Goal: Transaction & Acquisition: Purchase product/service

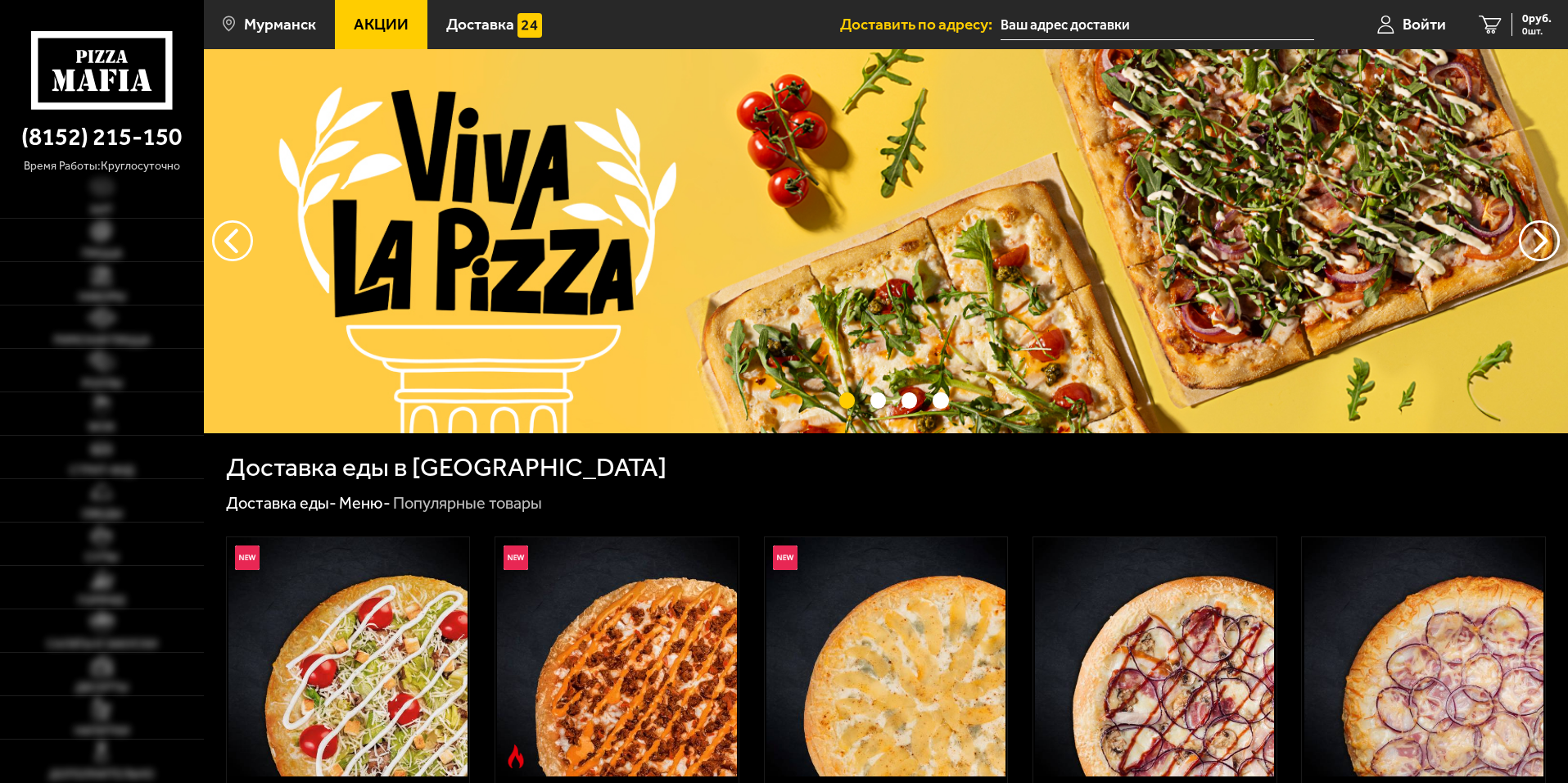
type input "[STREET_ADDRESS][PERSON_NAME]"
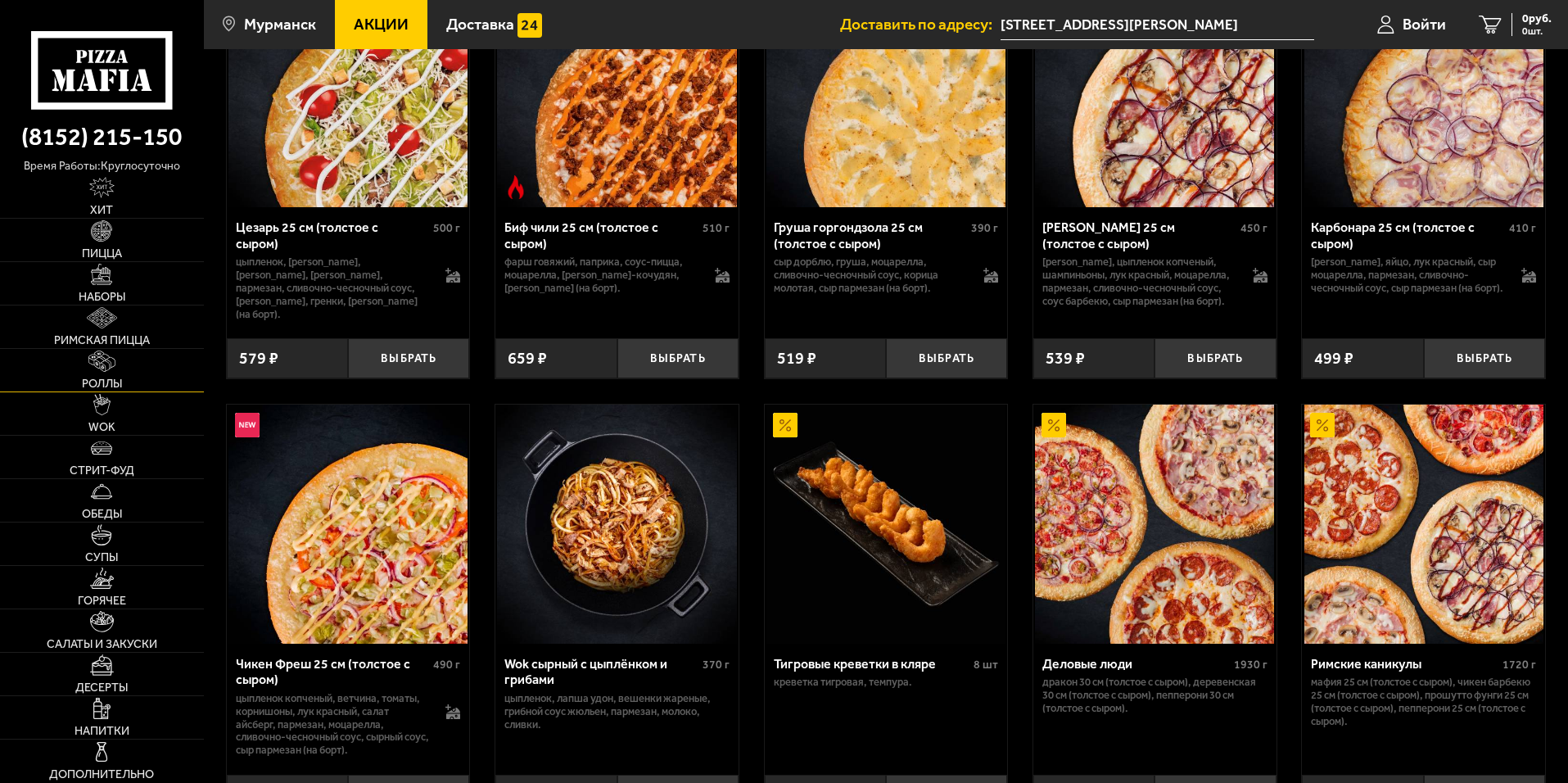
scroll to position [573, 0]
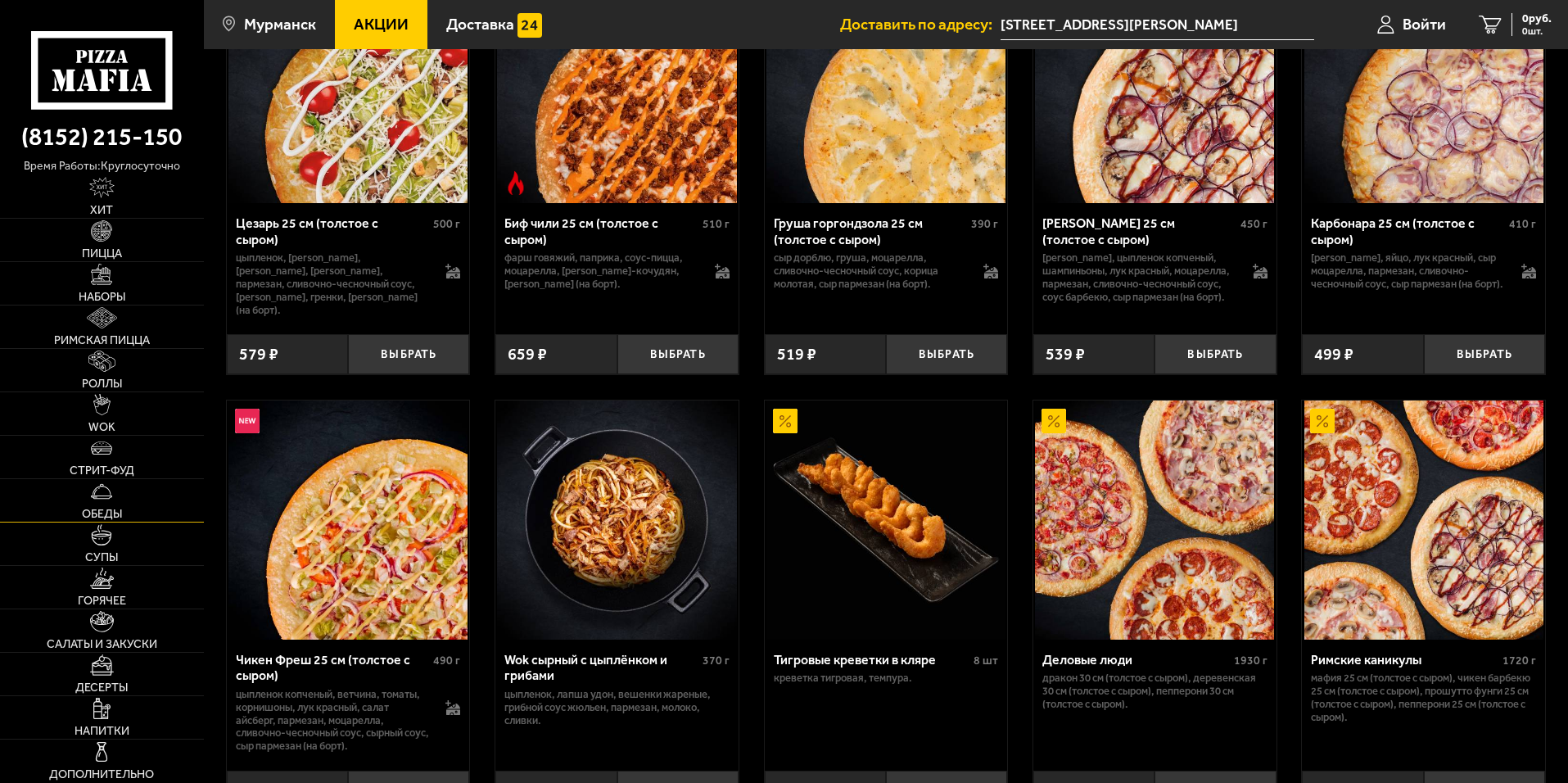
click at [113, 502] on link "Обеды" at bounding box center [102, 500] width 204 height 43
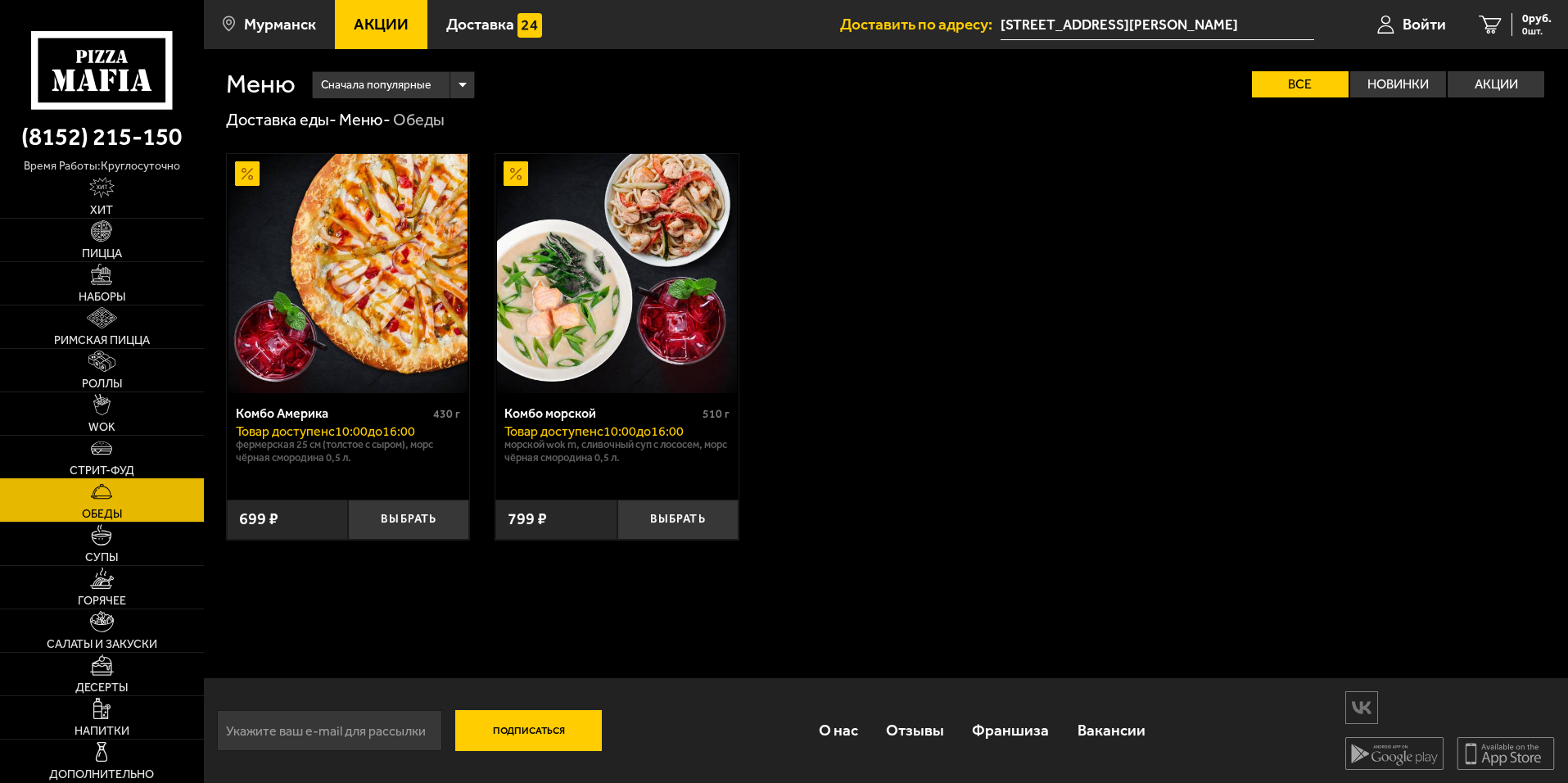
click at [113, 446] on link "Стрит-фуд" at bounding box center [102, 457] width 204 height 43
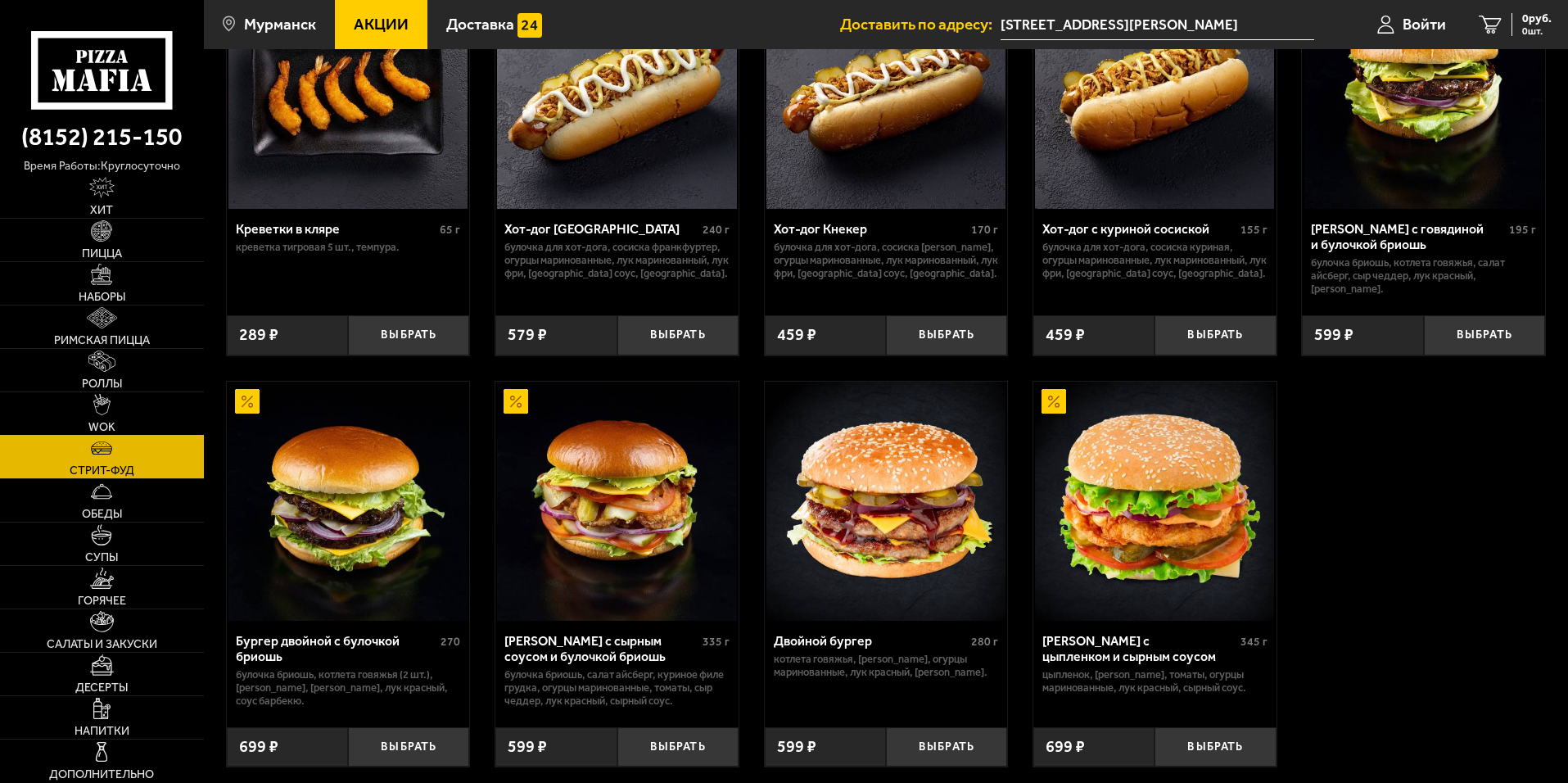
scroll to position [3, 0]
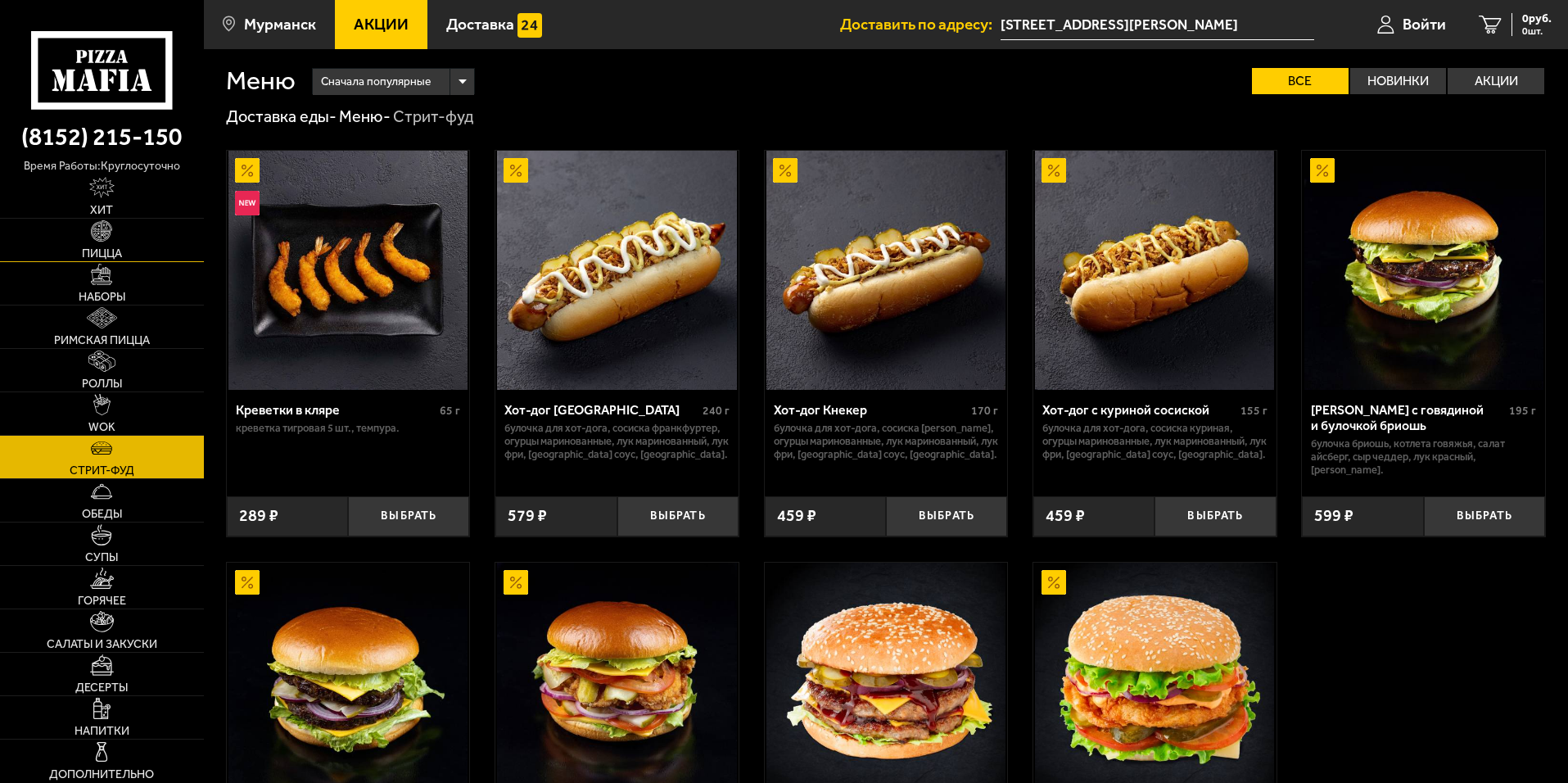
click at [115, 246] on link "Пицца" at bounding box center [102, 240] width 204 height 43
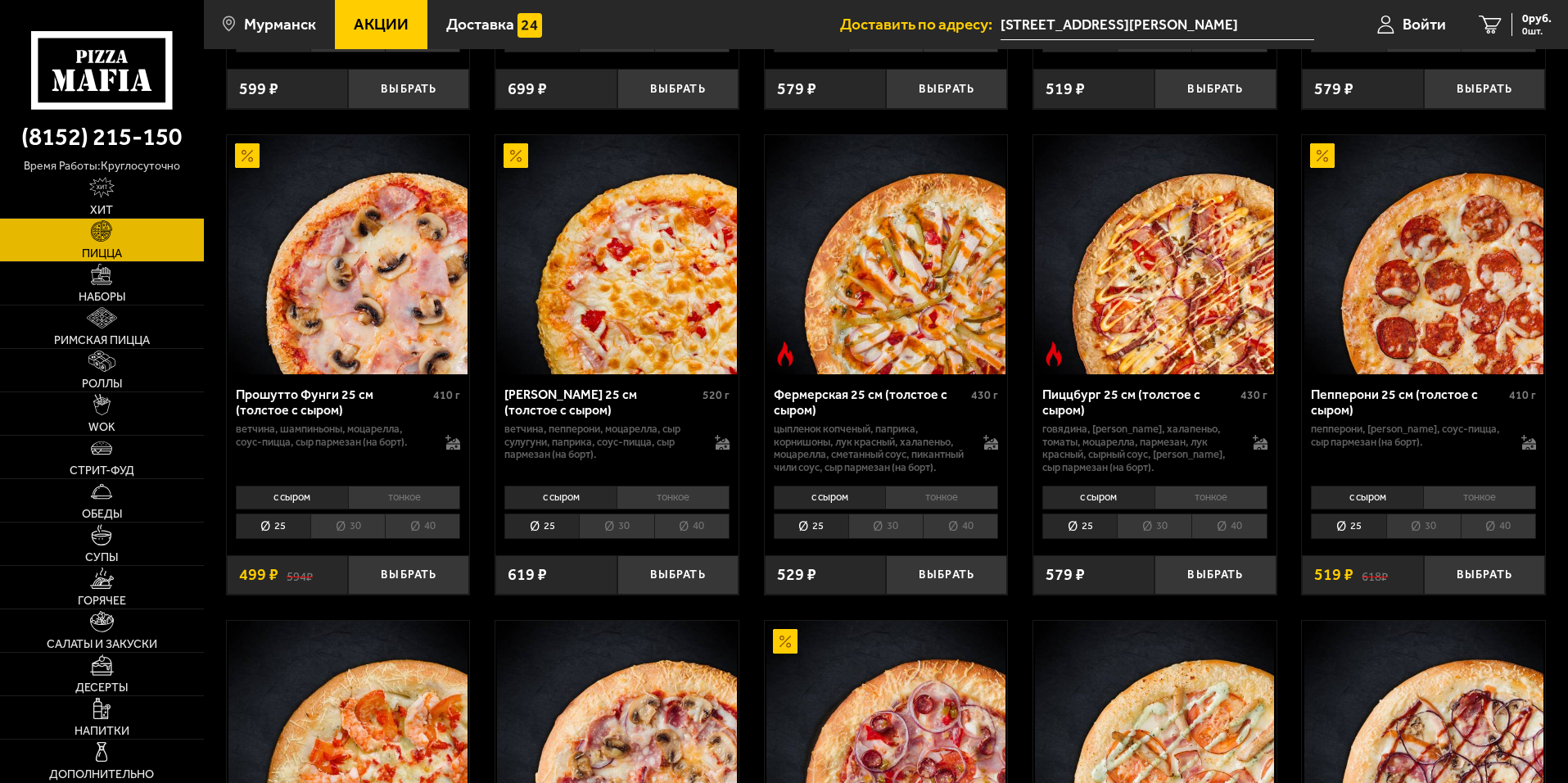
scroll to position [1473, 0]
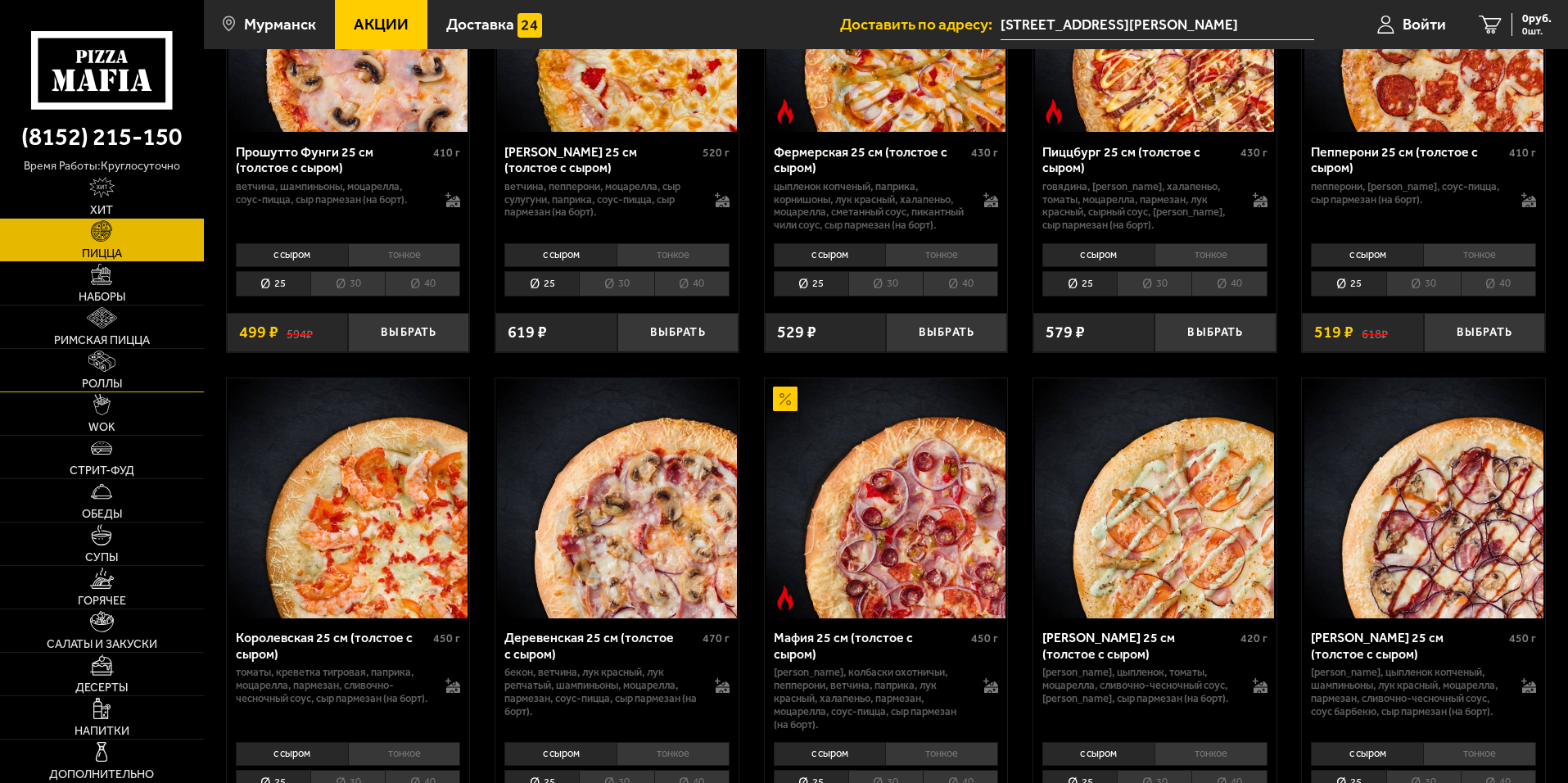
click at [179, 382] on link "Роллы" at bounding box center [102, 370] width 204 height 43
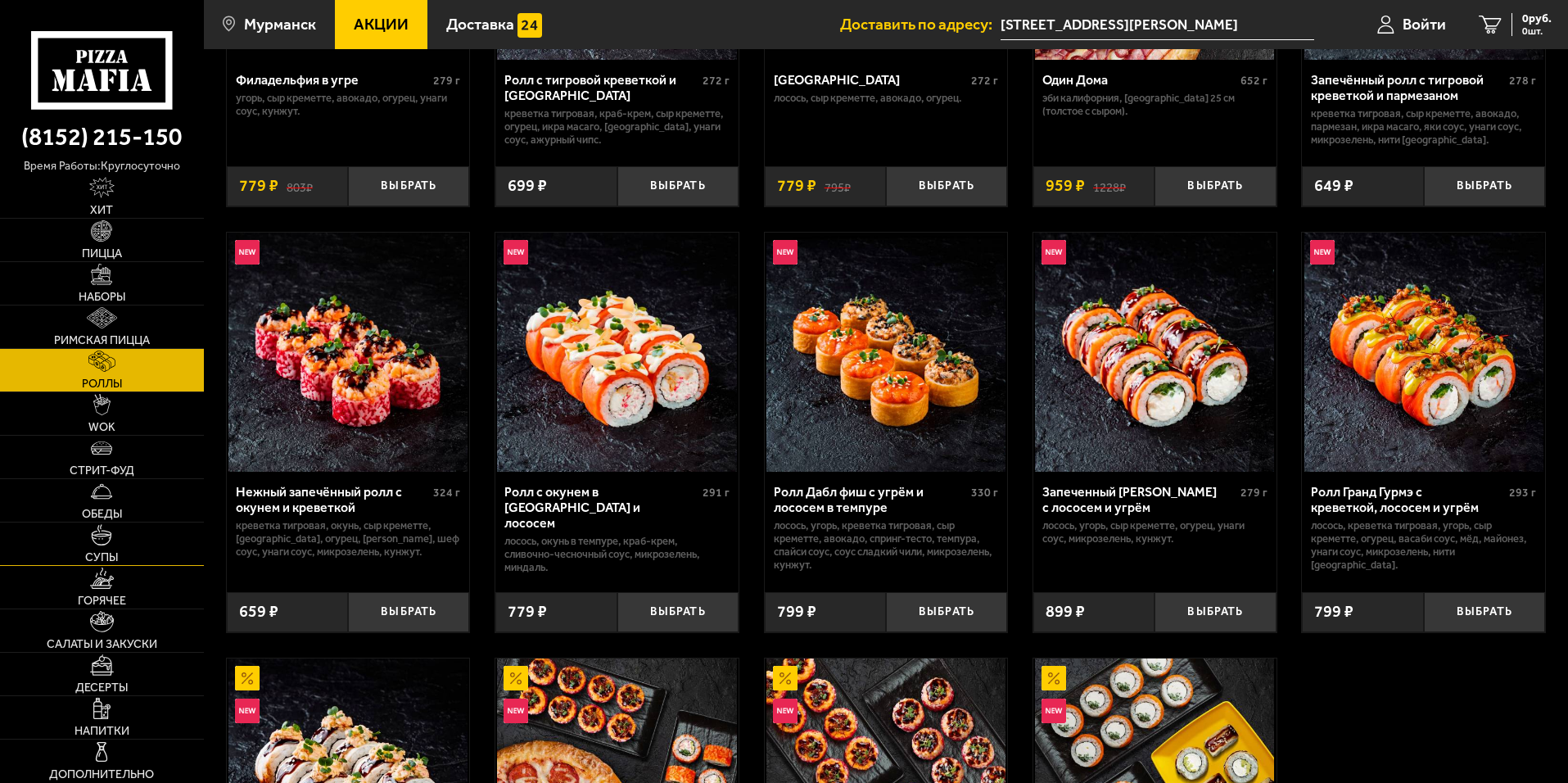
scroll to position [491, 0]
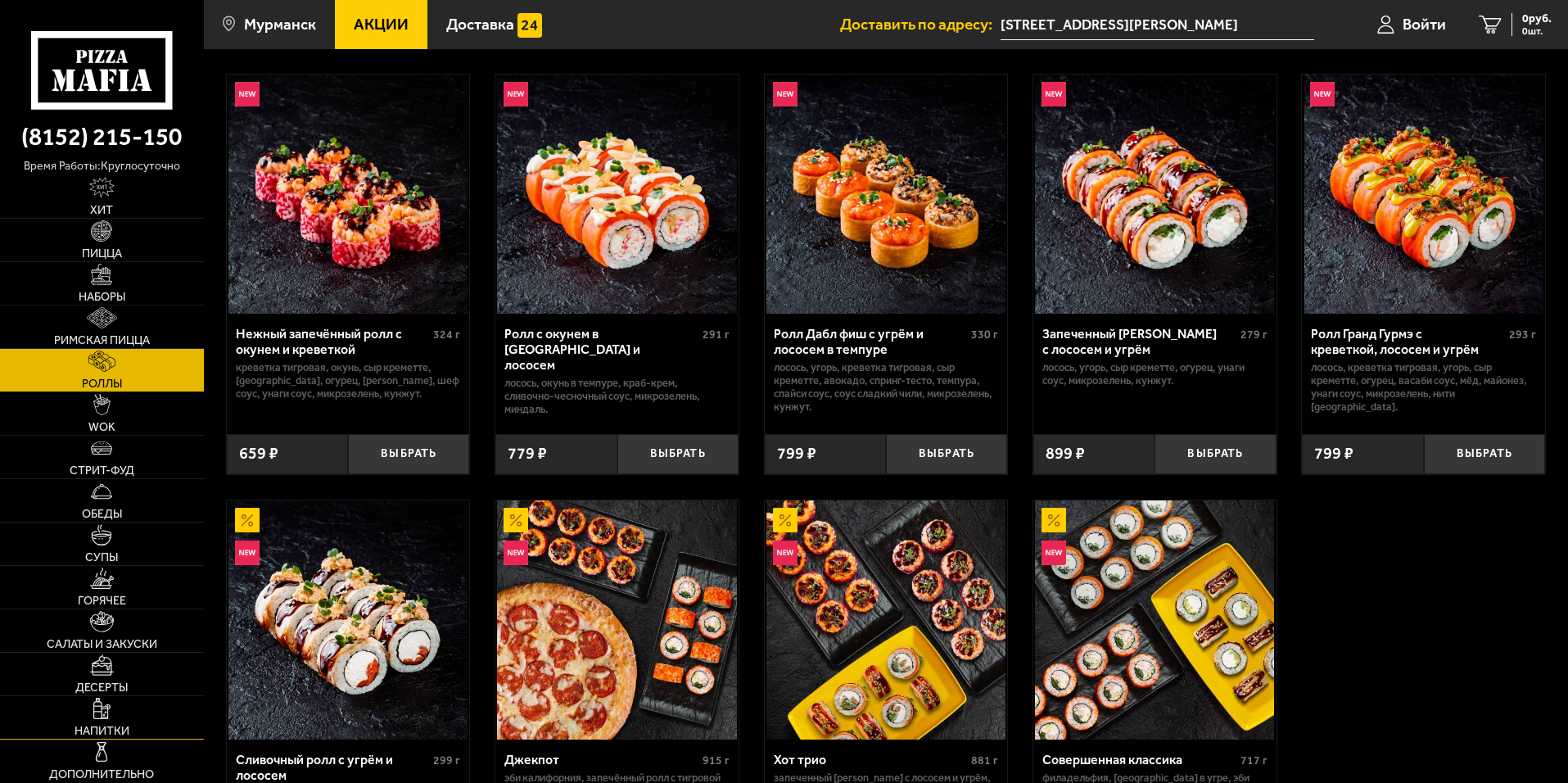
click at [170, 725] on link "Напитки" at bounding box center [102, 717] width 204 height 43
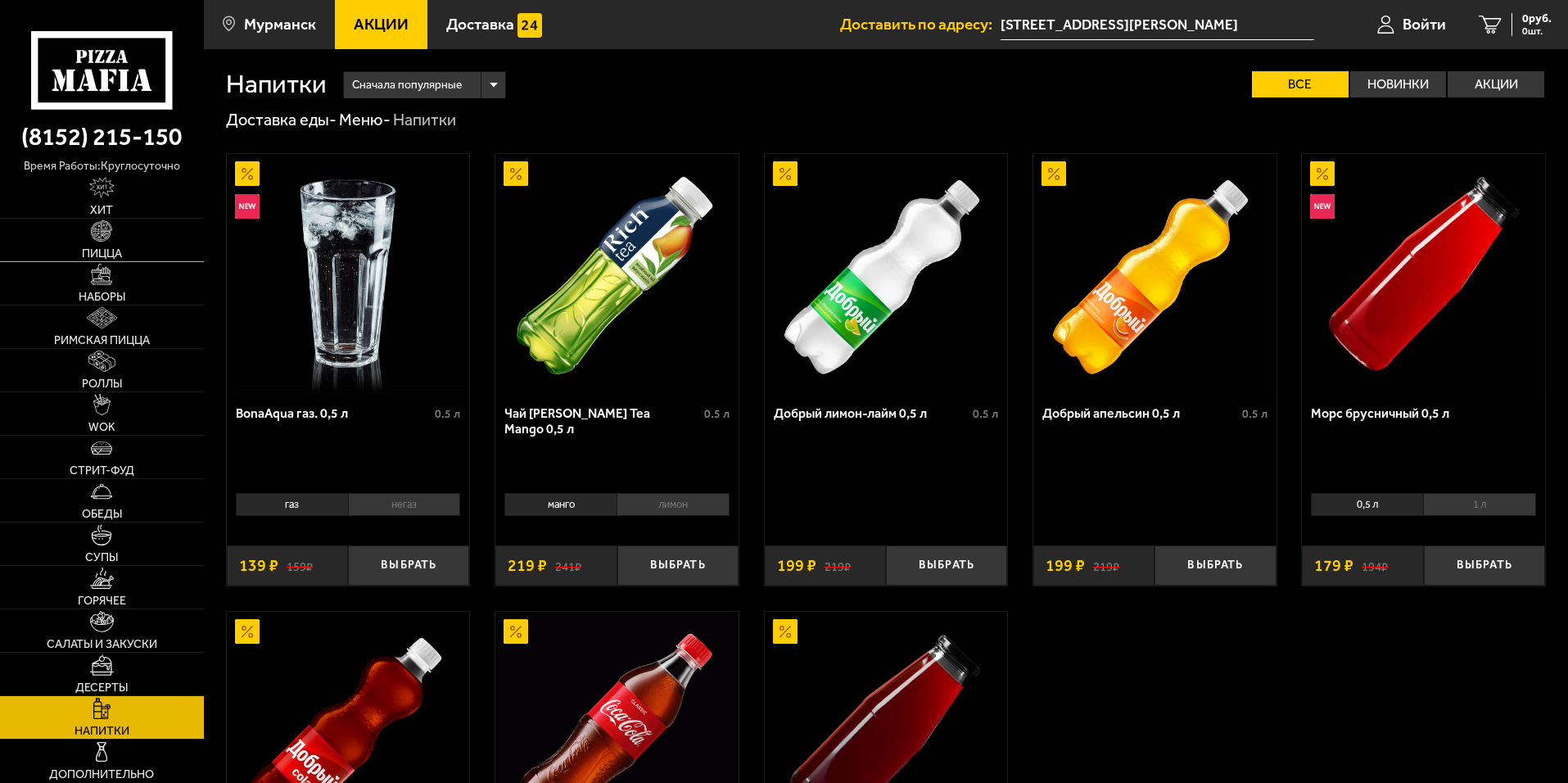
click at [176, 239] on link "Пицца" at bounding box center [102, 240] width 204 height 43
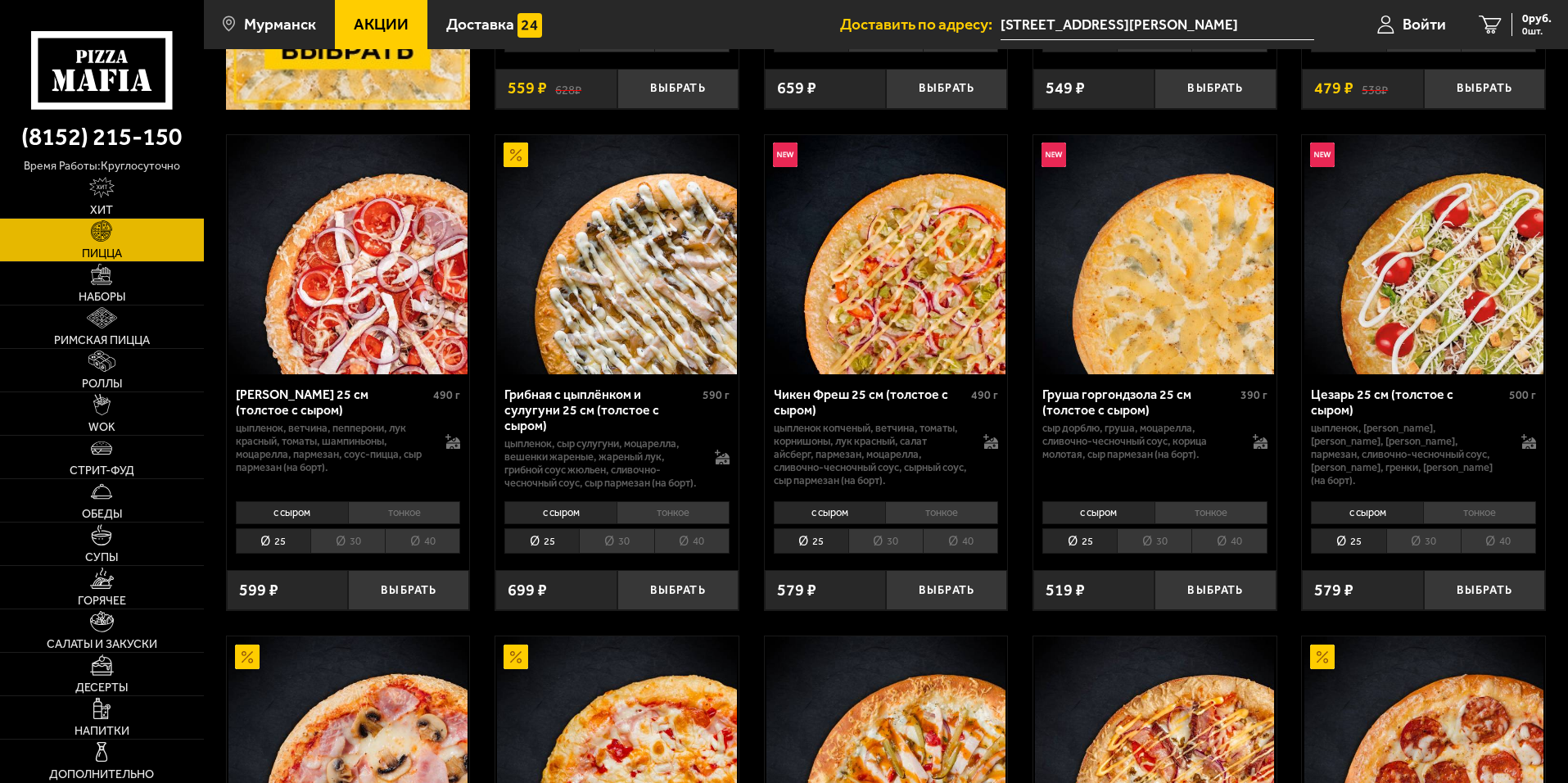
scroll to position [737, 0]
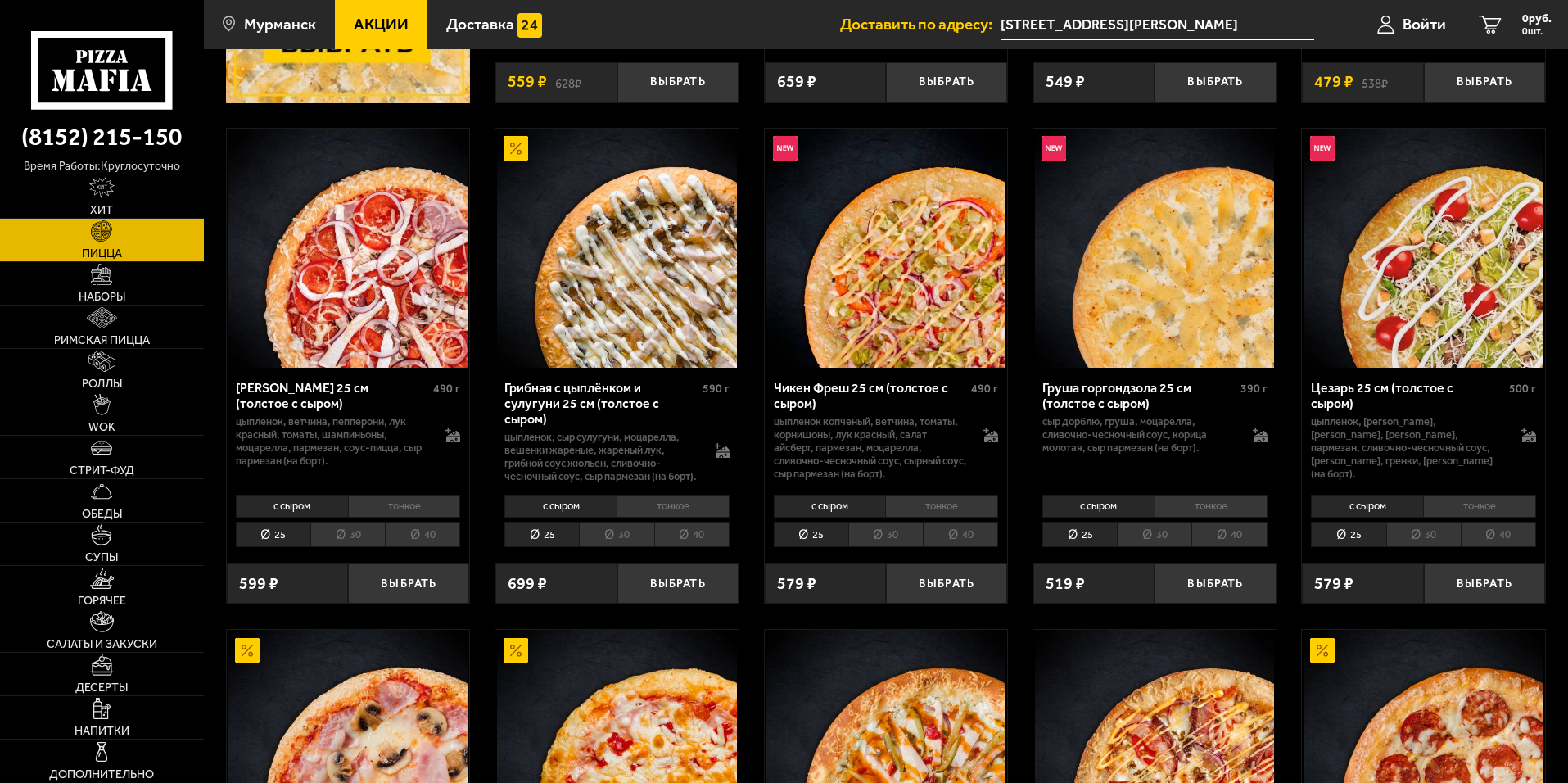
click at [615, 547] on li "30" at bounding box center [616, 534] width 75 height 25
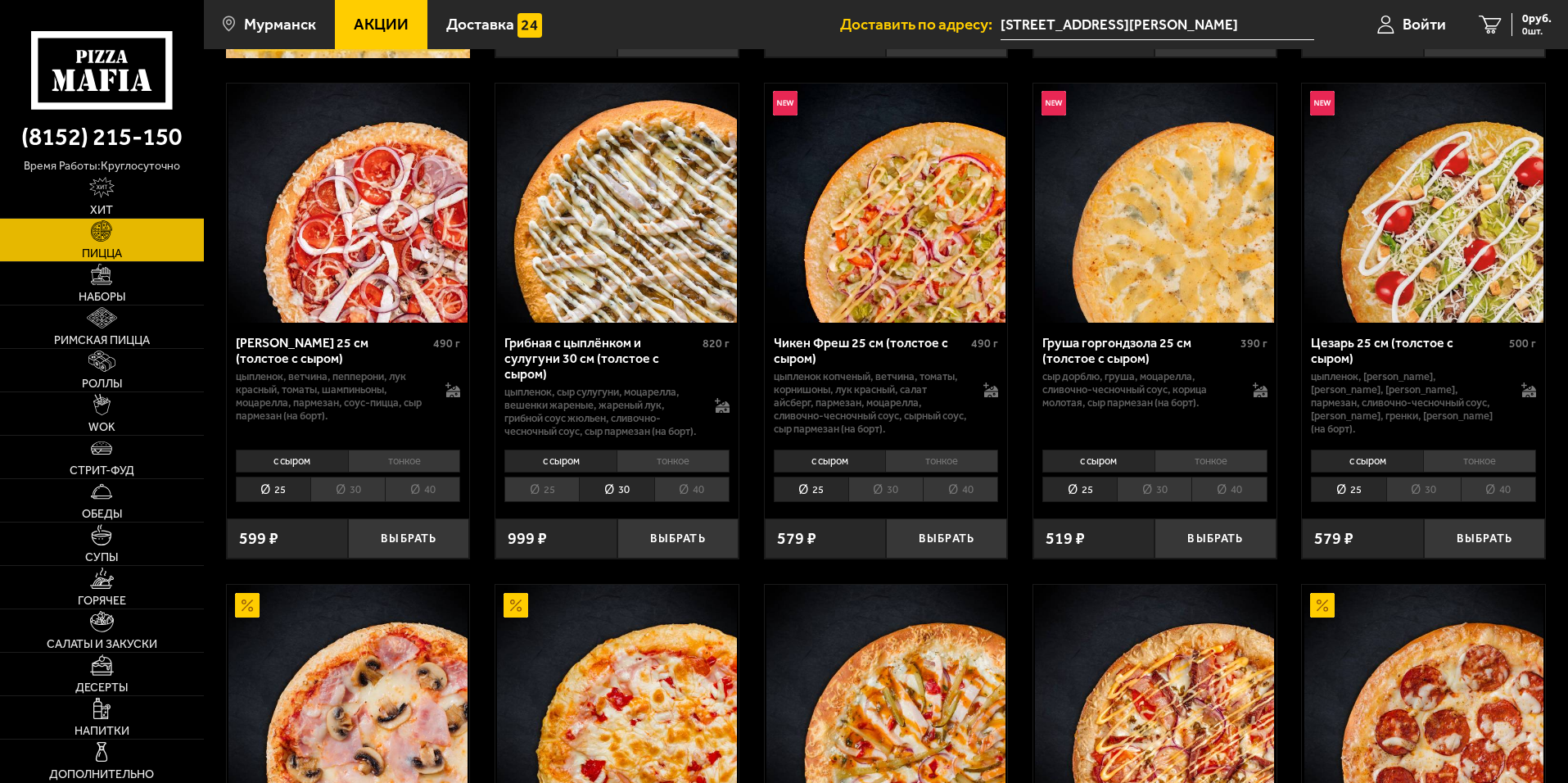
scroll to position [819, 0]
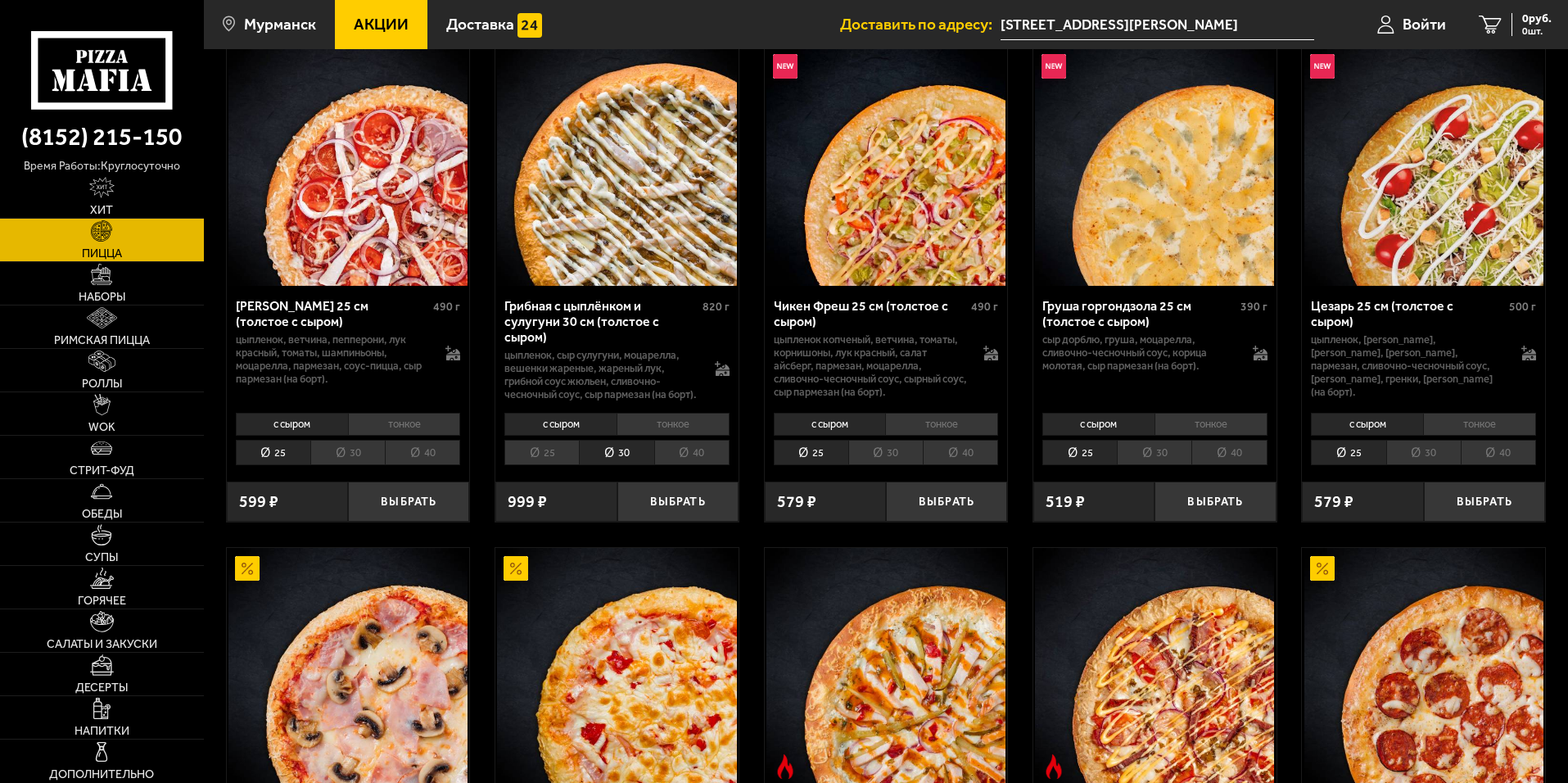
click at [686, 465] on li "40" at bounding box center [692, 452] width 75 height 25
click at [633, 465] on li "30" at bounding box center [616, 452] width 75 height 25
click at [546, 465] on li "25" at bounding box center [542, 452] width 75 height 25
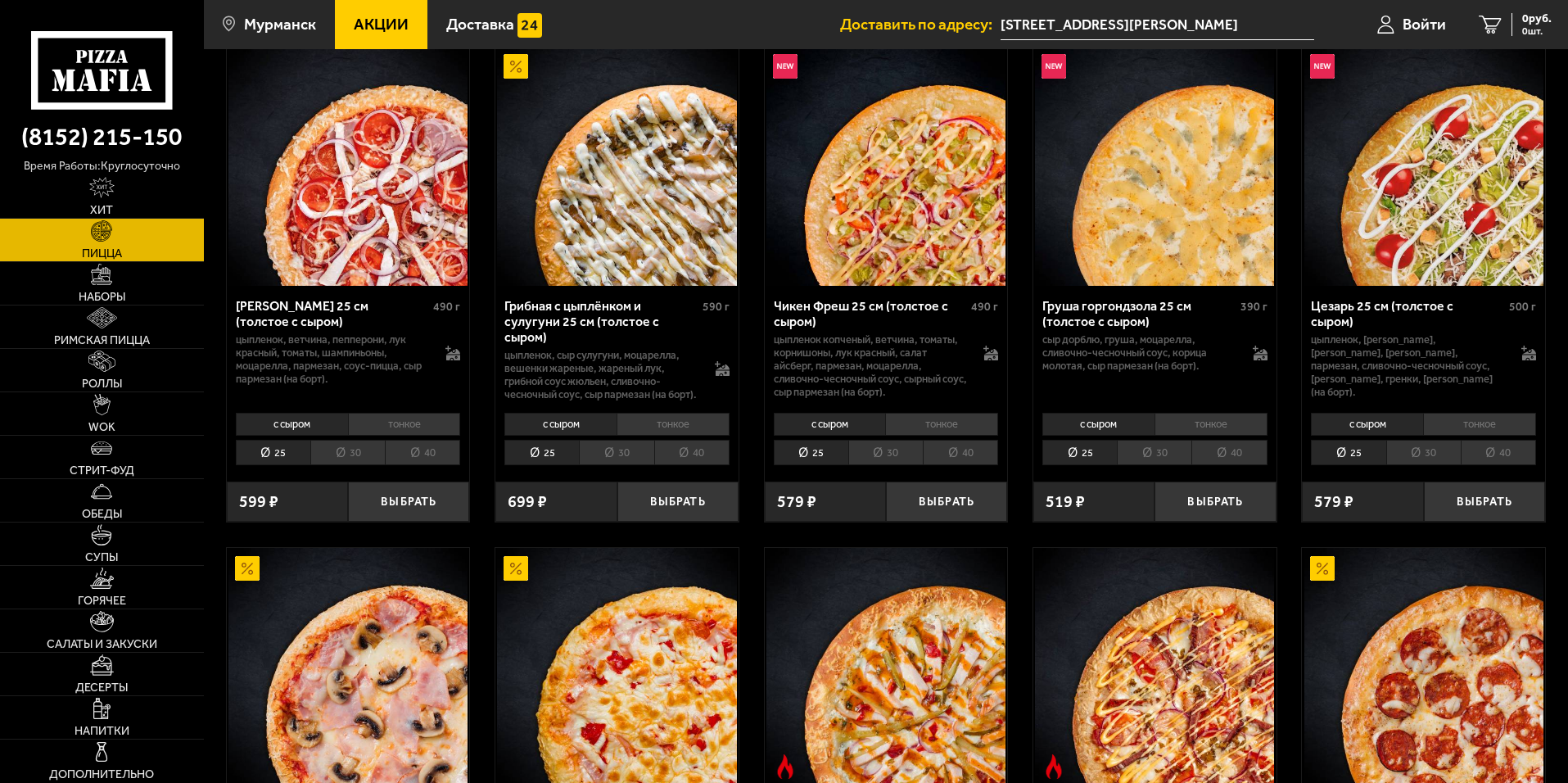
click at [624, 460] on li "30" at bounding box center [616, 452] width 75 height 25
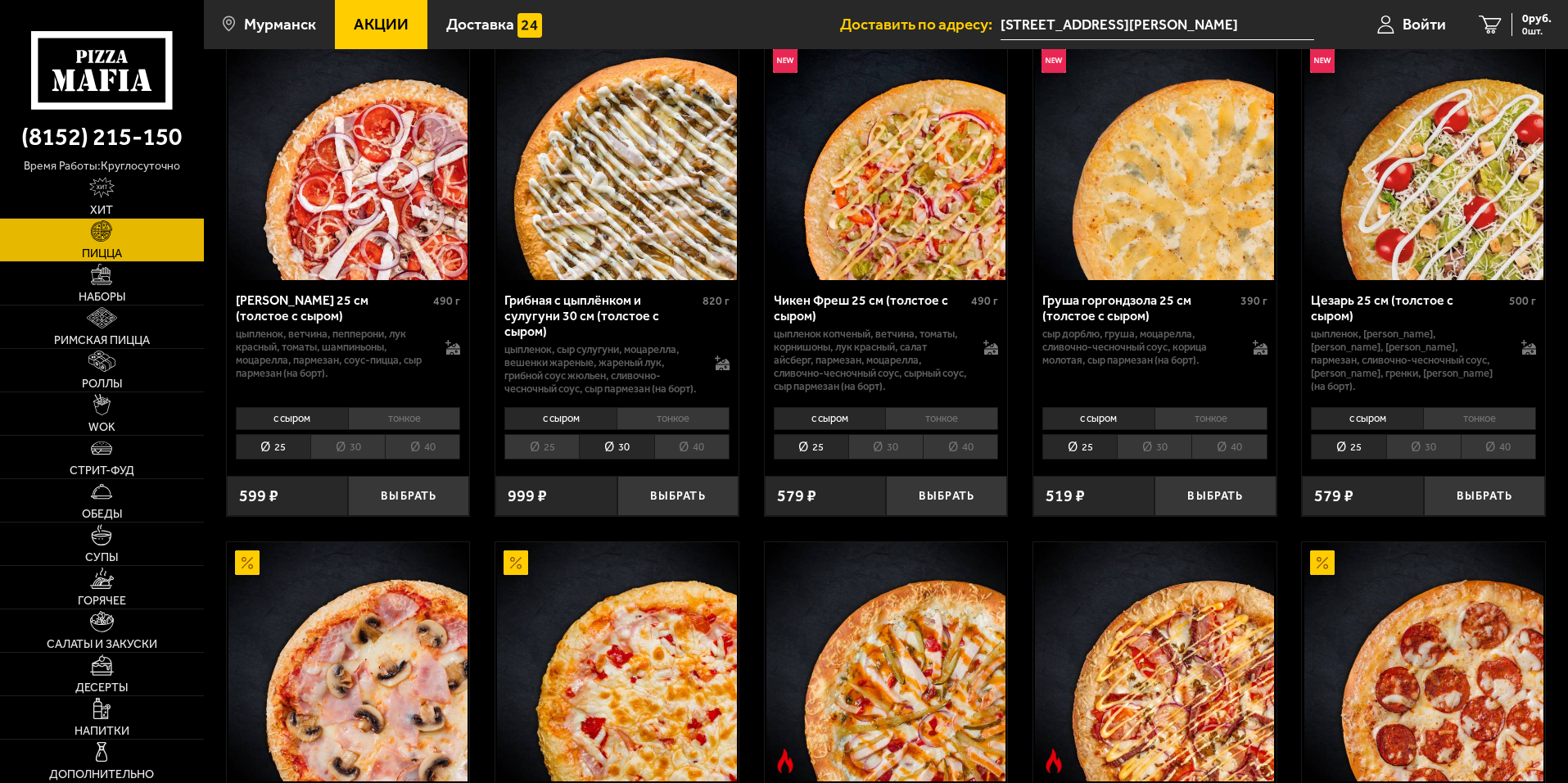
scroll to position [737, 0]
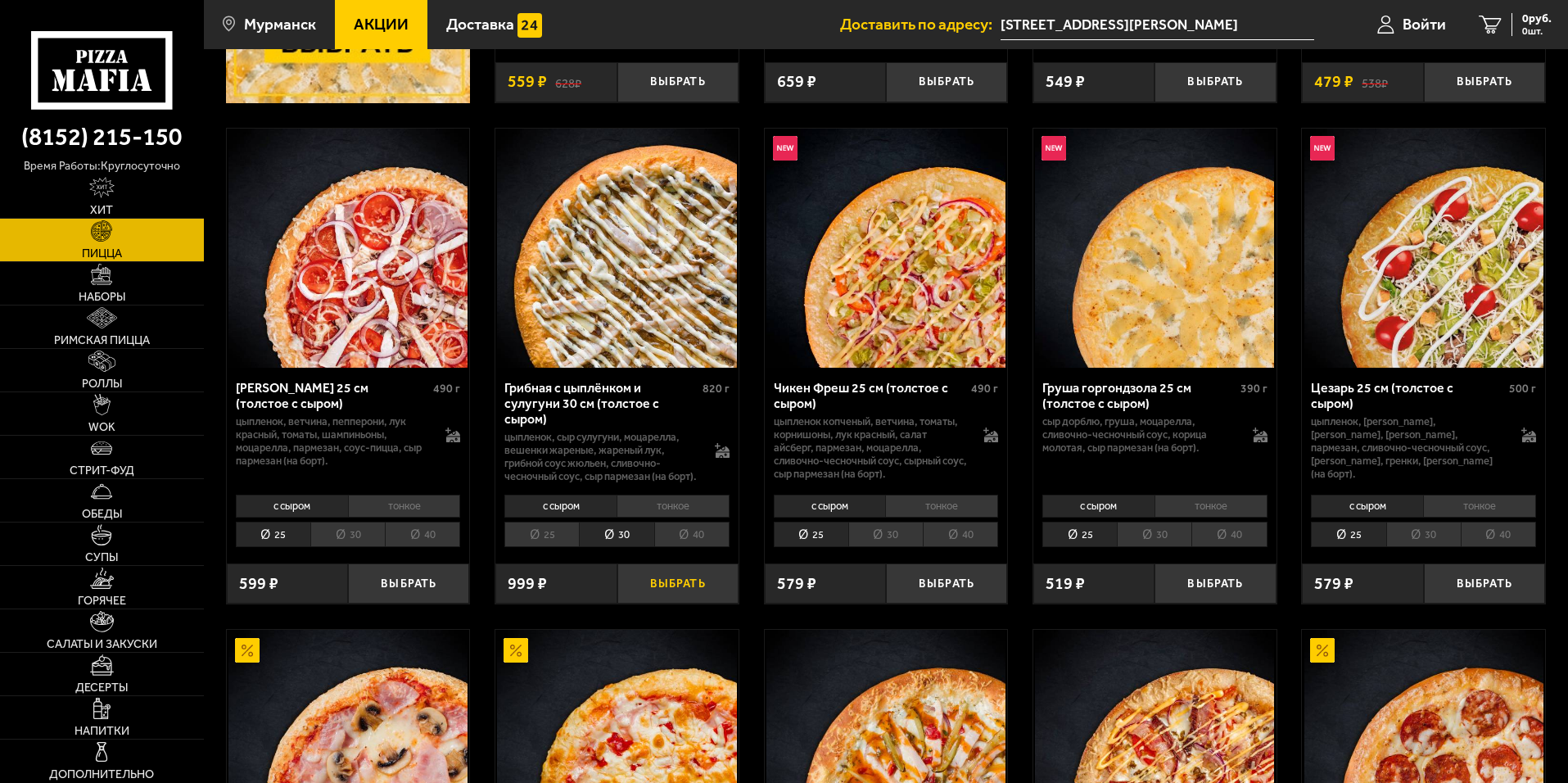
click at [679, 592] on button "Выбрать" at bounding box center [678, 583] width 121 height 40
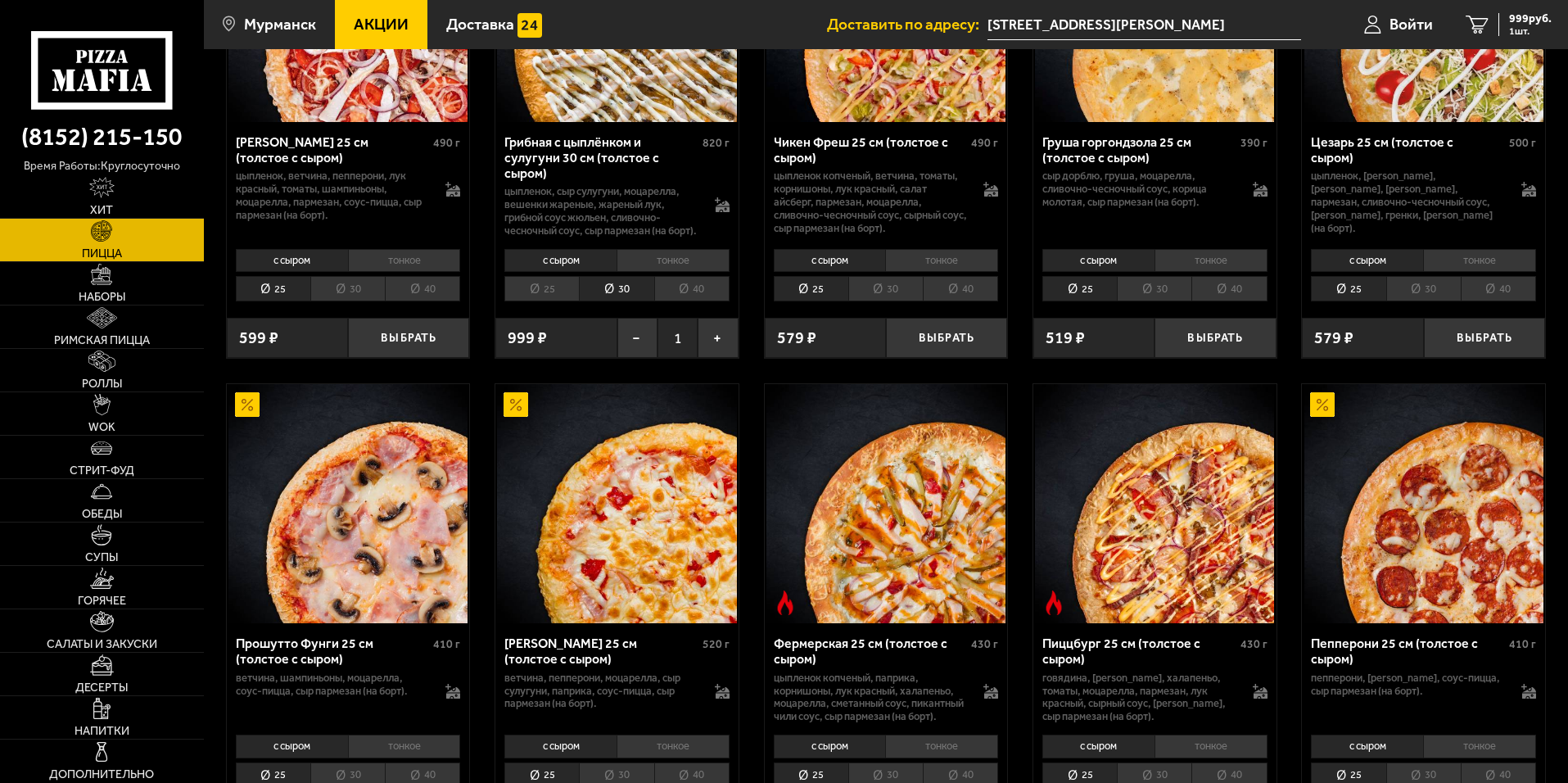
scroll to position [819, 0]
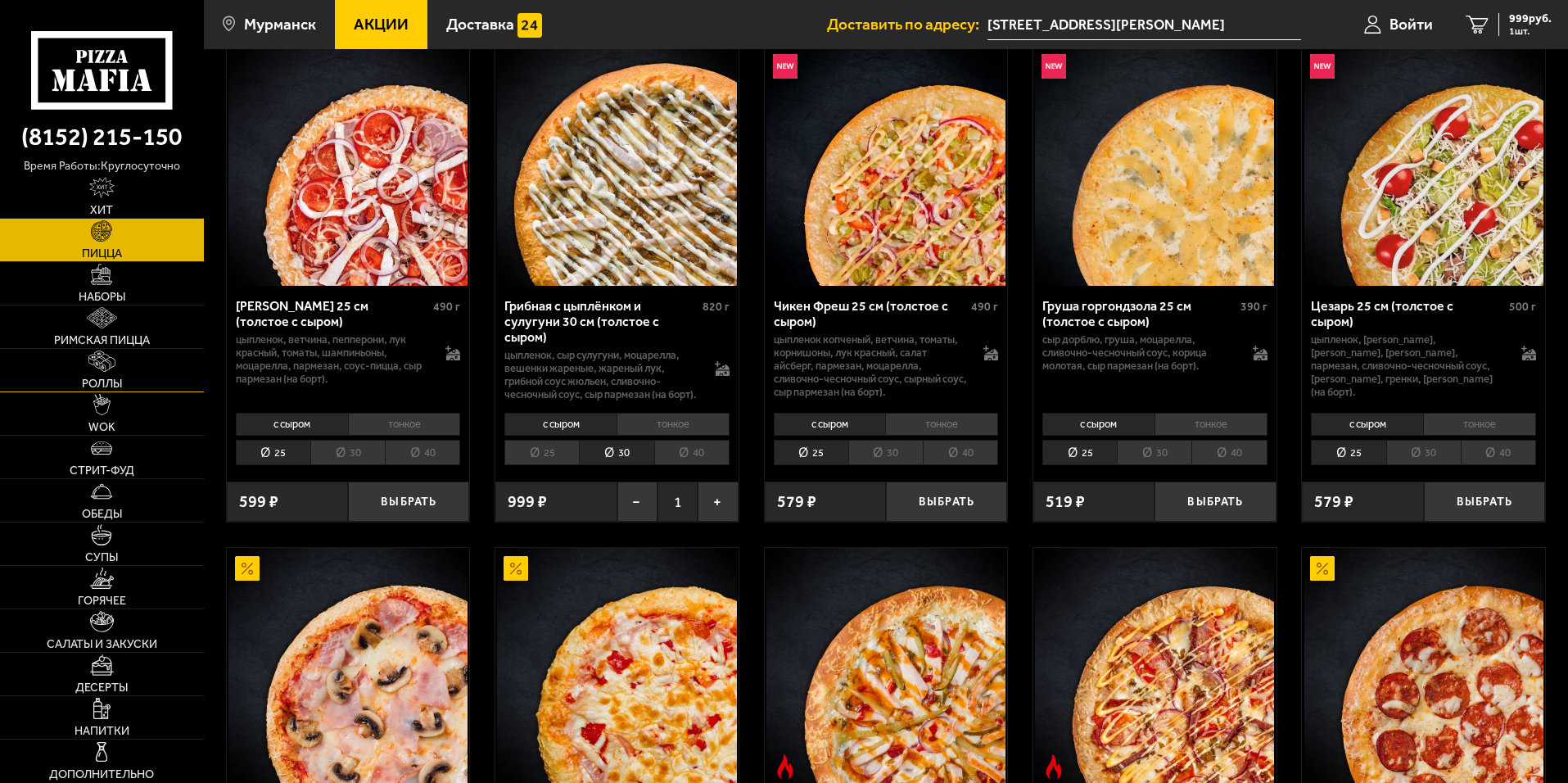
click at [103, 373] on link "Роллы" at bounding box center [102, 370] width 204 height 43
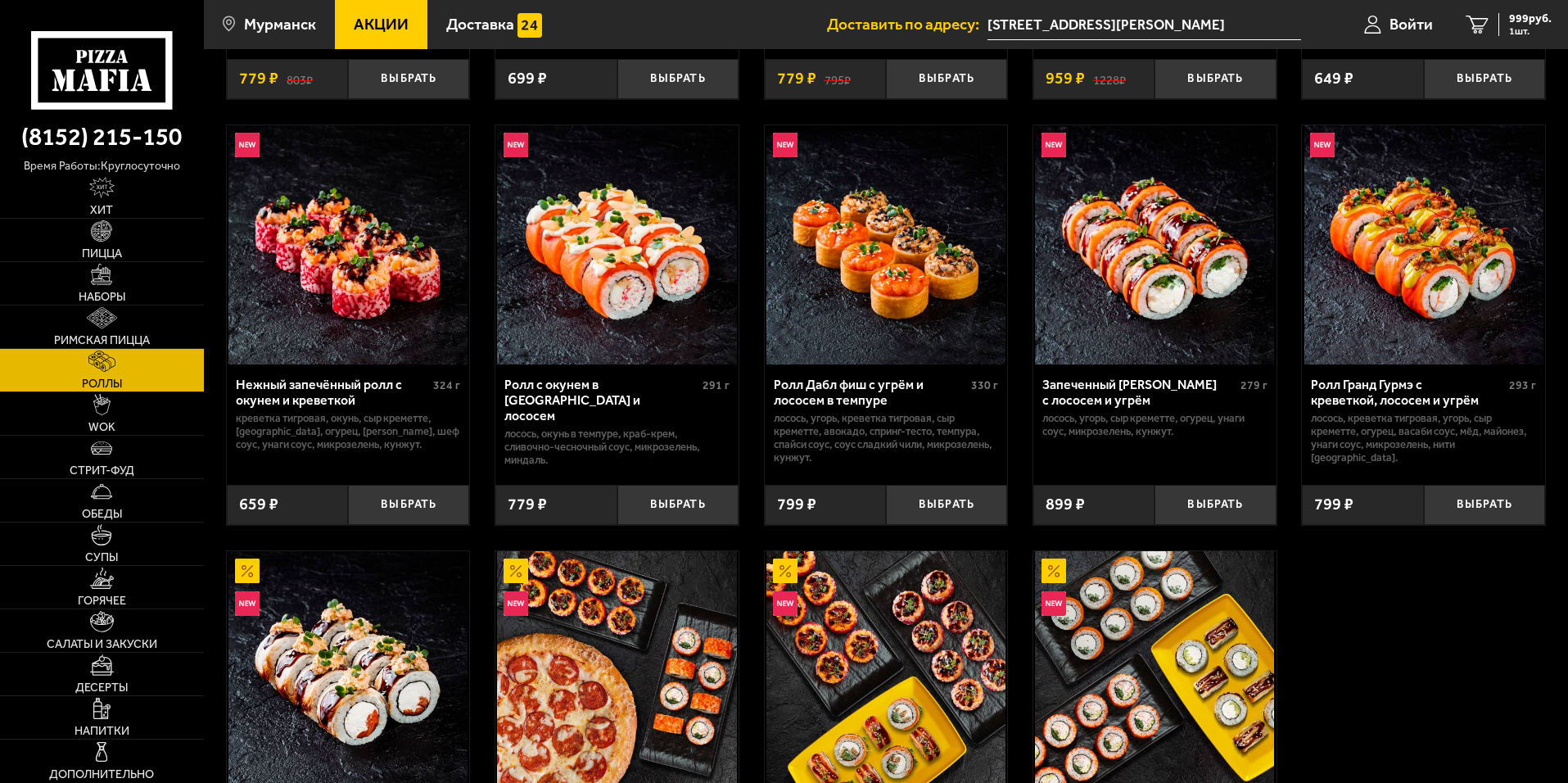
scroll to position [573, 0]
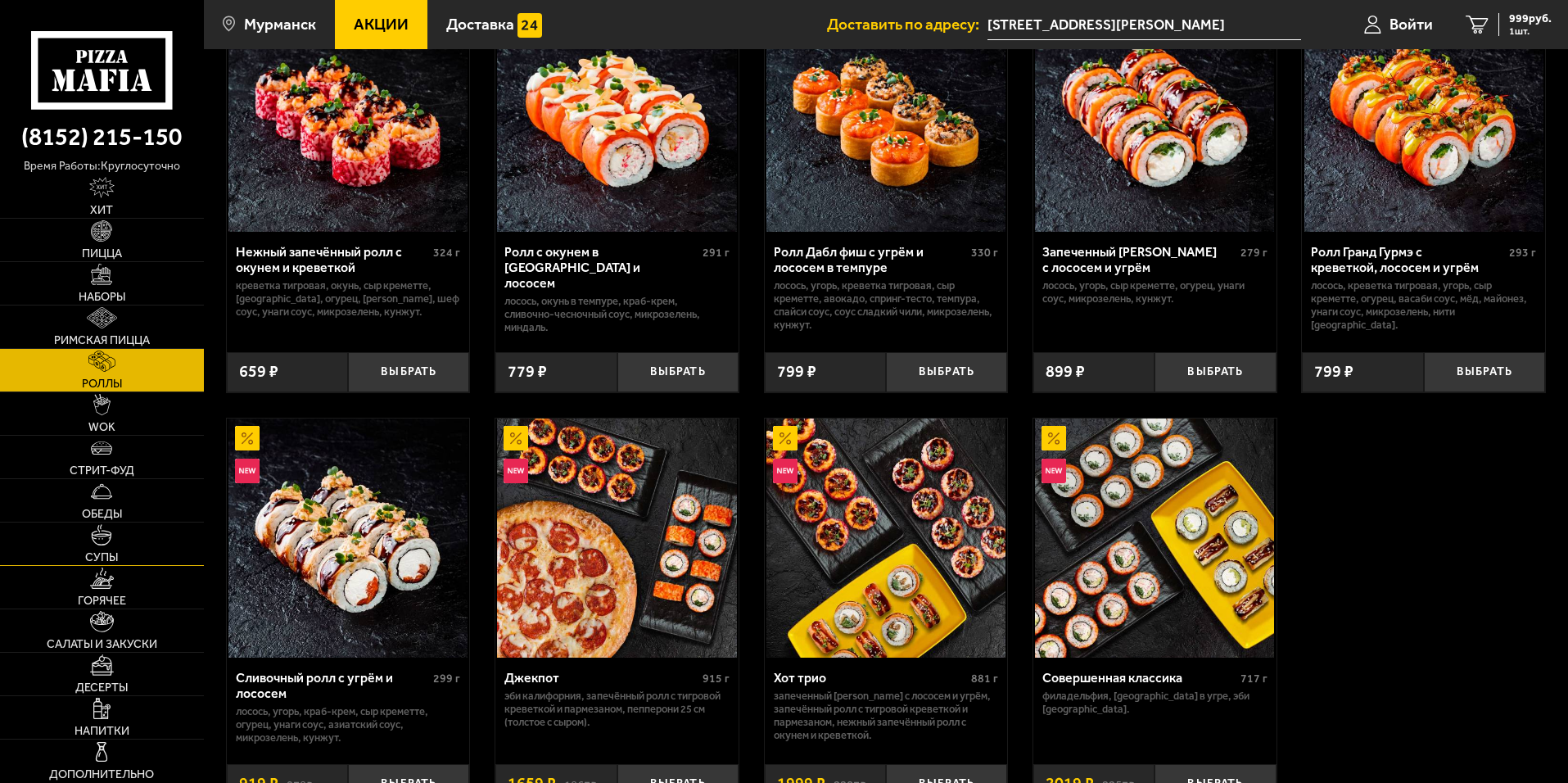
drag, startPoint x: 153, startPoint y: 527, endPoint x: 161, endPoint y: 526, distance: 8.1
click at [153, 527] on link "Супы" at bounding box center [102, 544] width 204 height 43
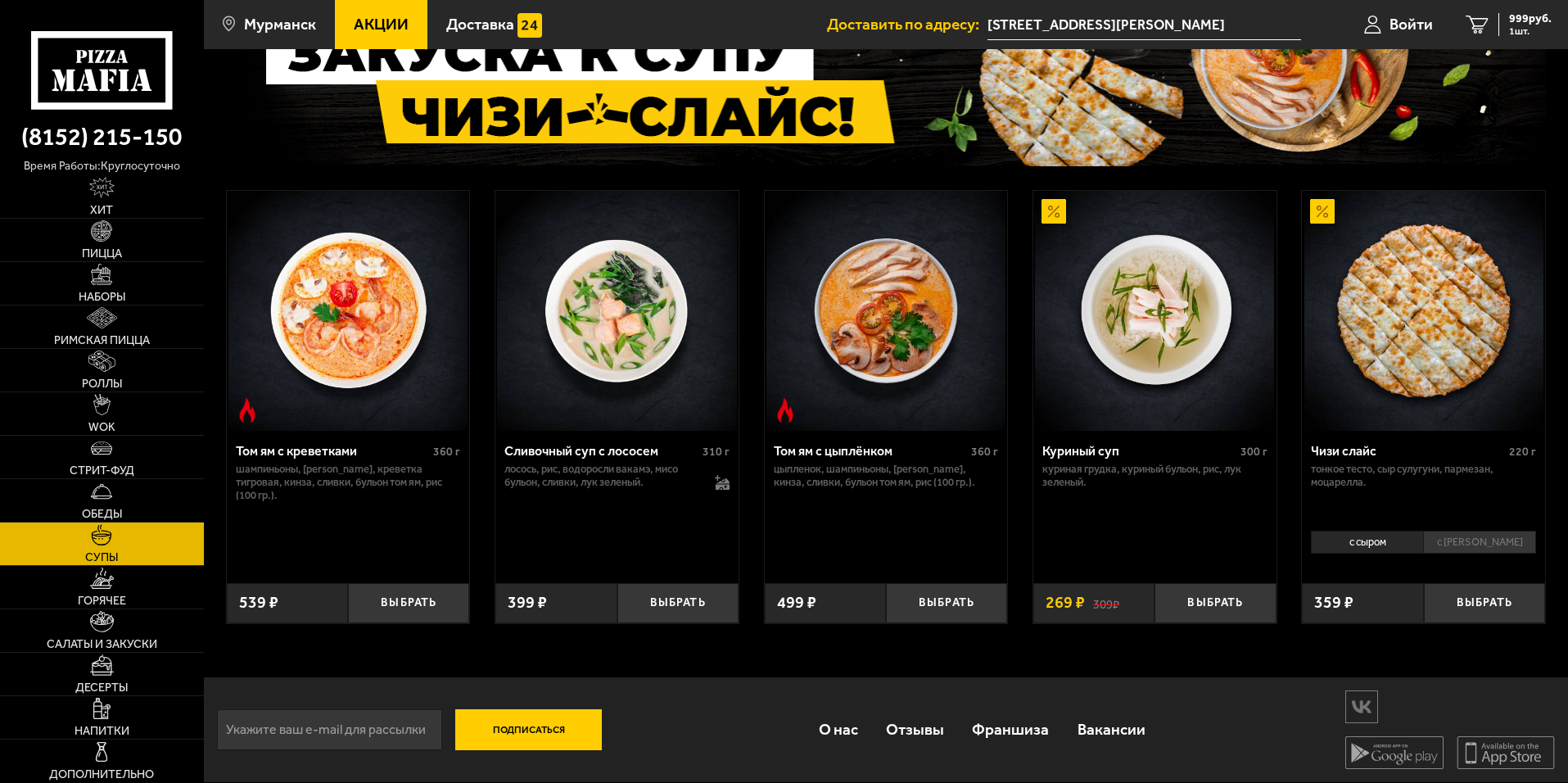
scroll to position [70, 0]
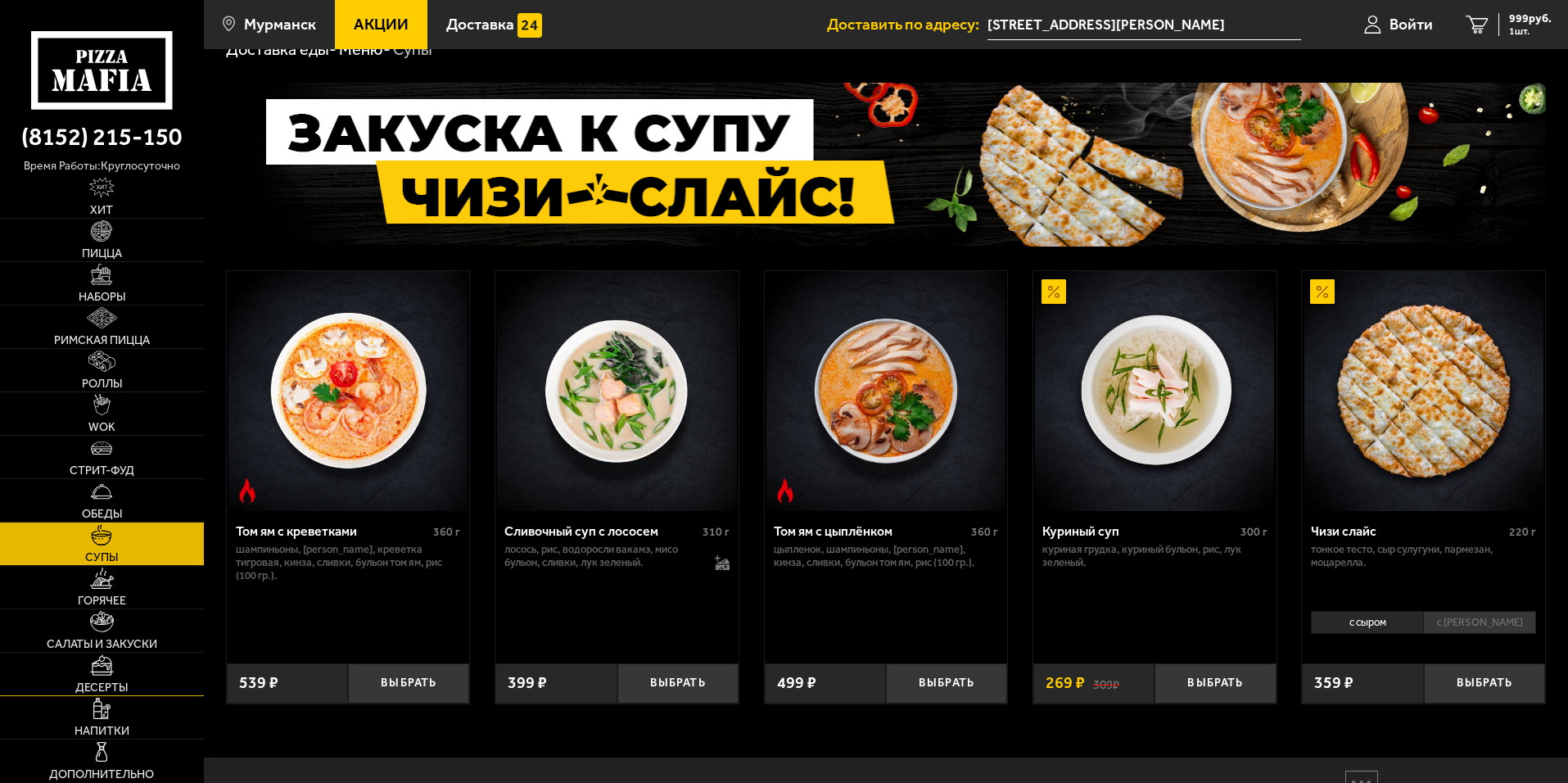
drag, startPoint x: 105, startPoint y: 676, endPoint x: 114, endPoint y: 676, distance: 9.0
click at [105, 675] on link "Десерты" at bounding box center [102, 674] width 204 height 43
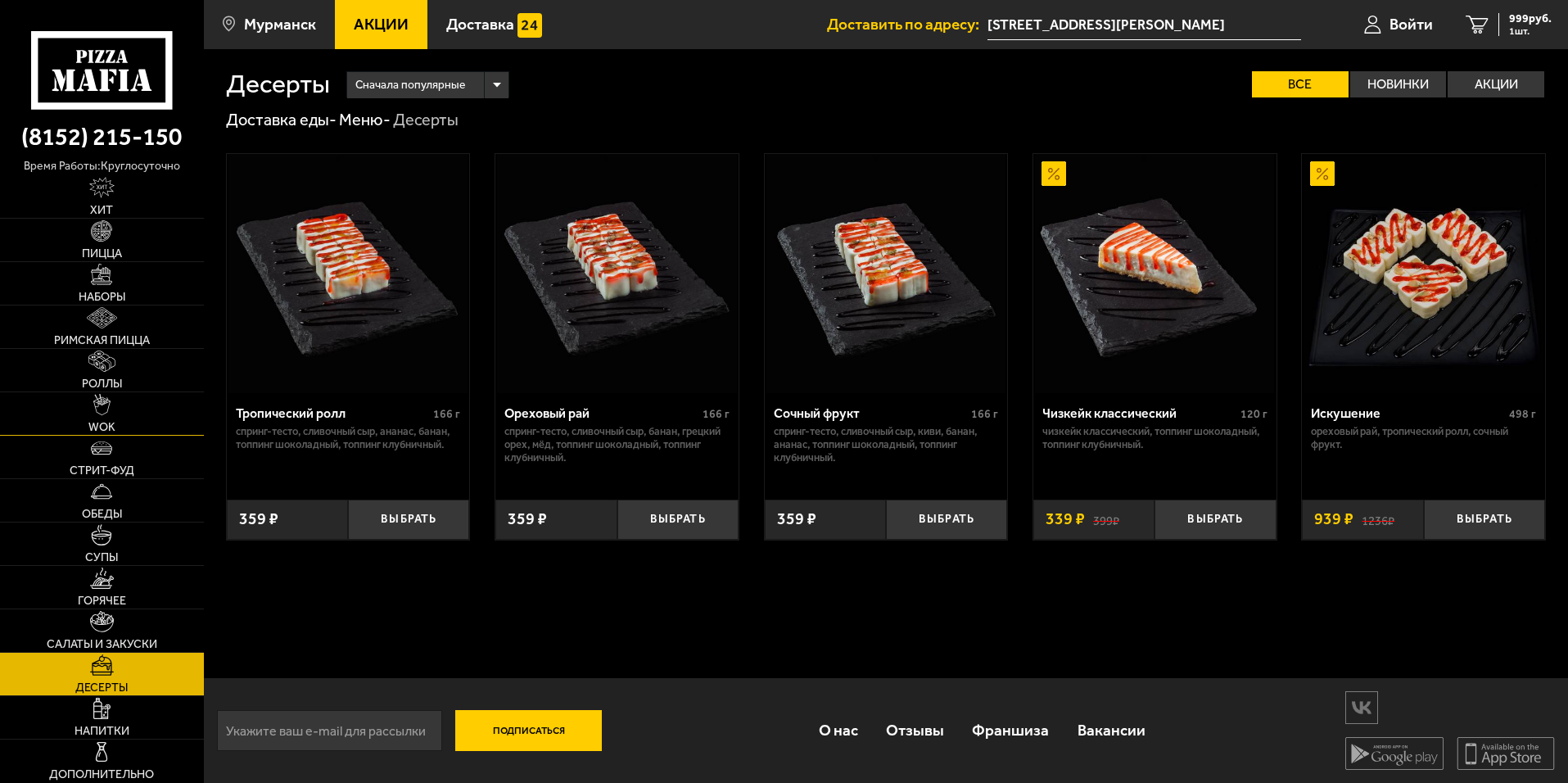
click at [175, 404] on link "WOK" at bounding box center [102, 414] width 204 height 43
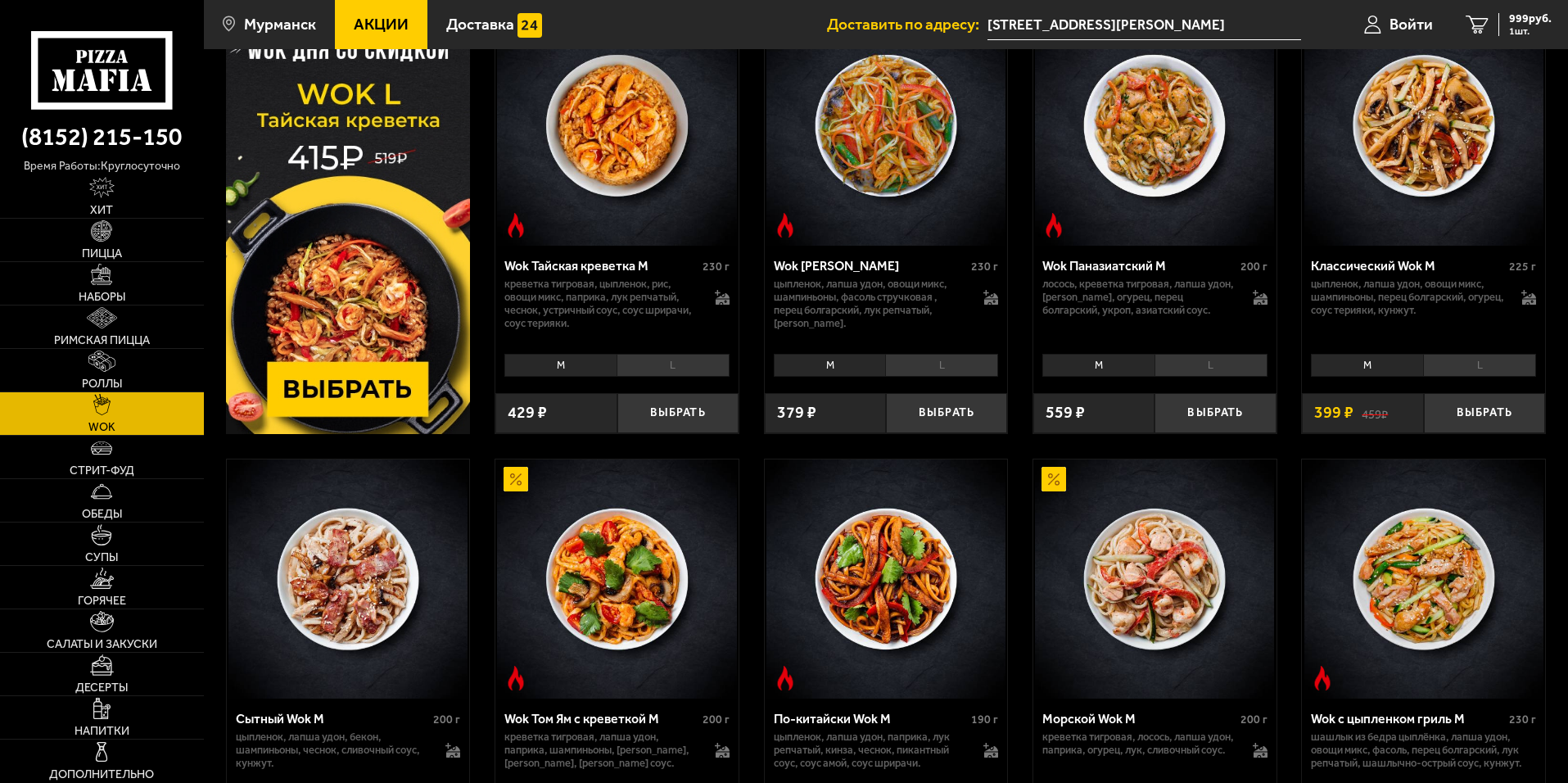
scroll to position [328, 0]
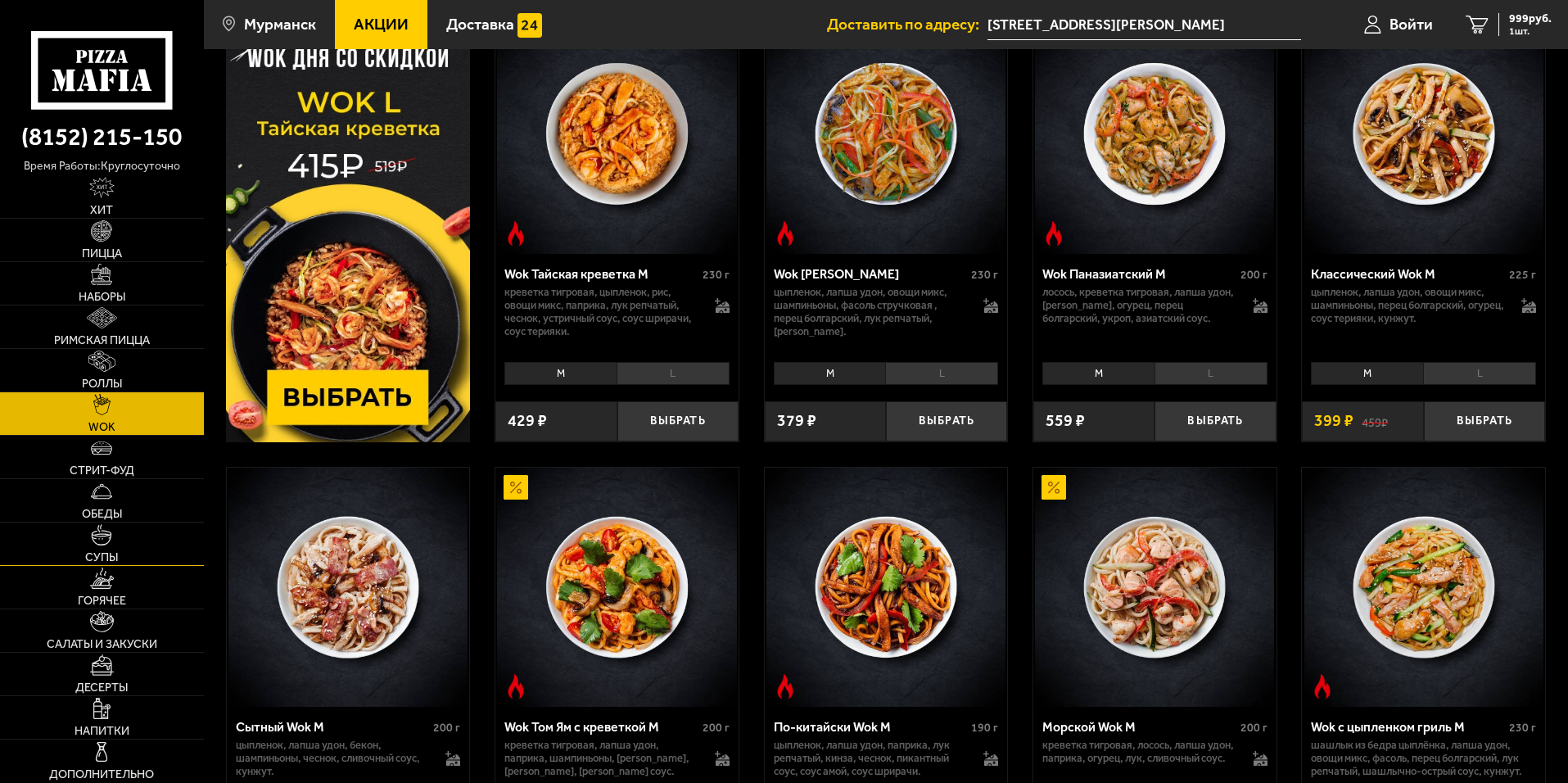
drag, startPoint x: 152, startPoint y: 551, endPoint x: 149, endPoint y: 538, distance: 13.3
click at [152, 550] on link "Супы" at bounding box center [102, 544] width 204 height 43
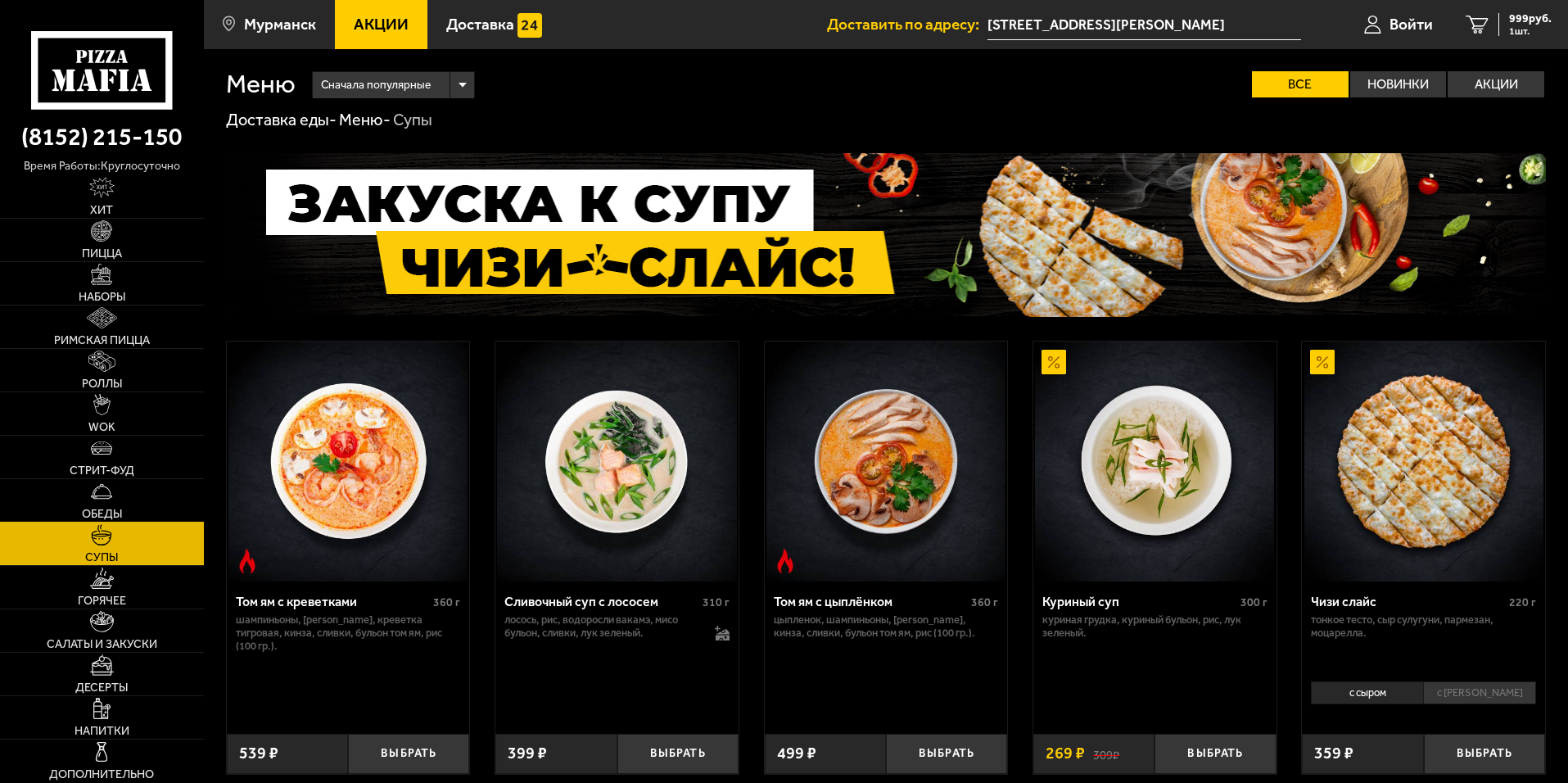
click at [127, 496] on link "Обеды" at bounding box center [102, 500] width 204 height 43
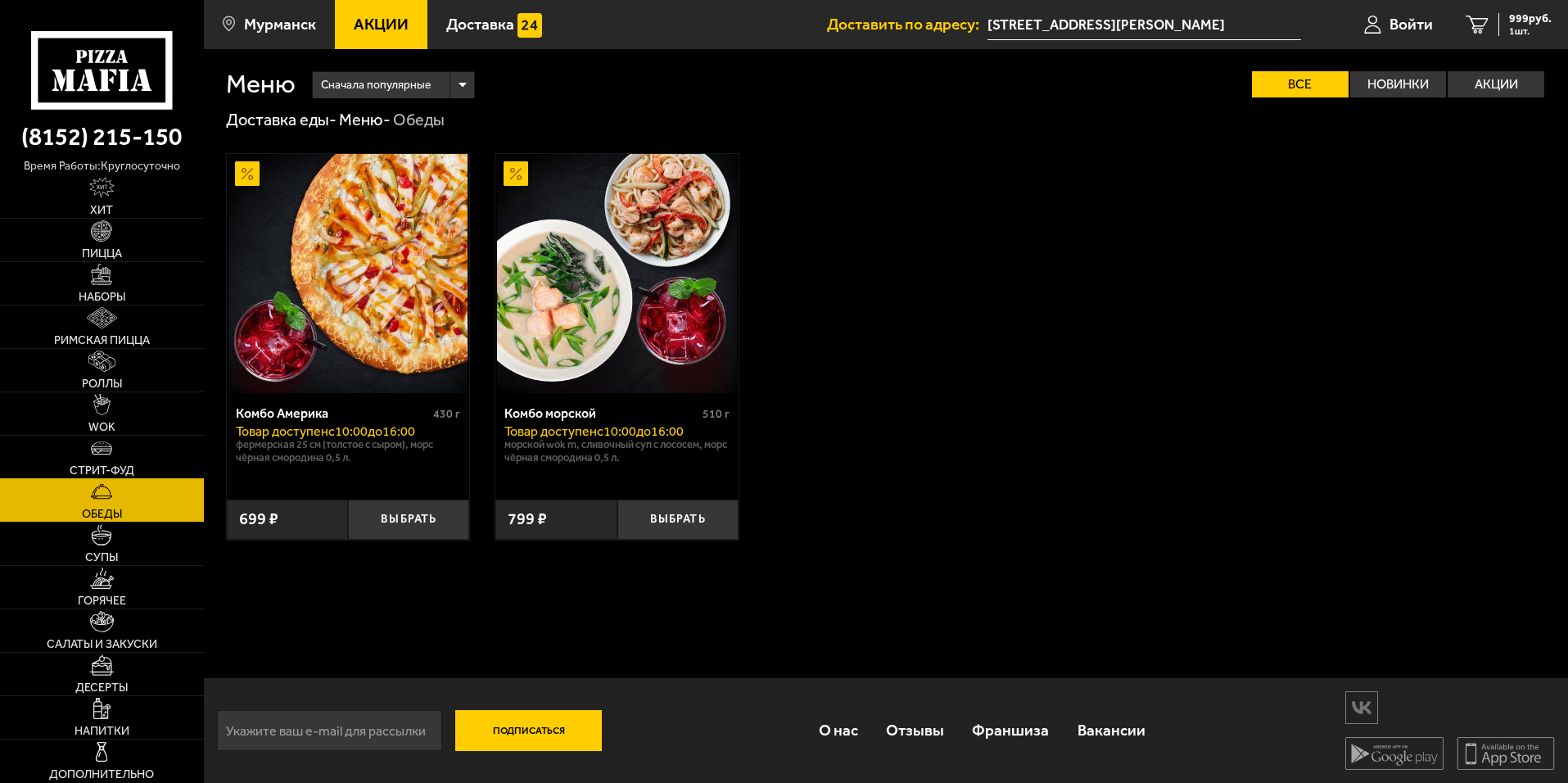
click at [145, 447] on link "Стрит-фуд" at bounding box center [102, 457] width 204 height 43
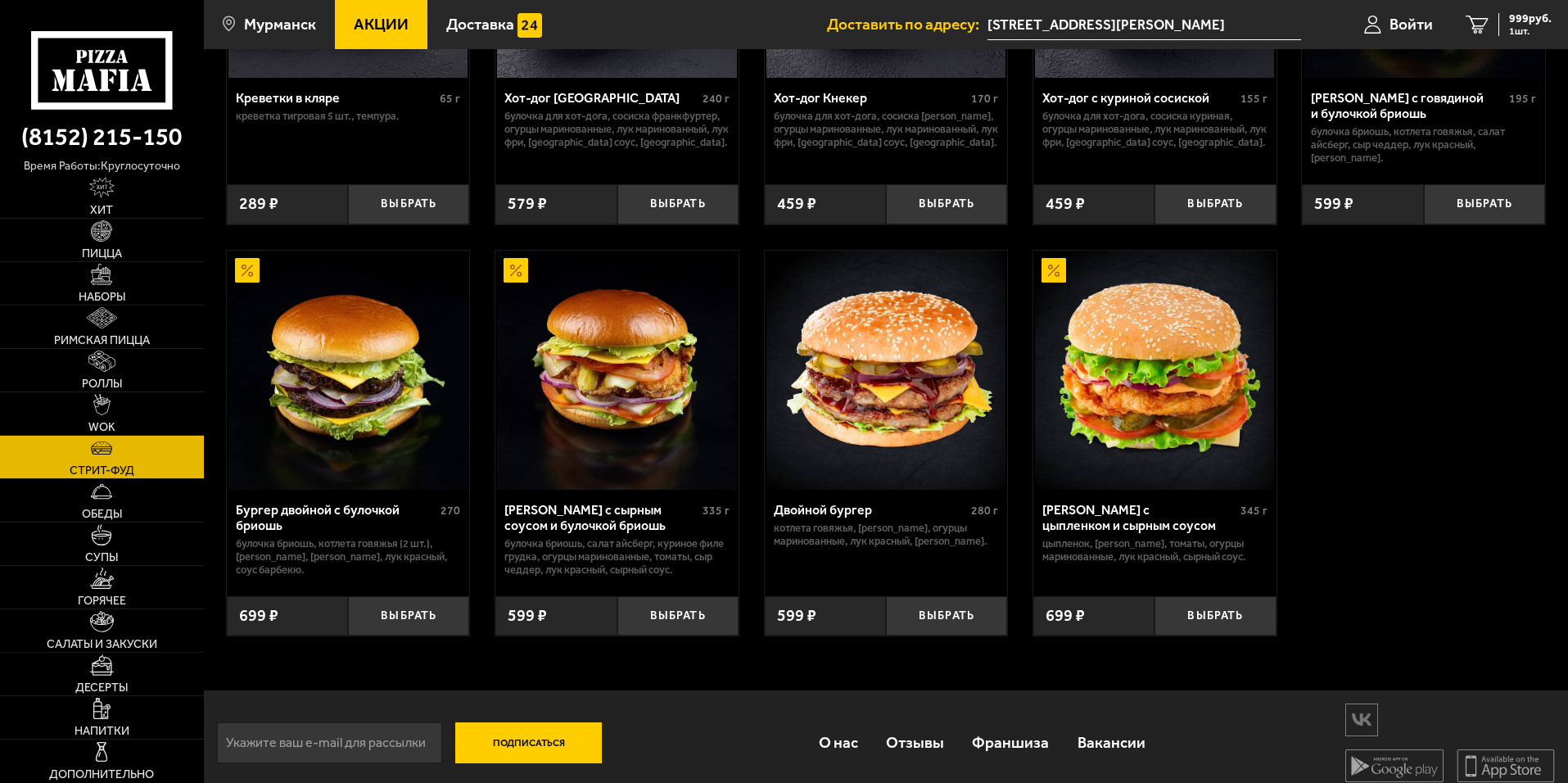
scroll to position [331, 0]
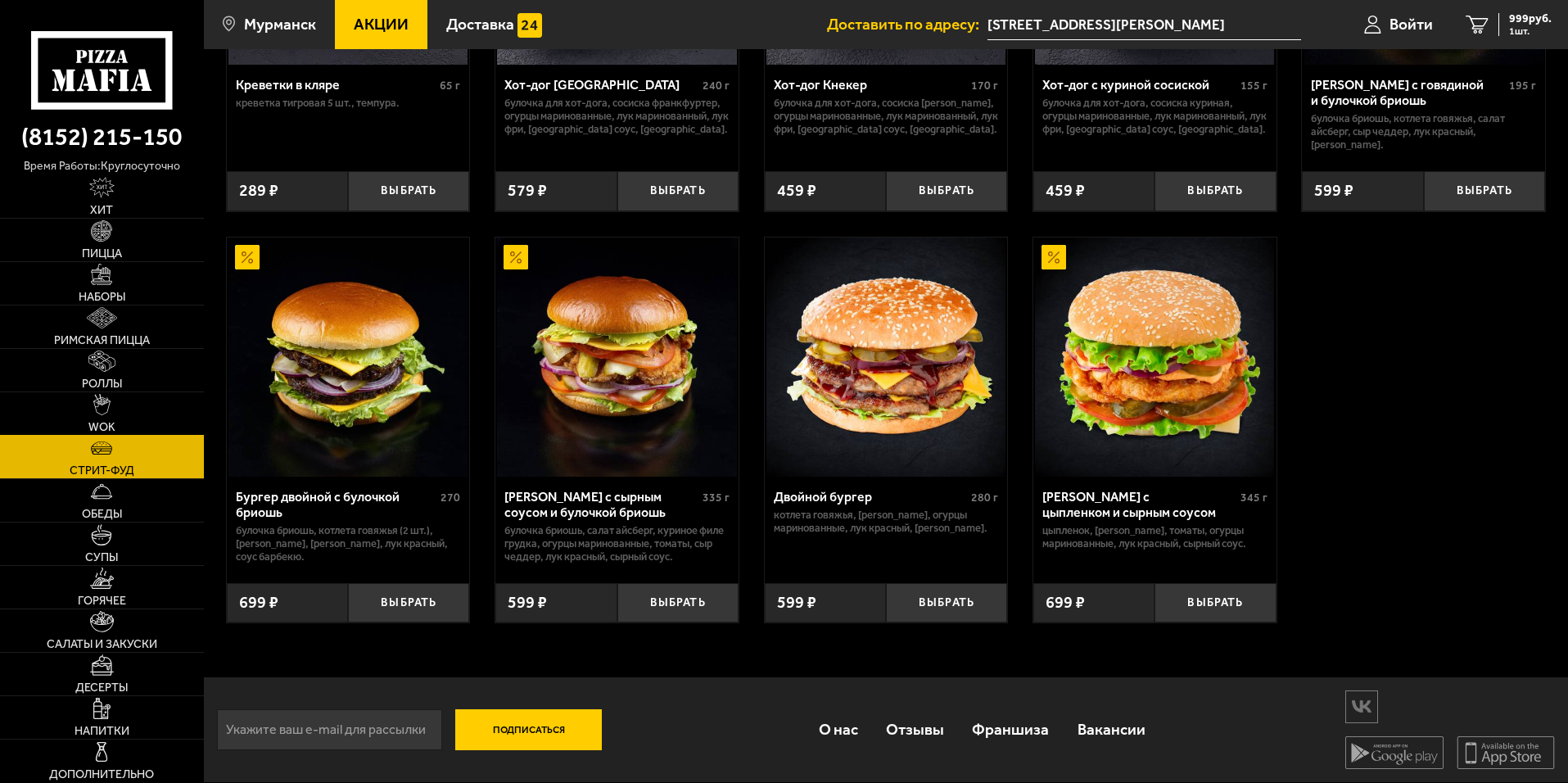
click at [136, 413] on link "WOK" at bounding box center [102, 414] width 204 height 43
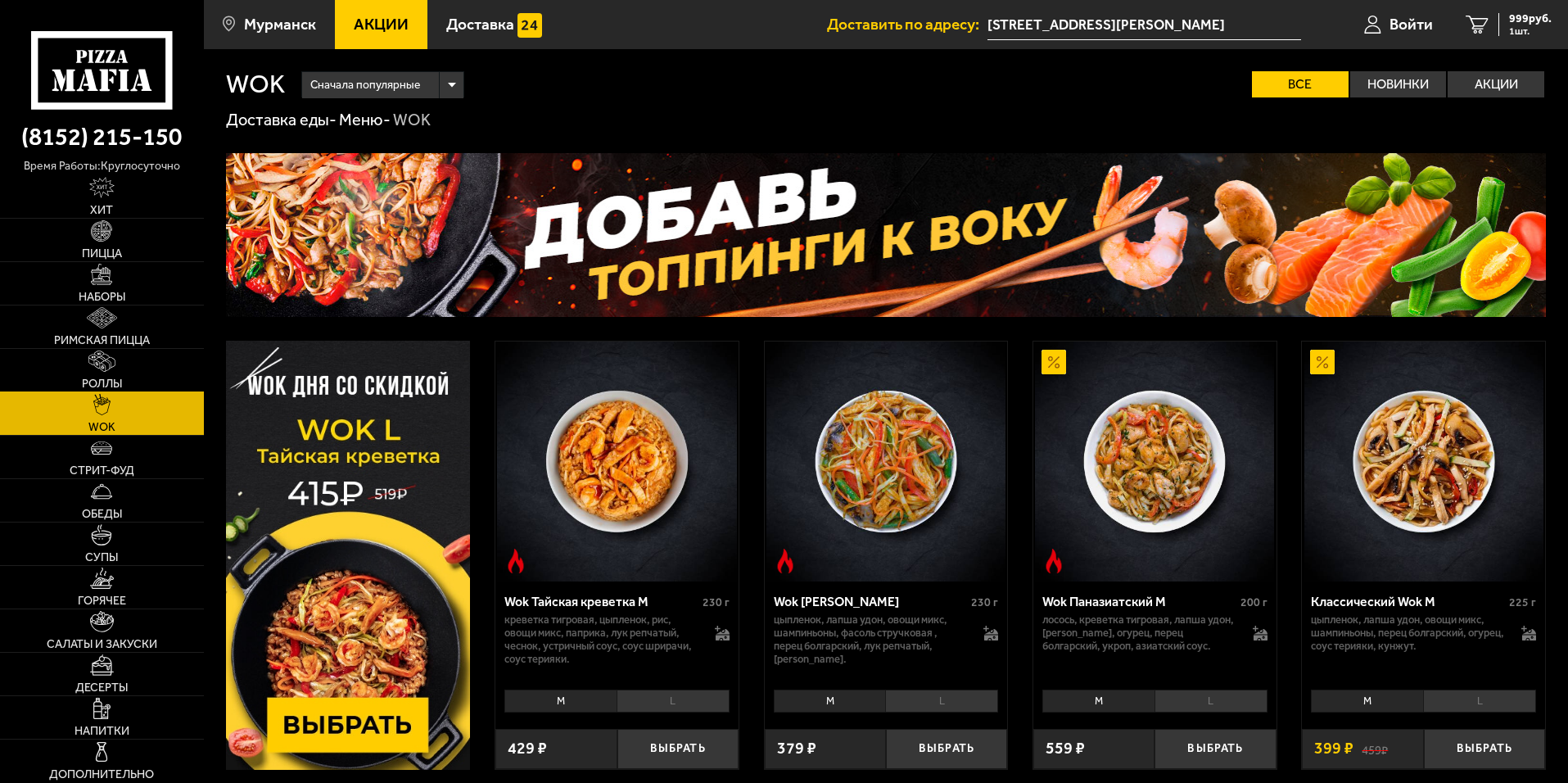
click at [137, 364] on link "Роллы" at bounding box center [102, 370] width 204 height 43
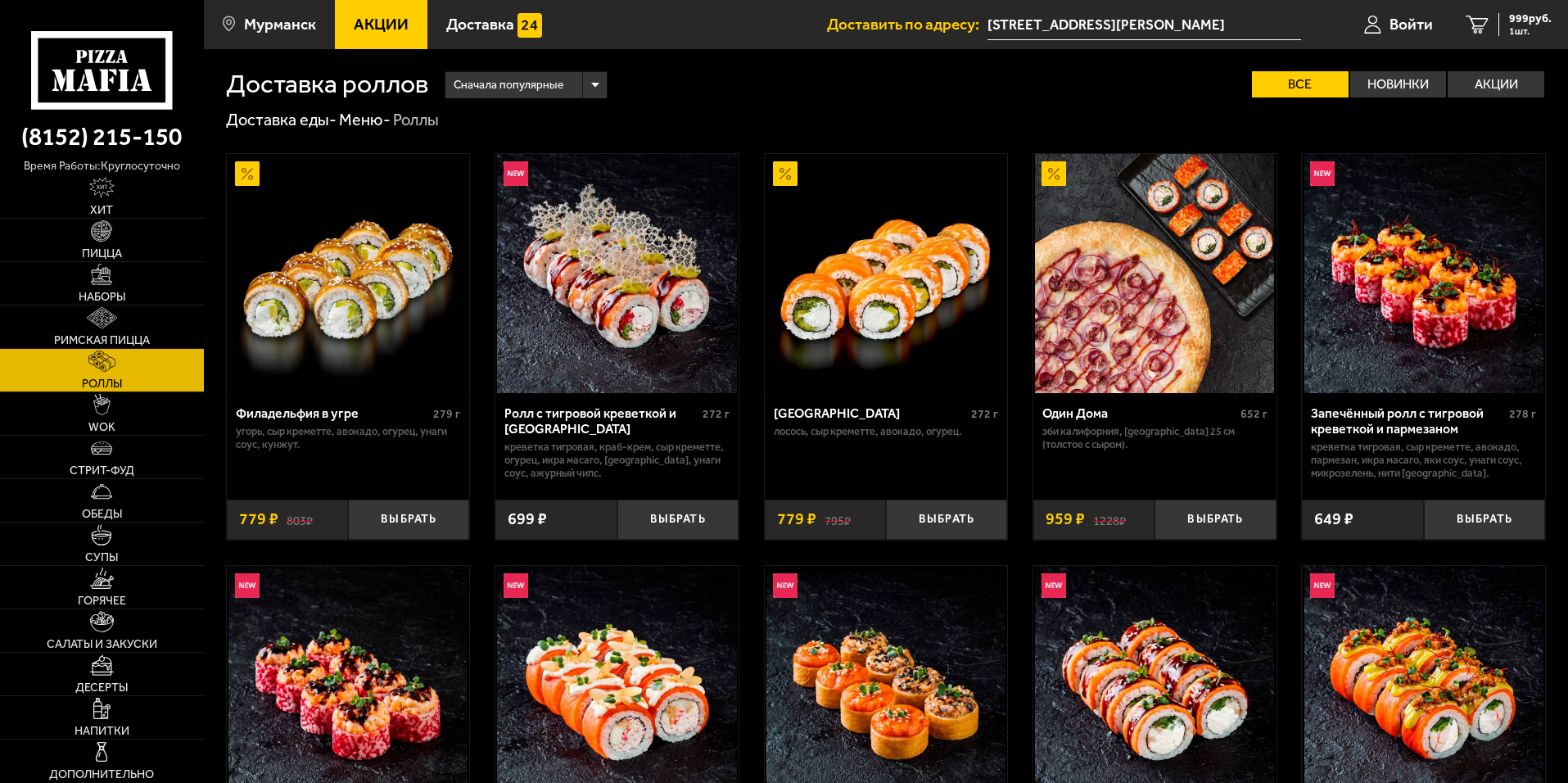
drag, startPoint x: 1538, startPoint y: 441, endPoint x: 1547, endPoint y: 432, distance: 12.7
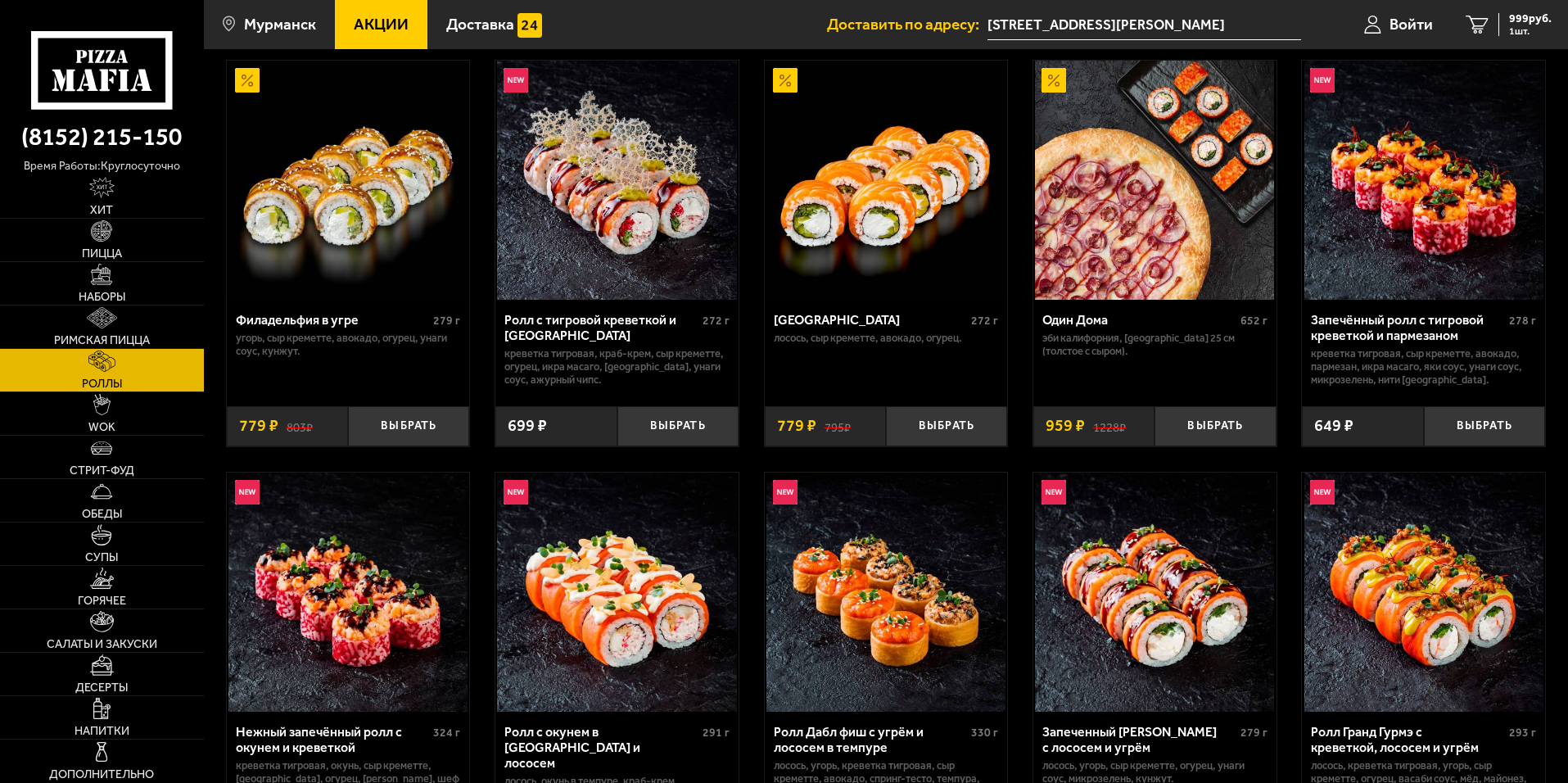
scroll to position [82, 0]
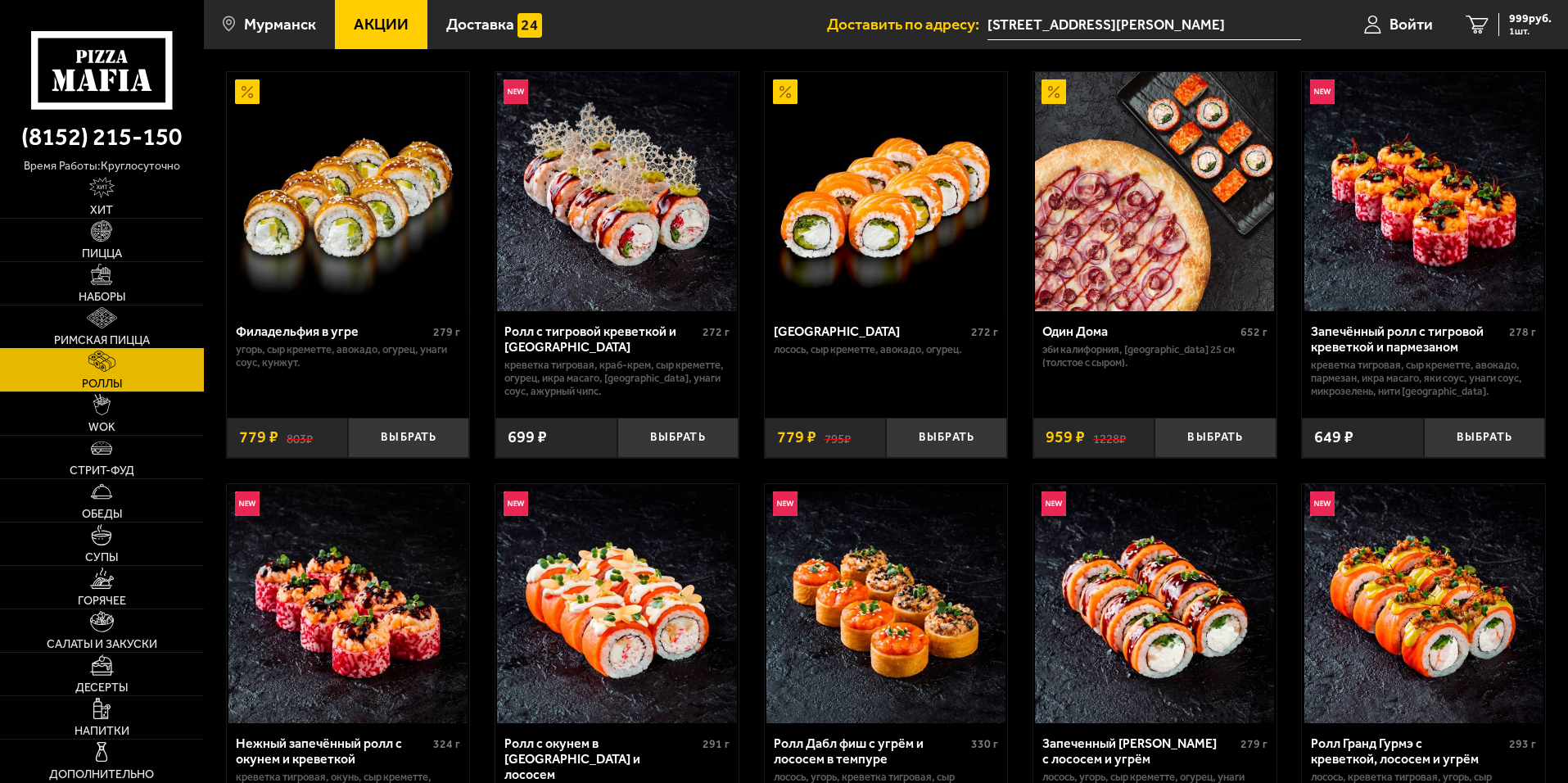
click at [116, 315] on img at bounding box center [102, 318] width 30 height 21
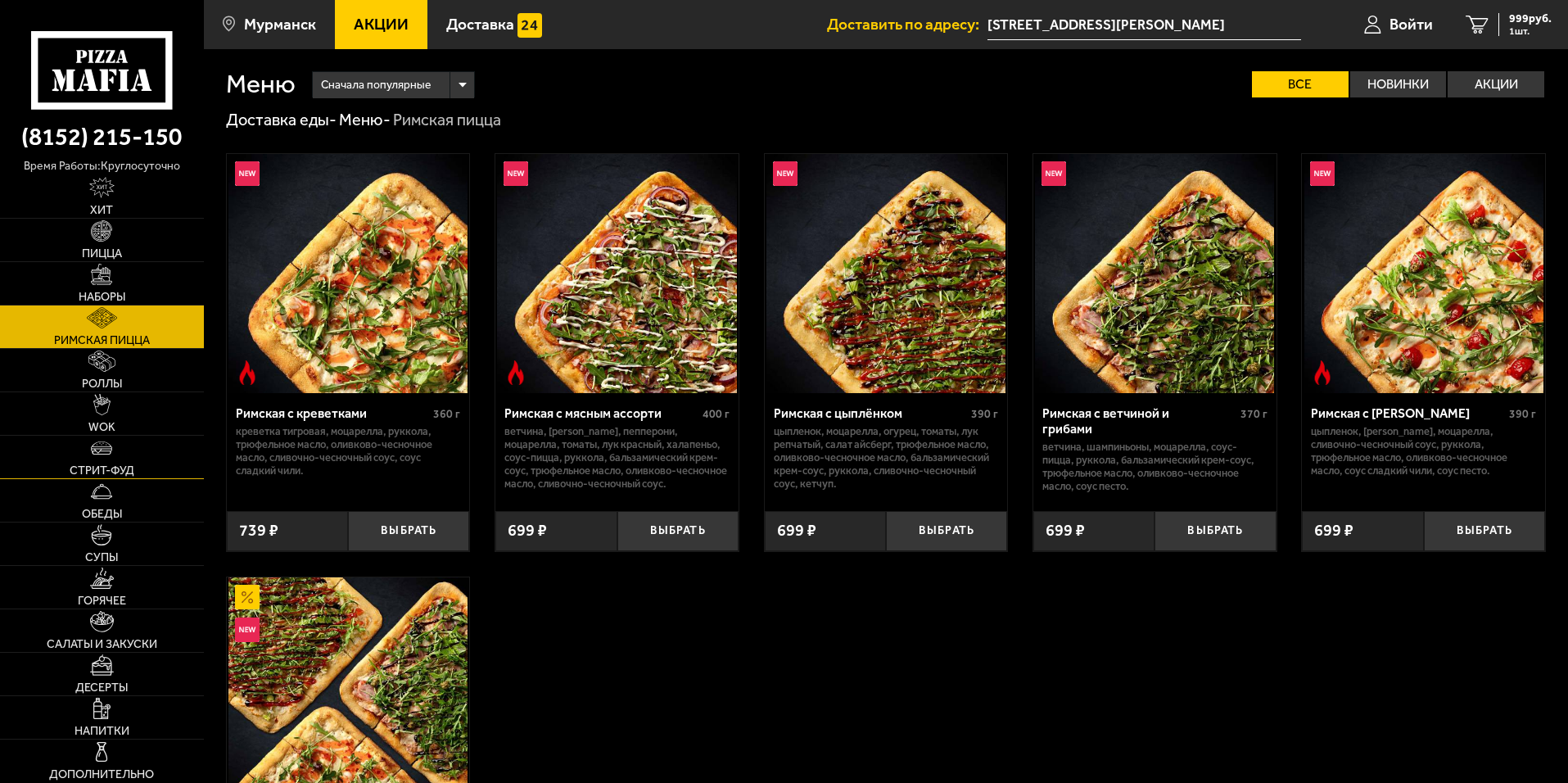
click at [104, 452] on img at bounding box center [102, 448] width 21 height 21
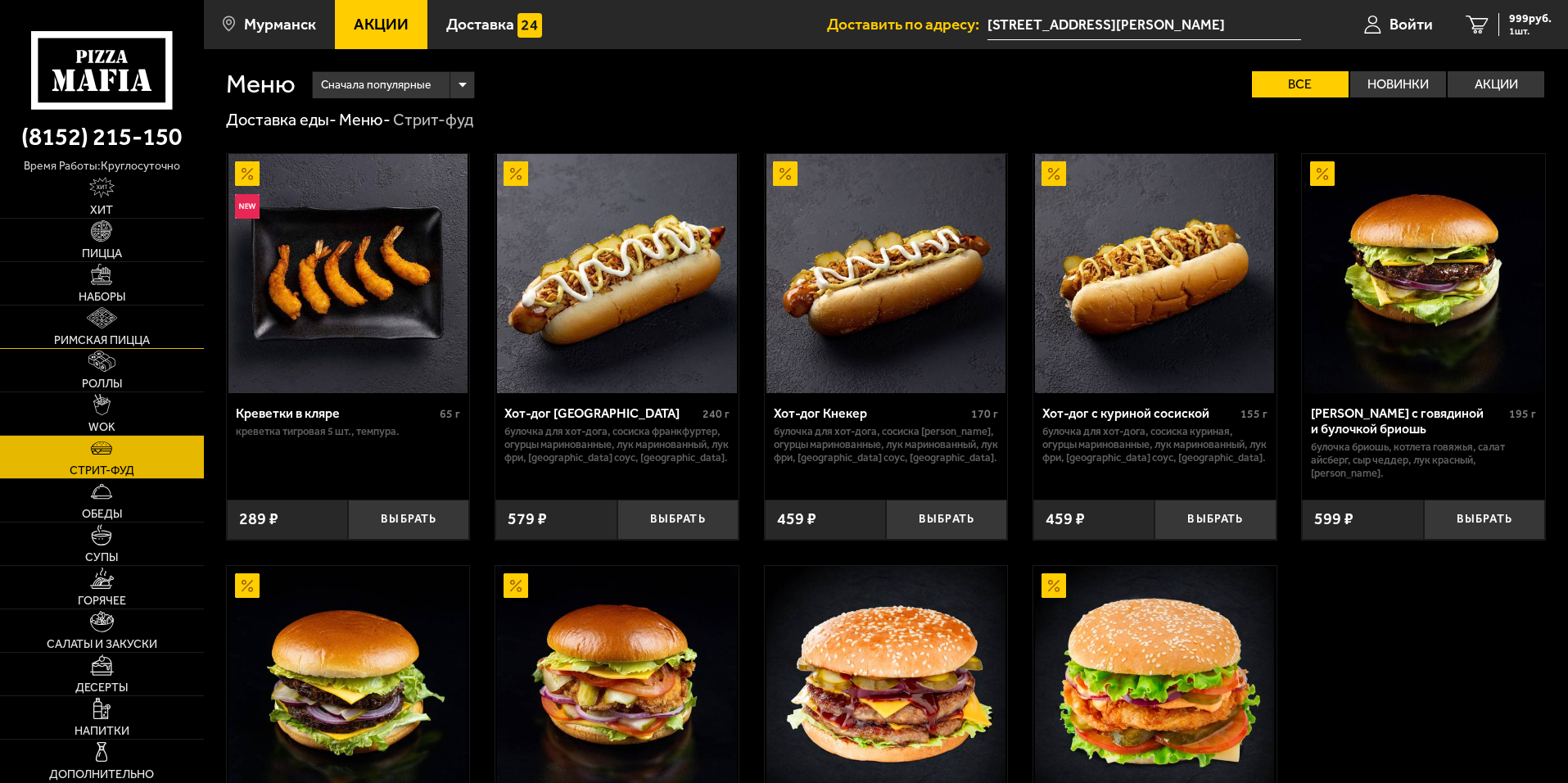
click at [118, 320] on link "Римская пицца" at bounding box center [102, 327] width 204 height 43
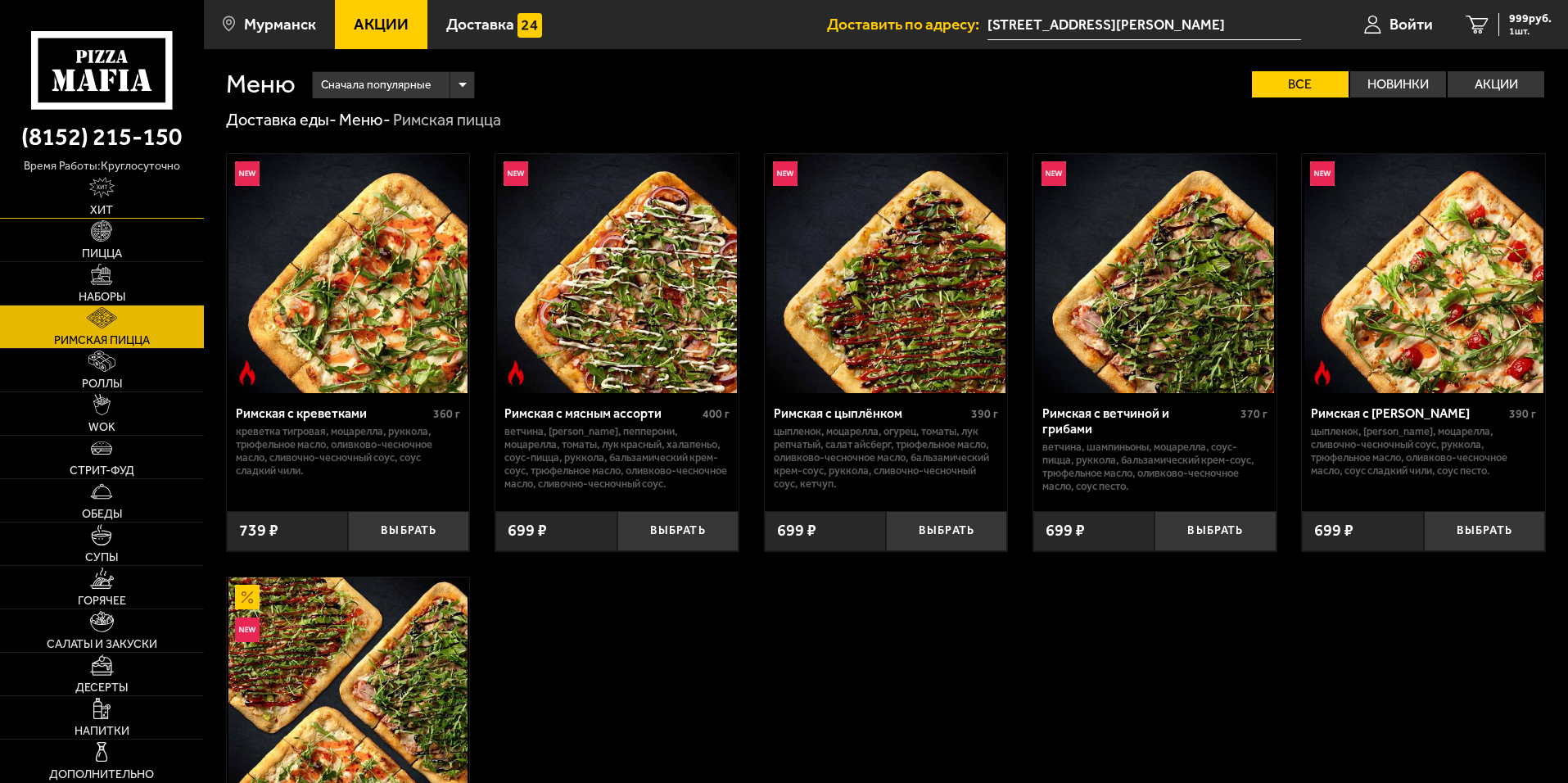
click at [134, 213] on link "Хит" at bounding box center [102, 197] width 204 height 43
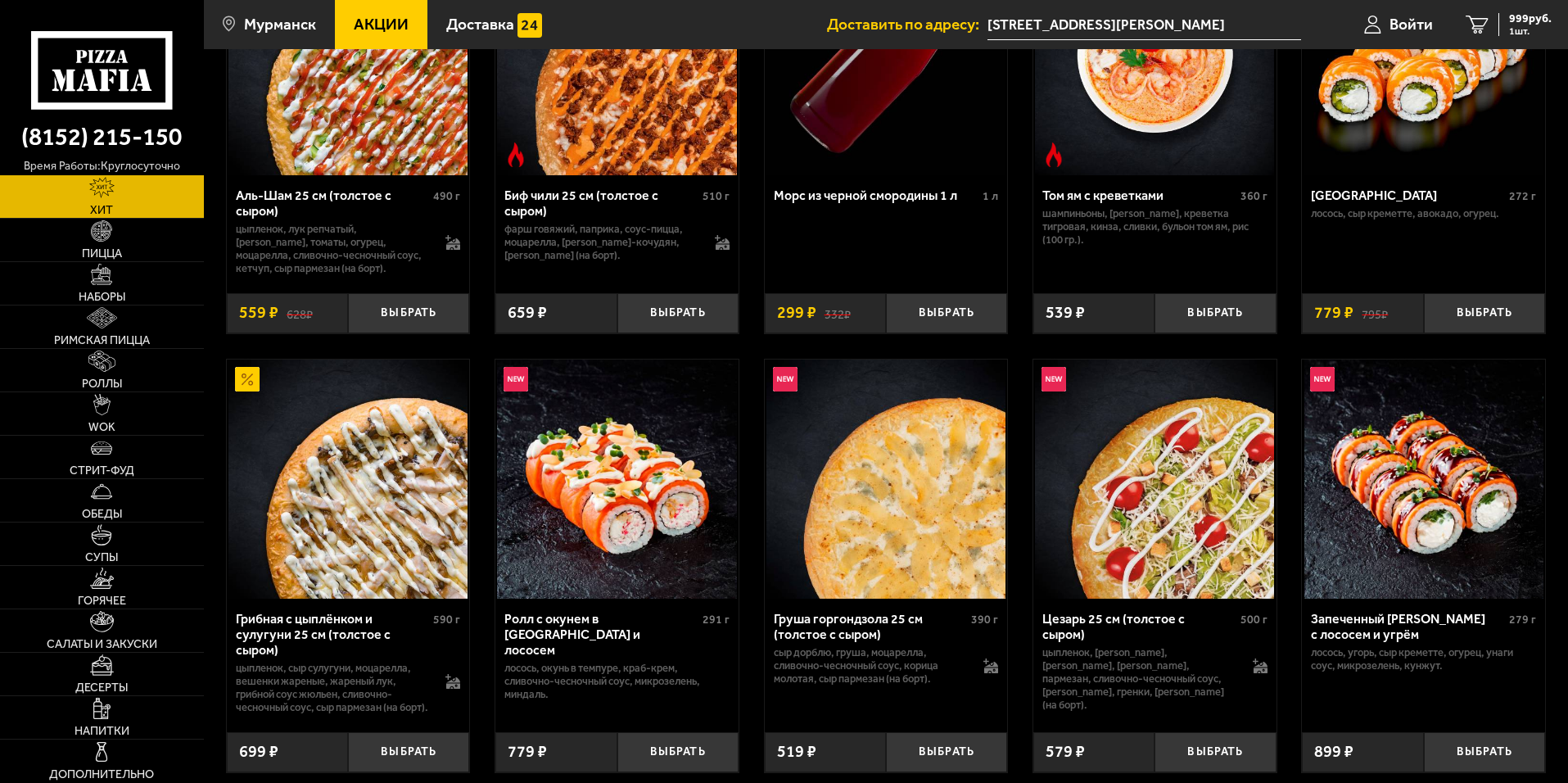
scroll to position [82, 0]
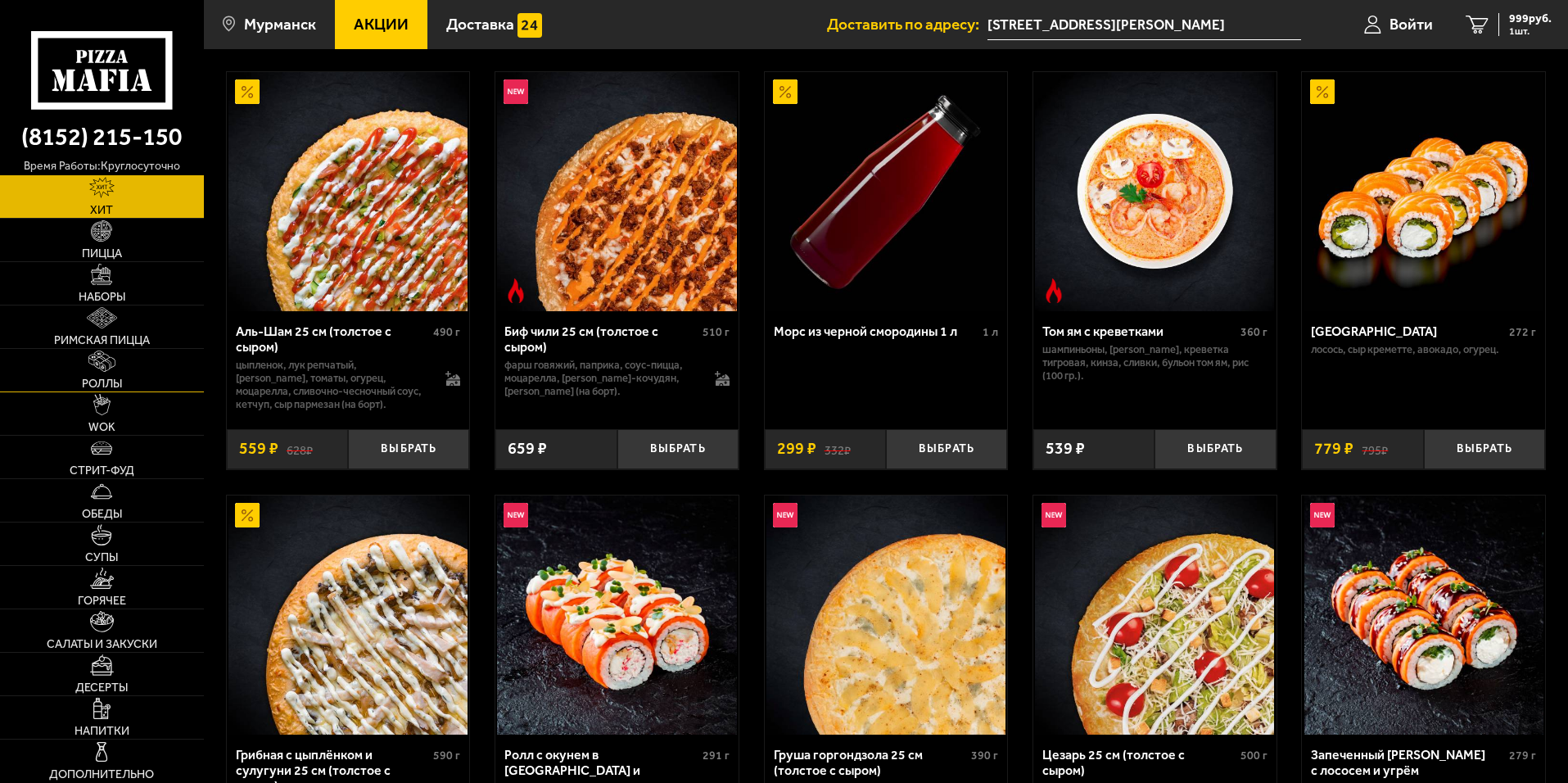
click at [126, 375] on link "Роллы" at bounding box center [102, 370] width 204 height 43
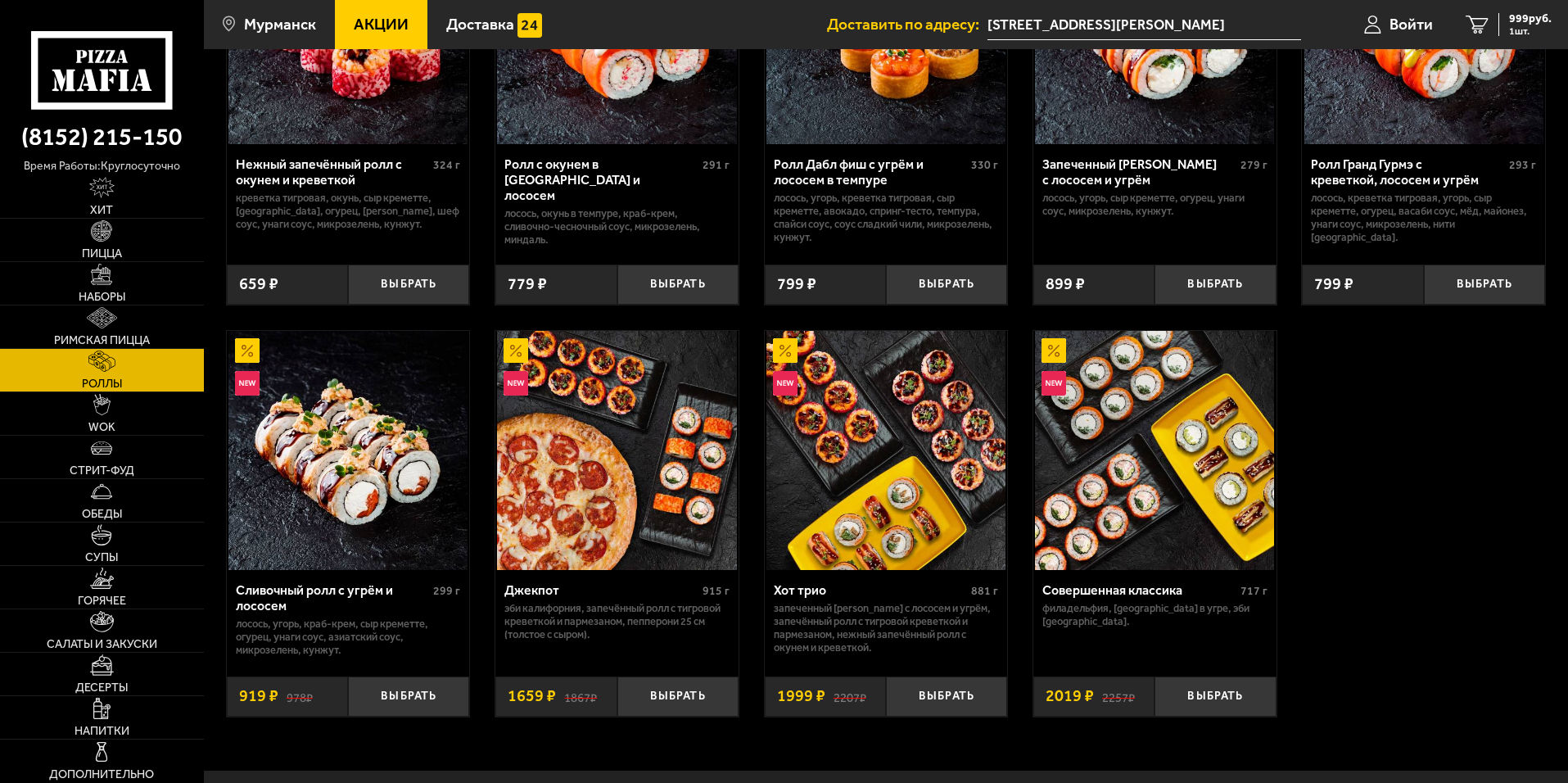
scroll to position [755, 0]
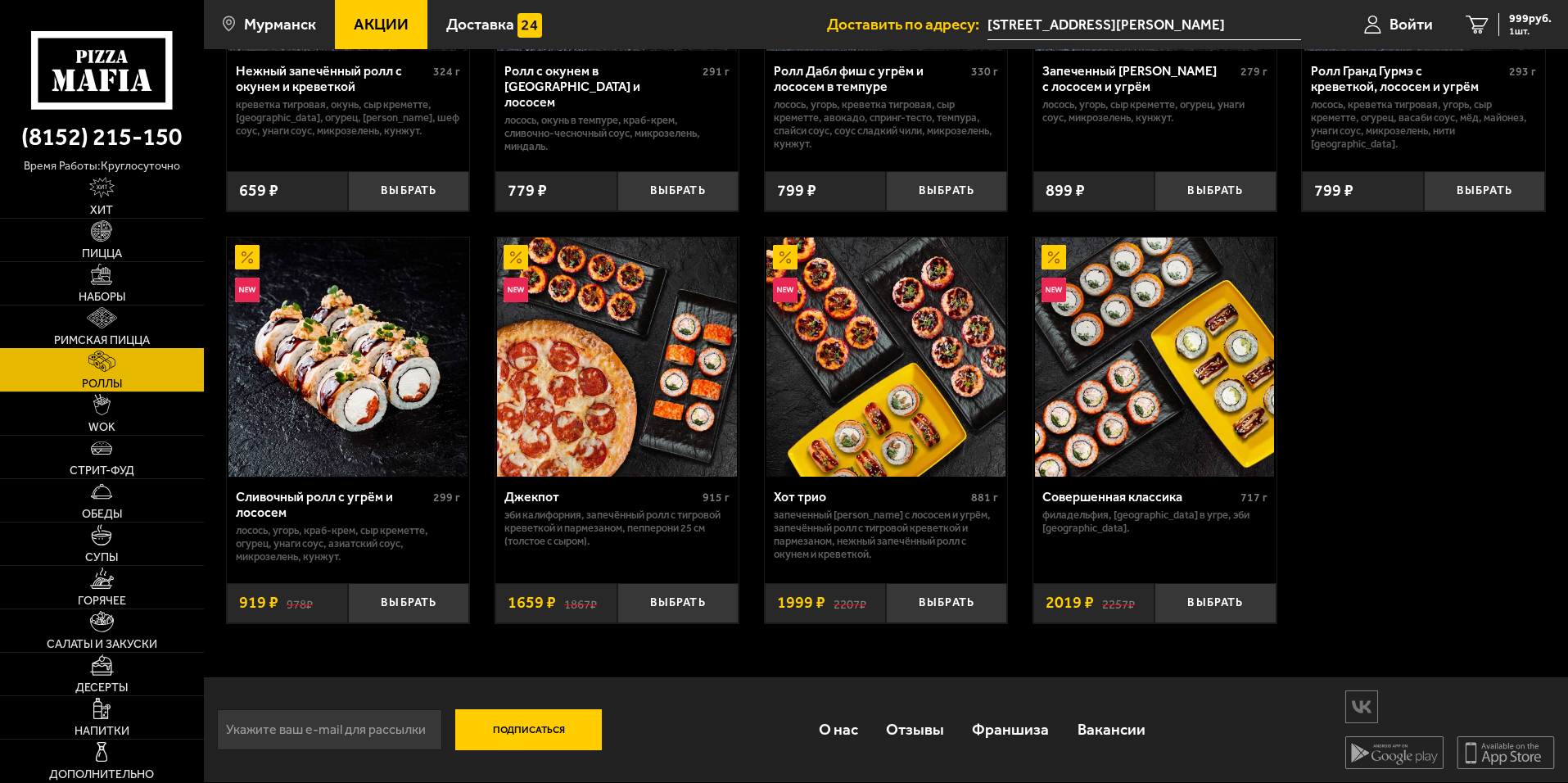
click at [107, 336] on span "Римская пицца" at bounding box center [102, 341] width 96 height 11
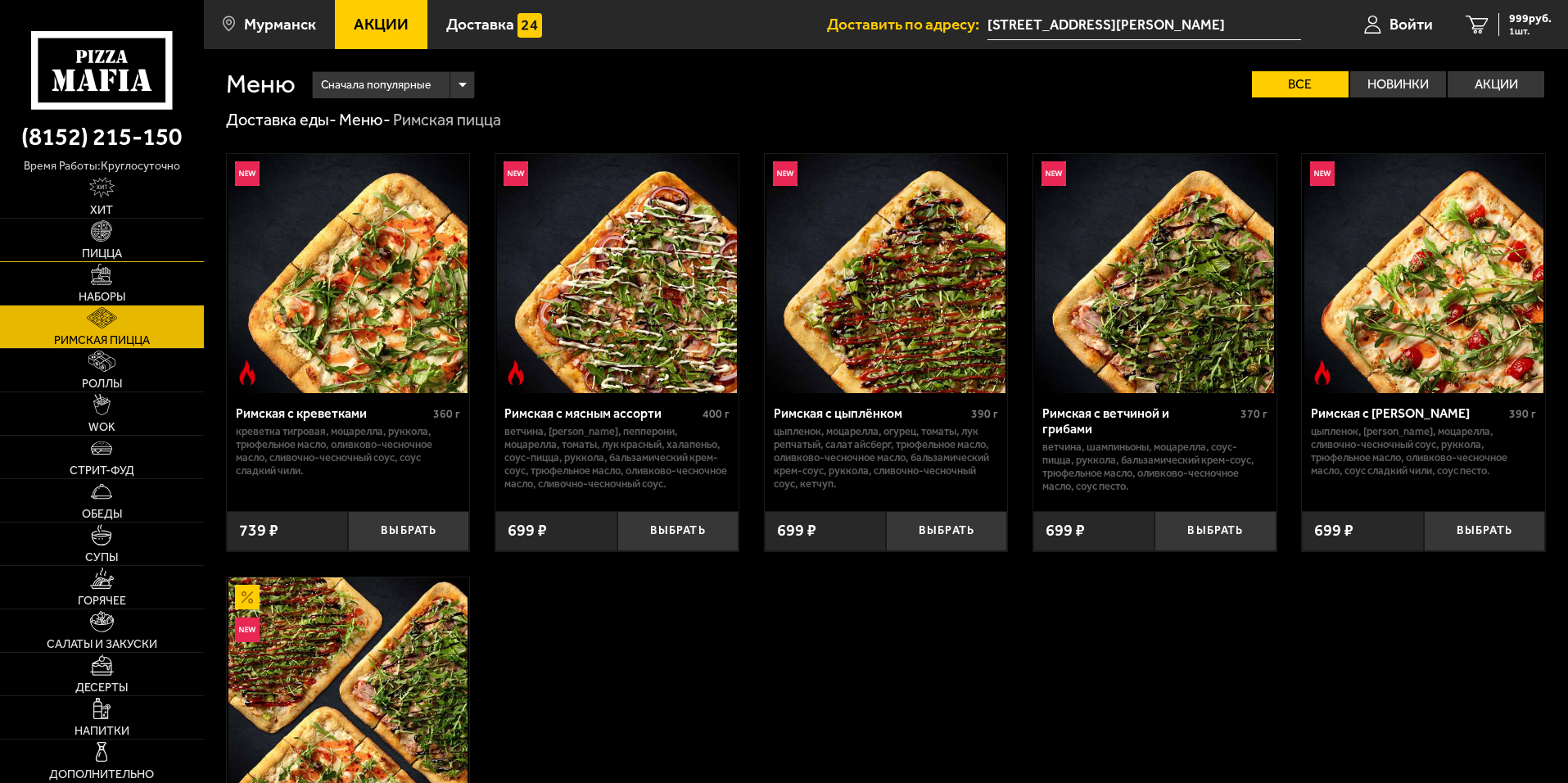
click at [104, 243] on link "Пицца" at bounding box center [102, 240] width 204 height 43
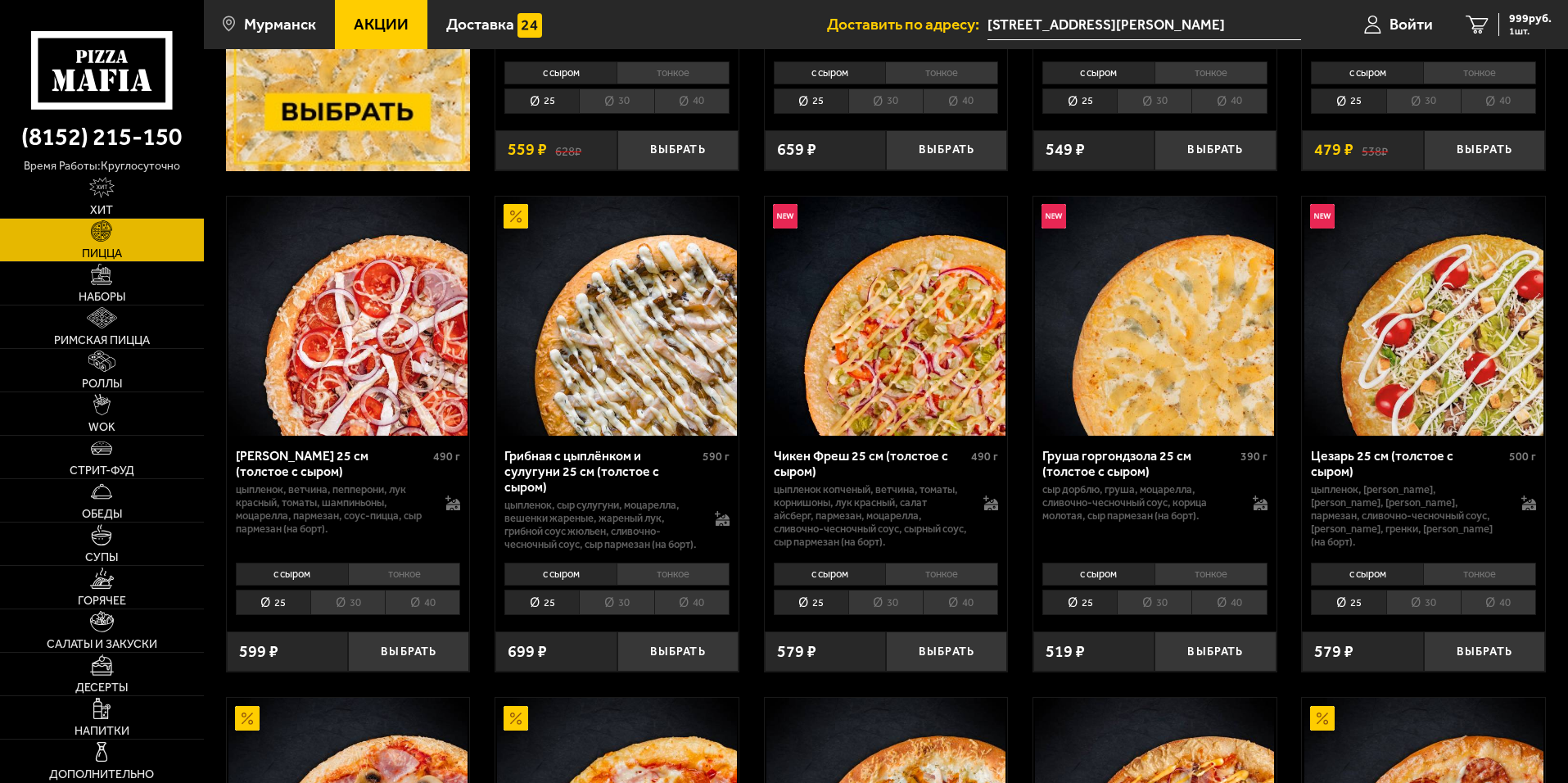
scroll to position [655, 0]
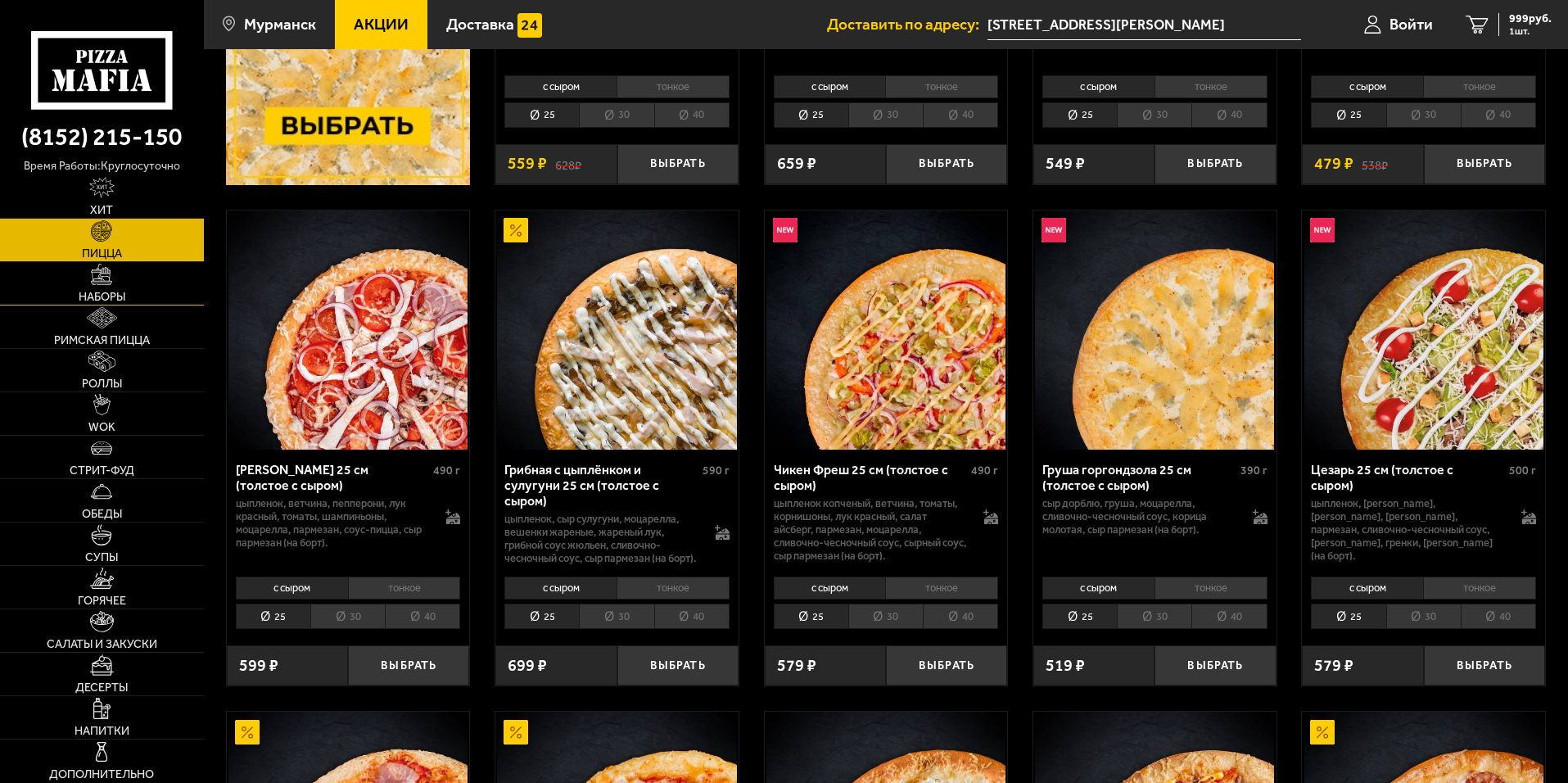
click at [96, 292] on span "Наборы" at bounding box center [102, 297] width 47 height 11
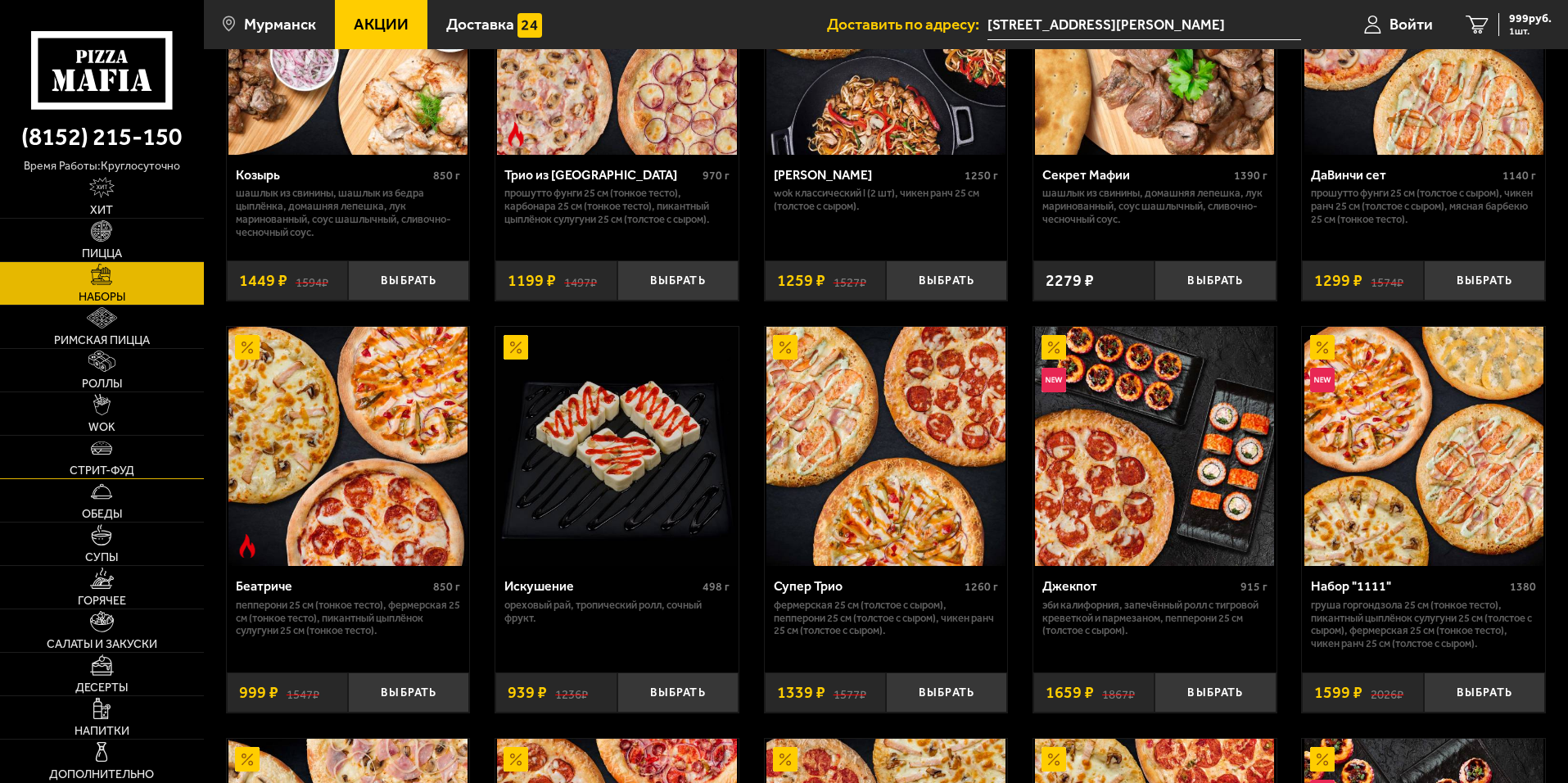
scroll to position [1064, 0]
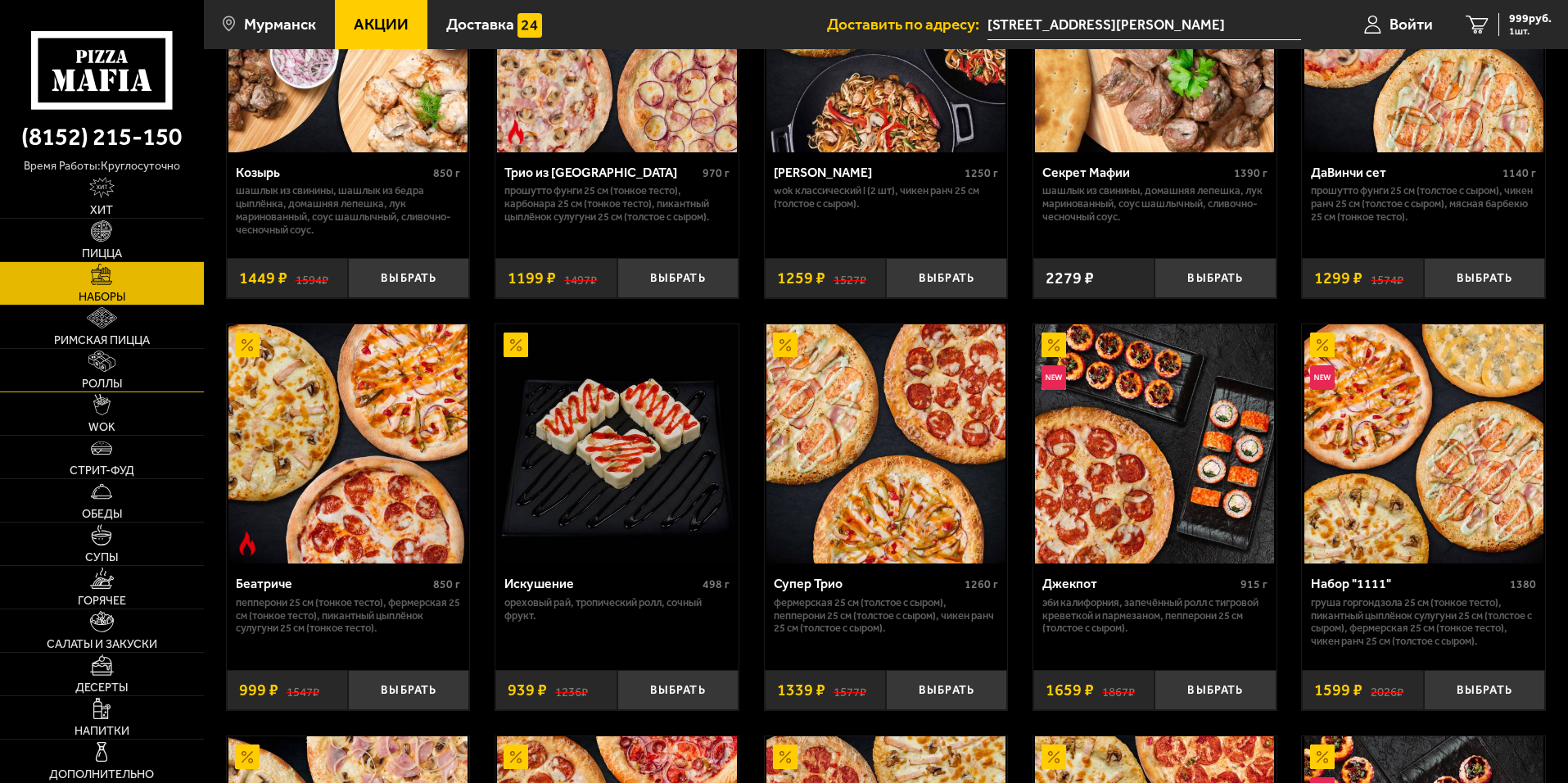
click at [97, 371] on img at bounding box center [102, 361] width 28 height 21
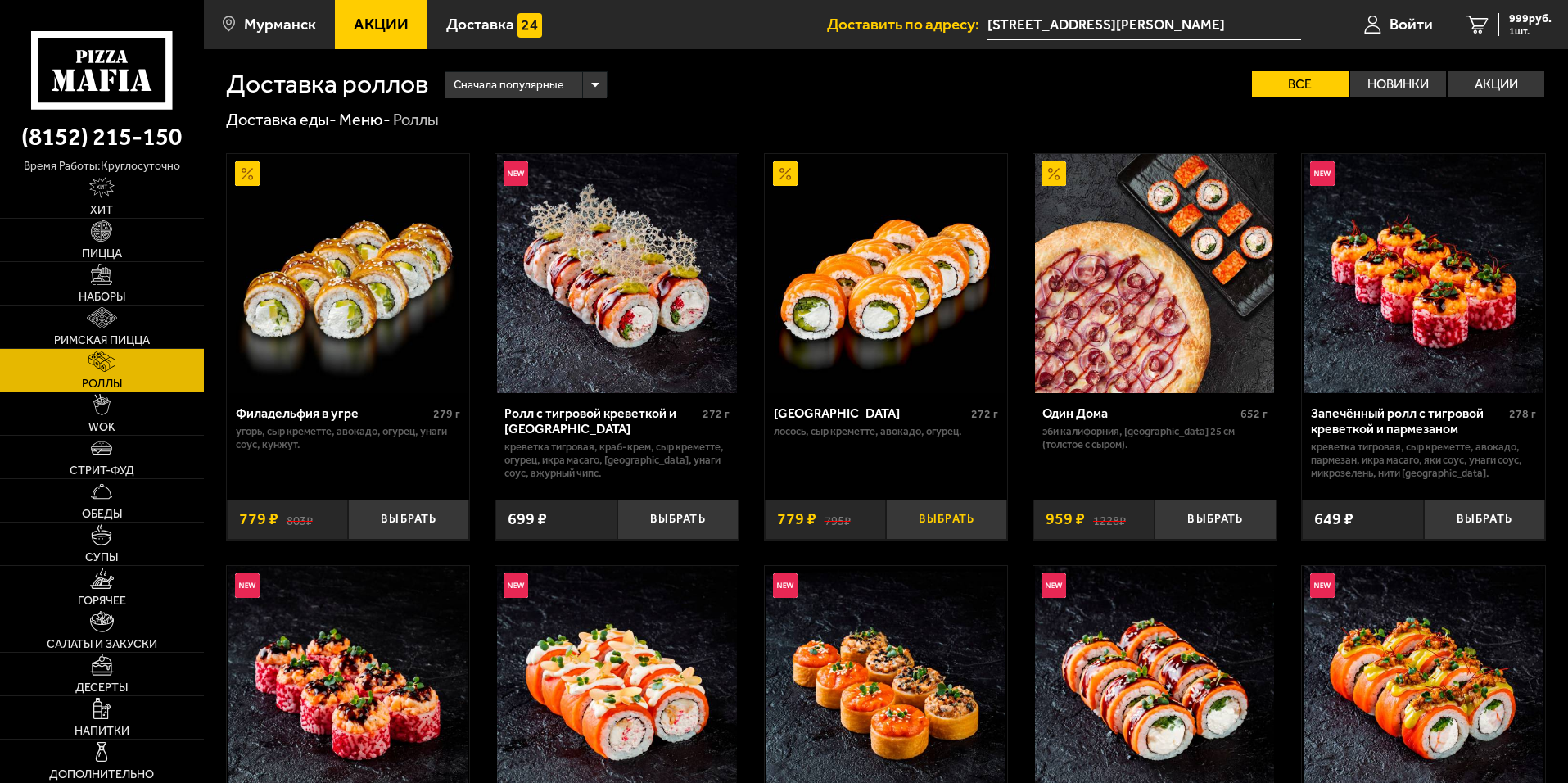
click at [949, 512] on button "Выбрать" at bounding box center [947, 519] width 121 height 40
click at [156, 468] on link "Стрит-фуд" at bounding box center [102, 457] width 204 height 43
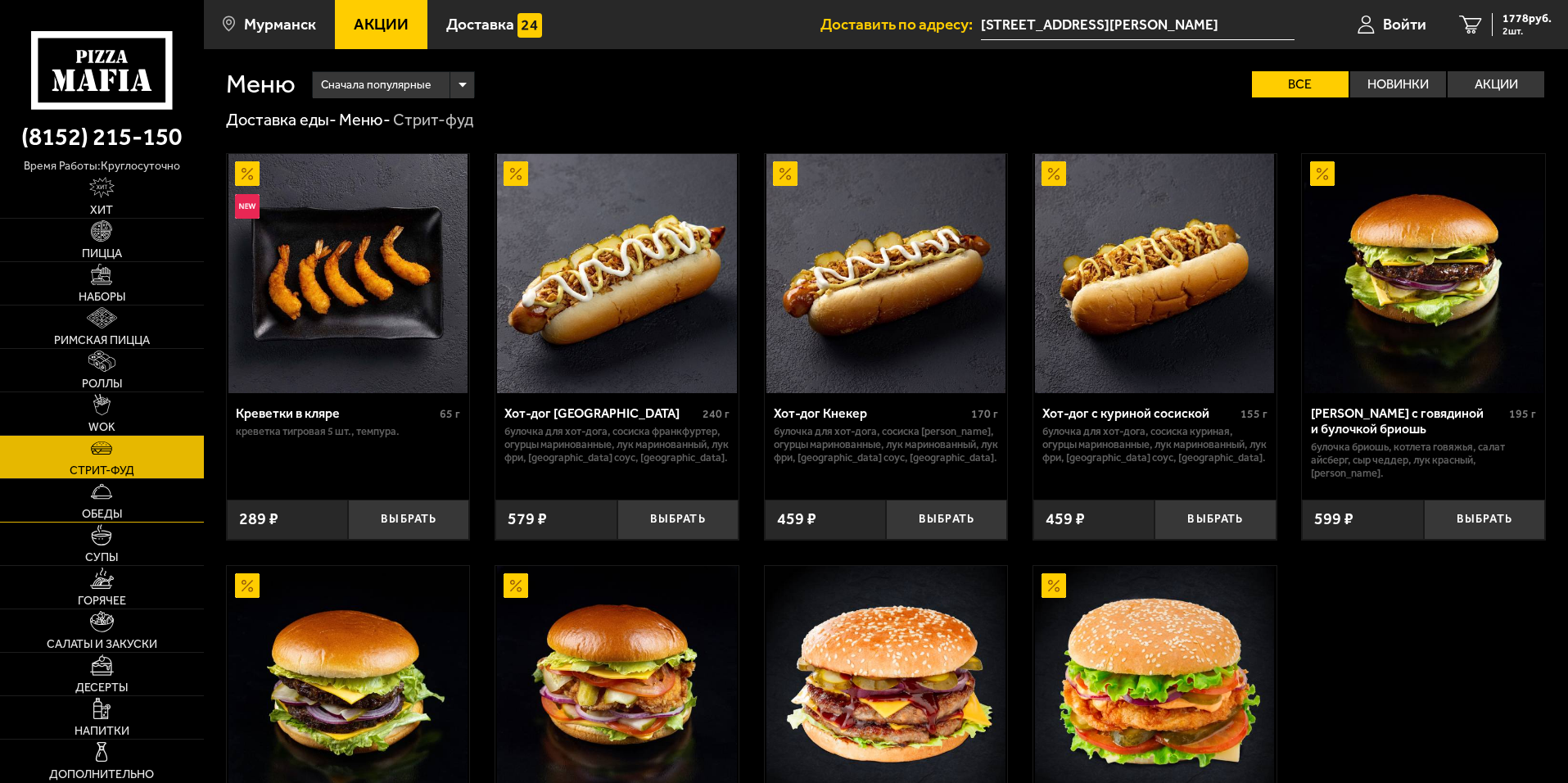
click at [127, 506] on link "Обеды" at bounding box center [102, 500] width 204 height 43
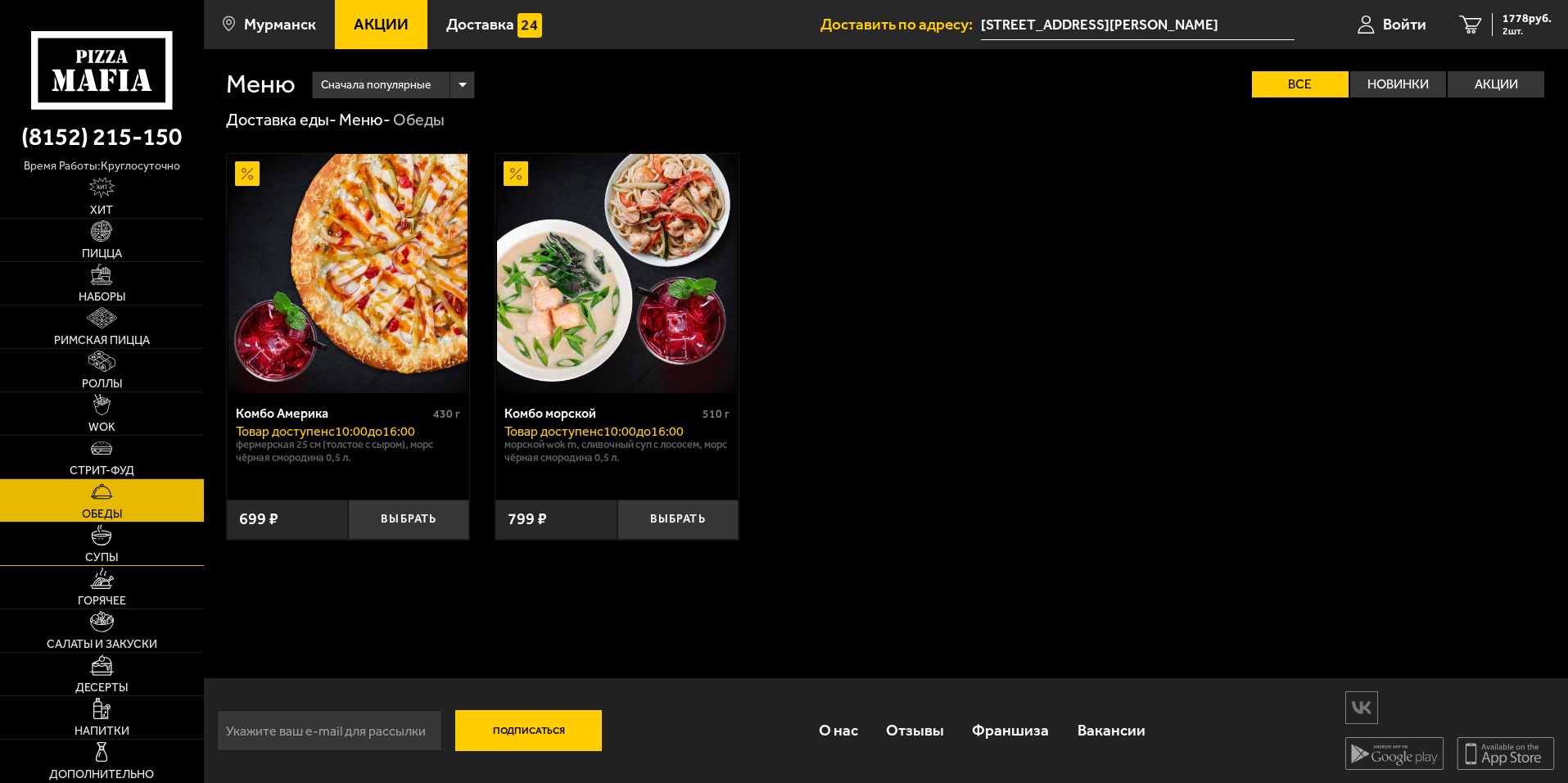
click at [97, 536] on img at bounding box center [102, 535] width 21 height 21
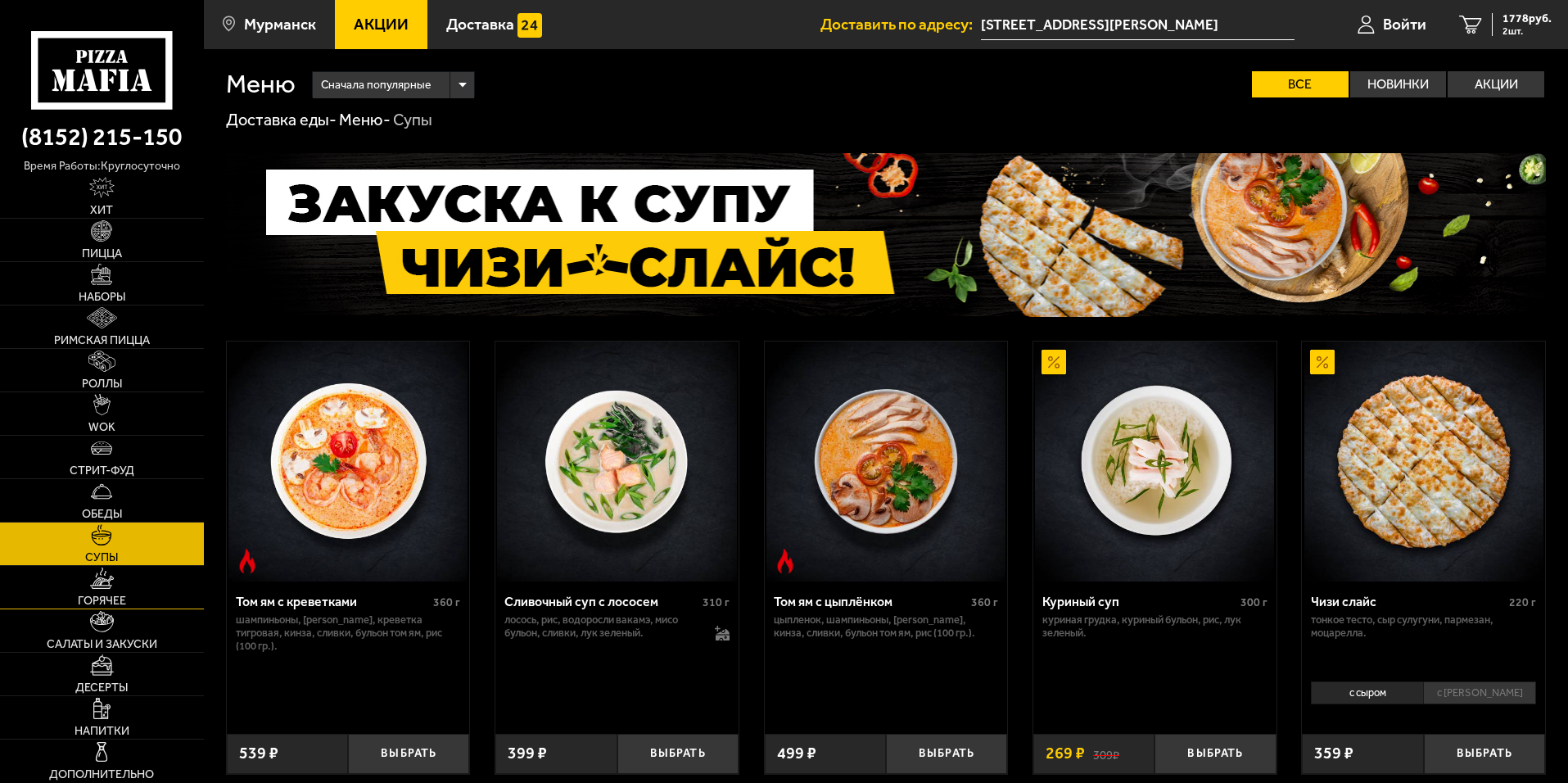
click at [127, 597] on link "Горячее" at bounding box center [102, 587] width 204 height 43
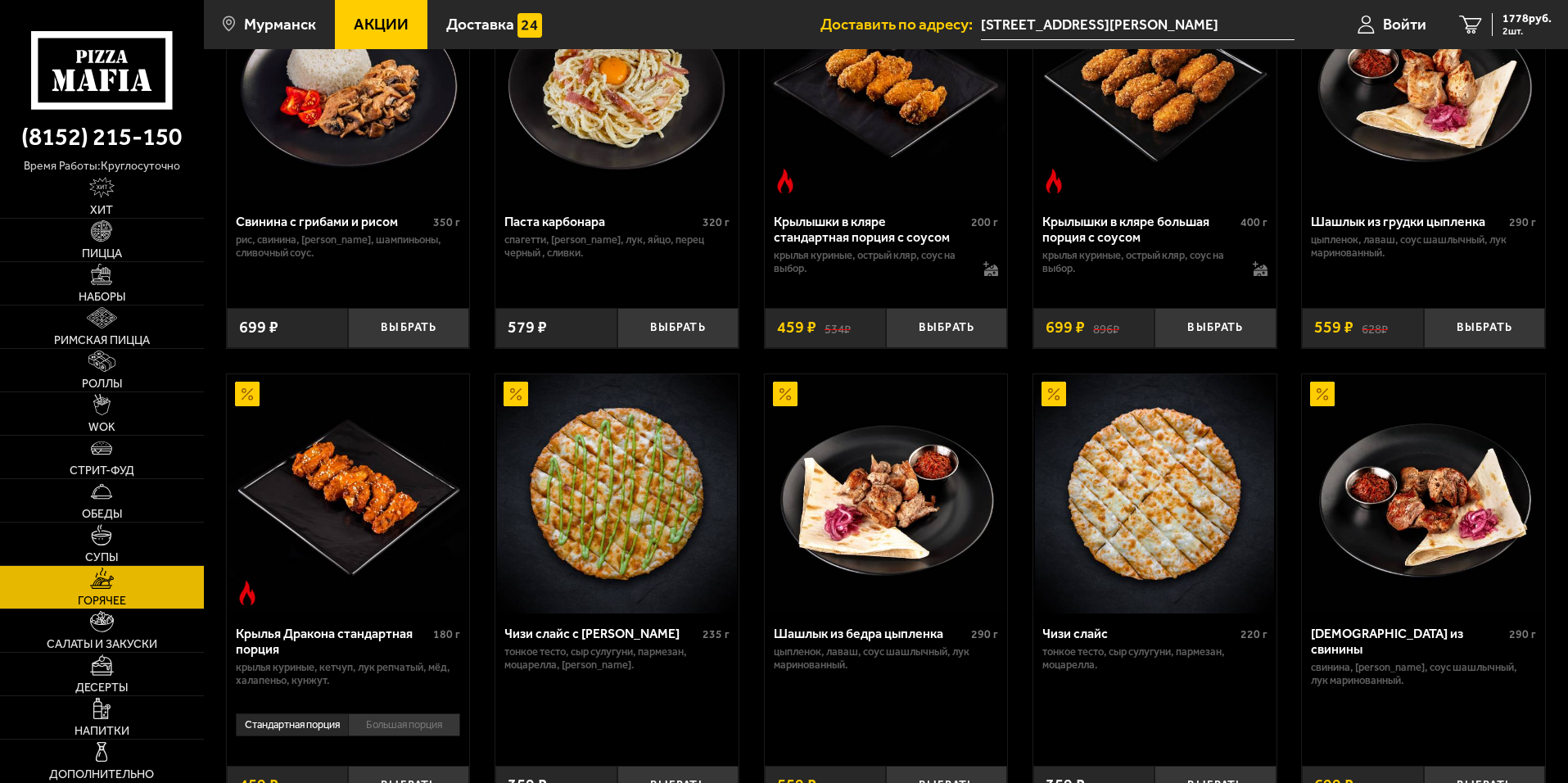
scroll to position [491, 0]
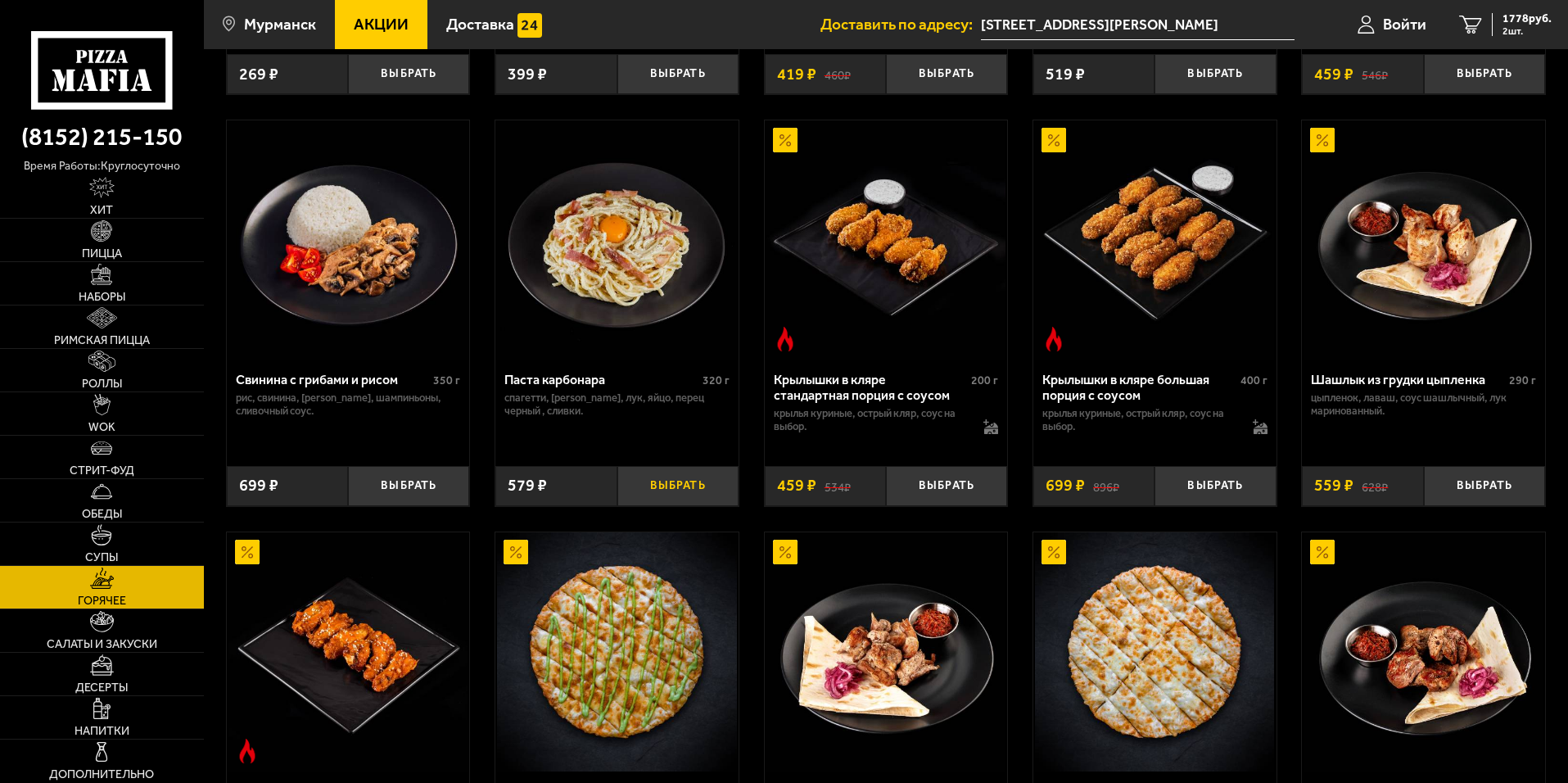
click at [718, 496] on button "Выбрать" at bounding box center [678, 486] width 121 height 40
click at [153, 547] on link "Супы" at bounding box center [102, 544] width 204 height 43
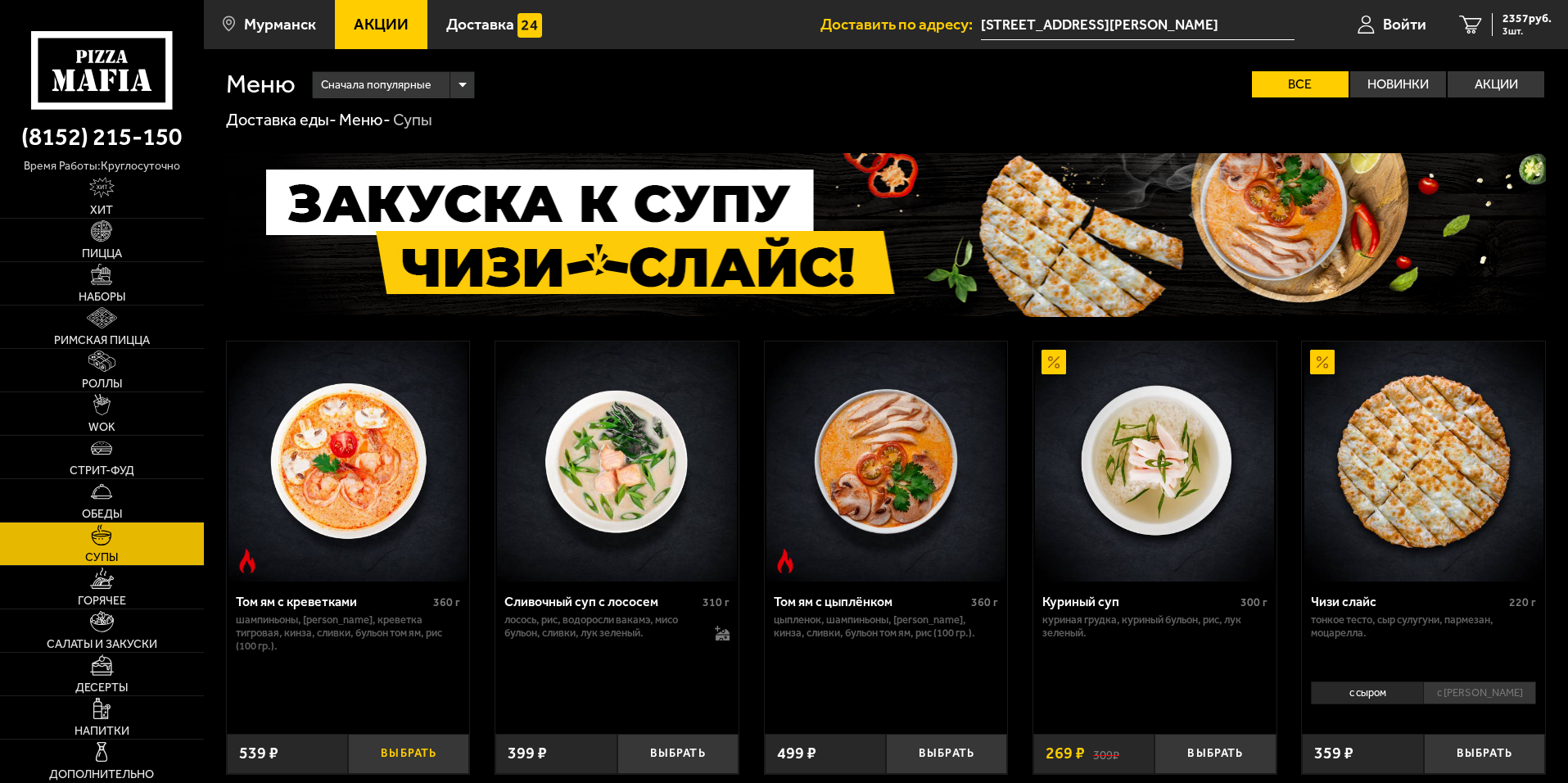
click at [419, 754] on button "Выбрать" at bounding box center [409, 754] width 121 height 40
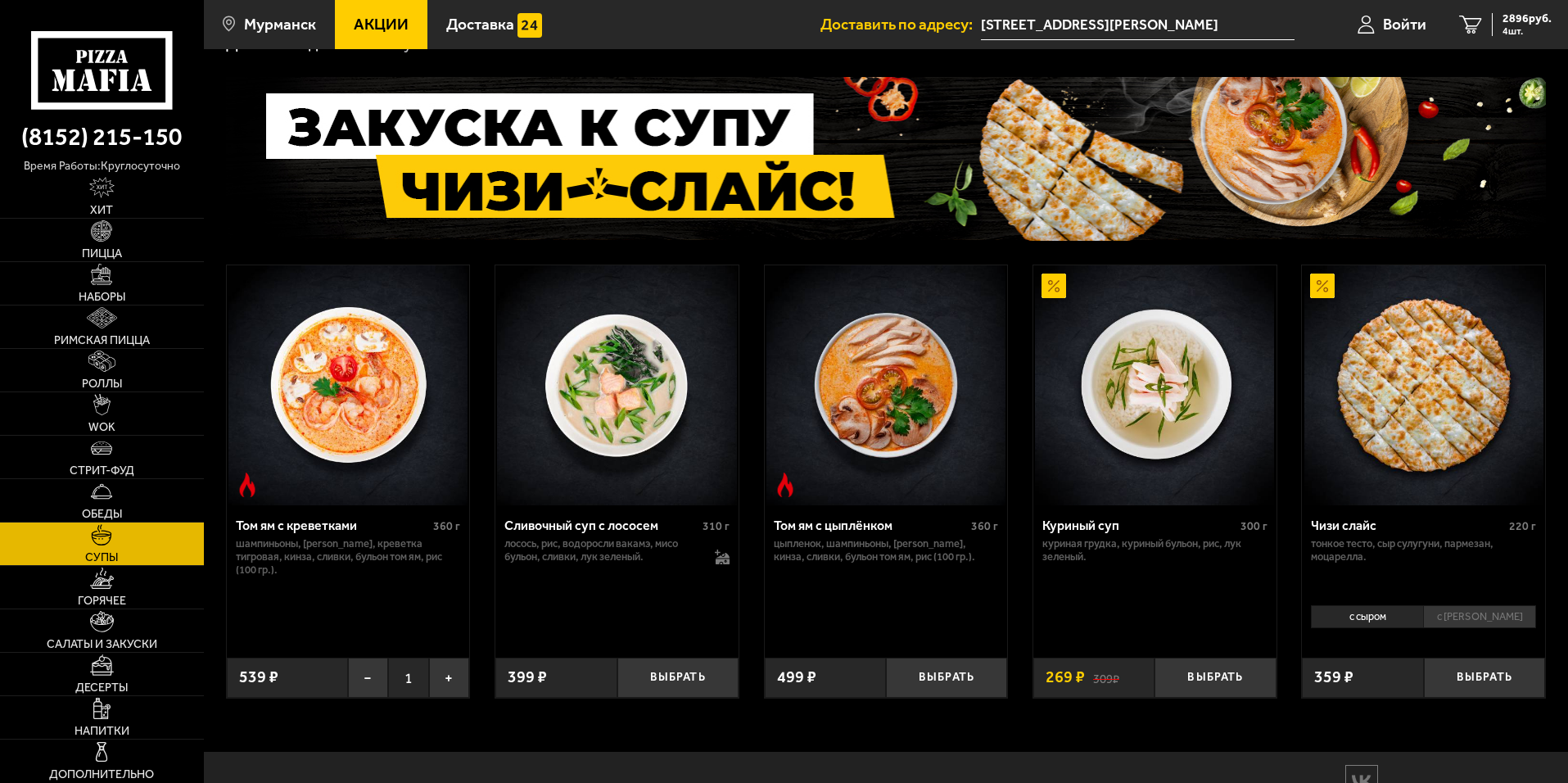
scroll to position [152, 0]
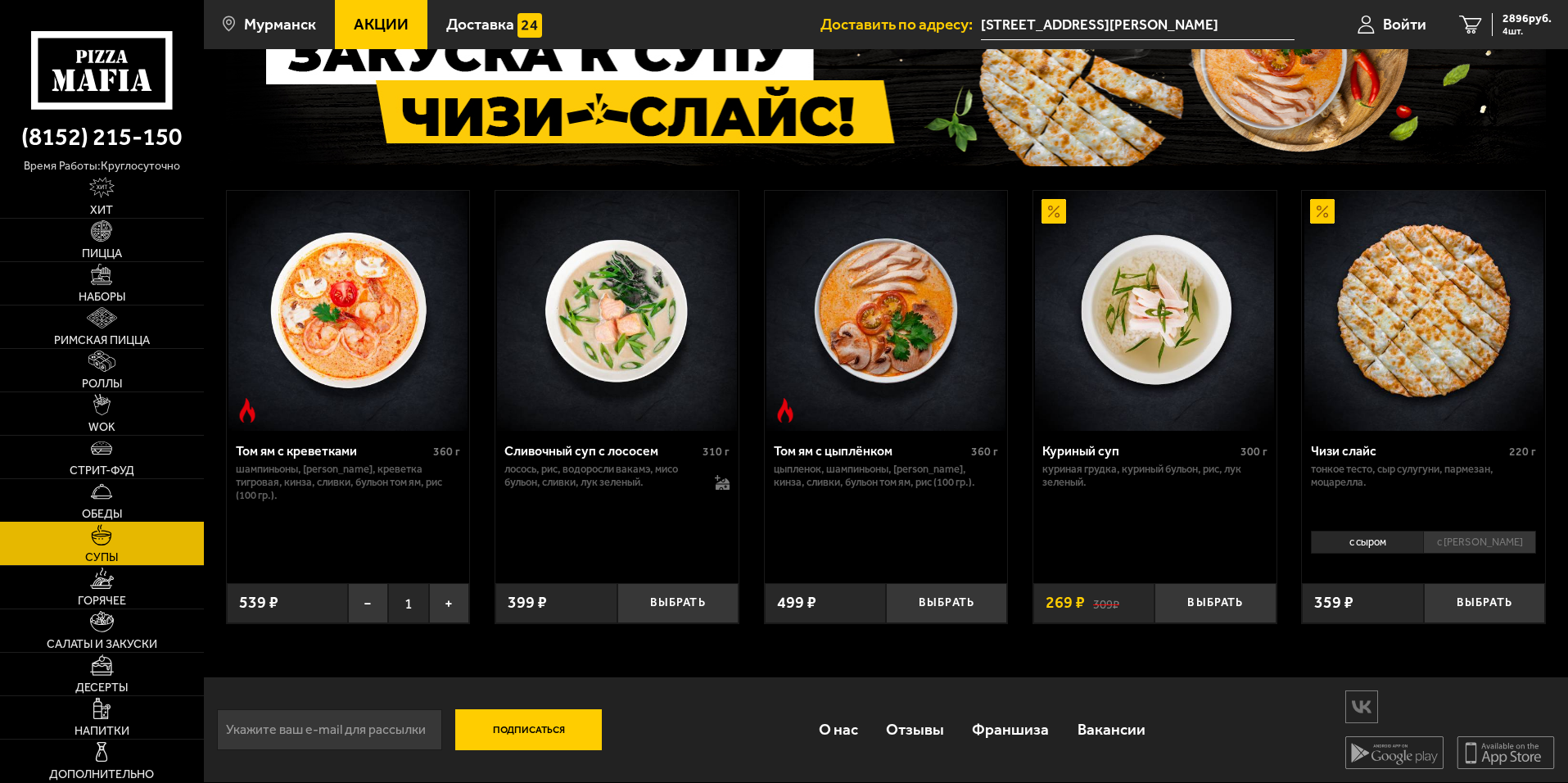
click at [156, 504] on link "Обеды" at bounding box center [102, 500] width 204 height 43
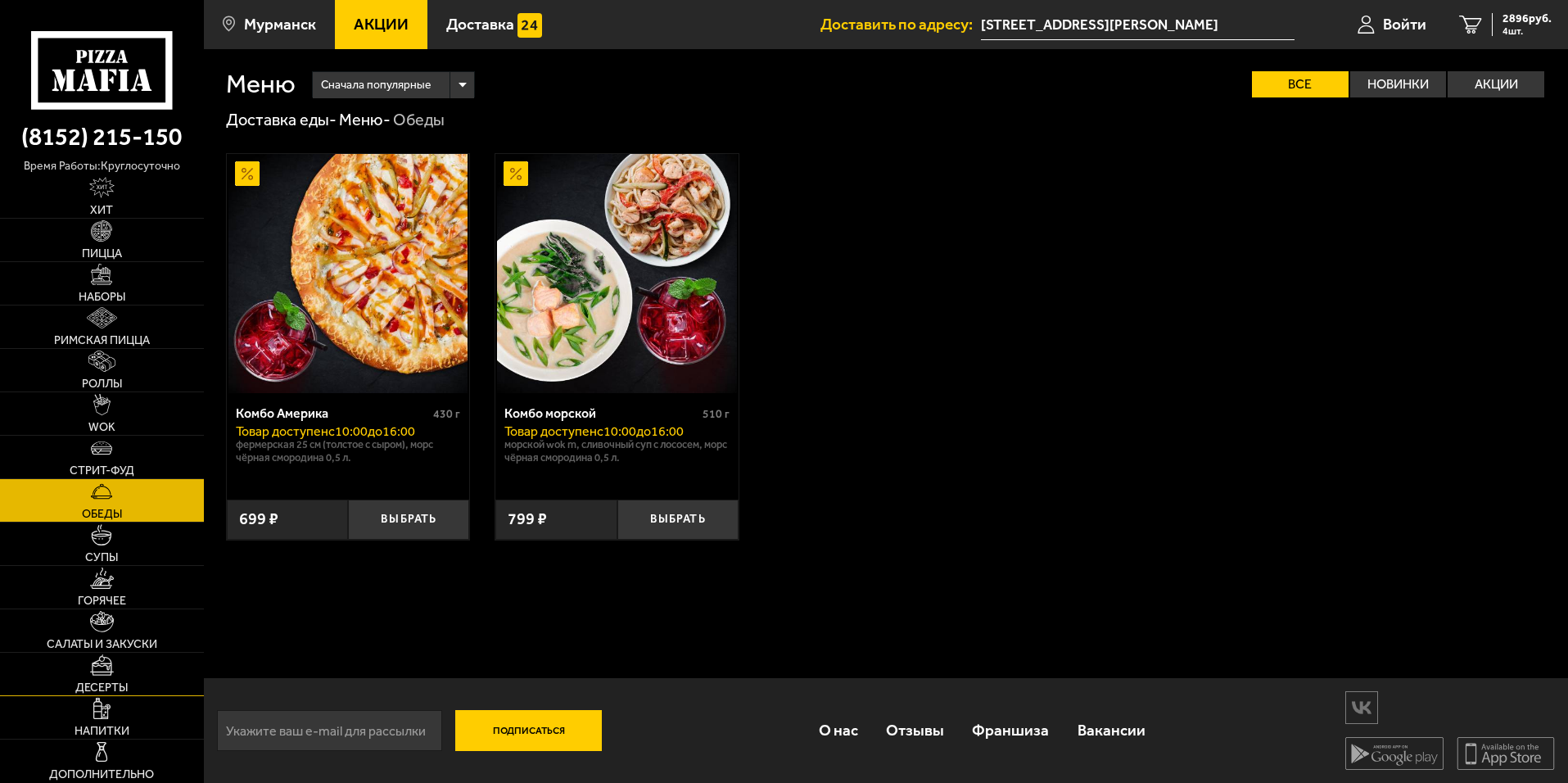
click at [116, 688] on span "Десерты" at bounding box center [102, 688] width 52 height 11
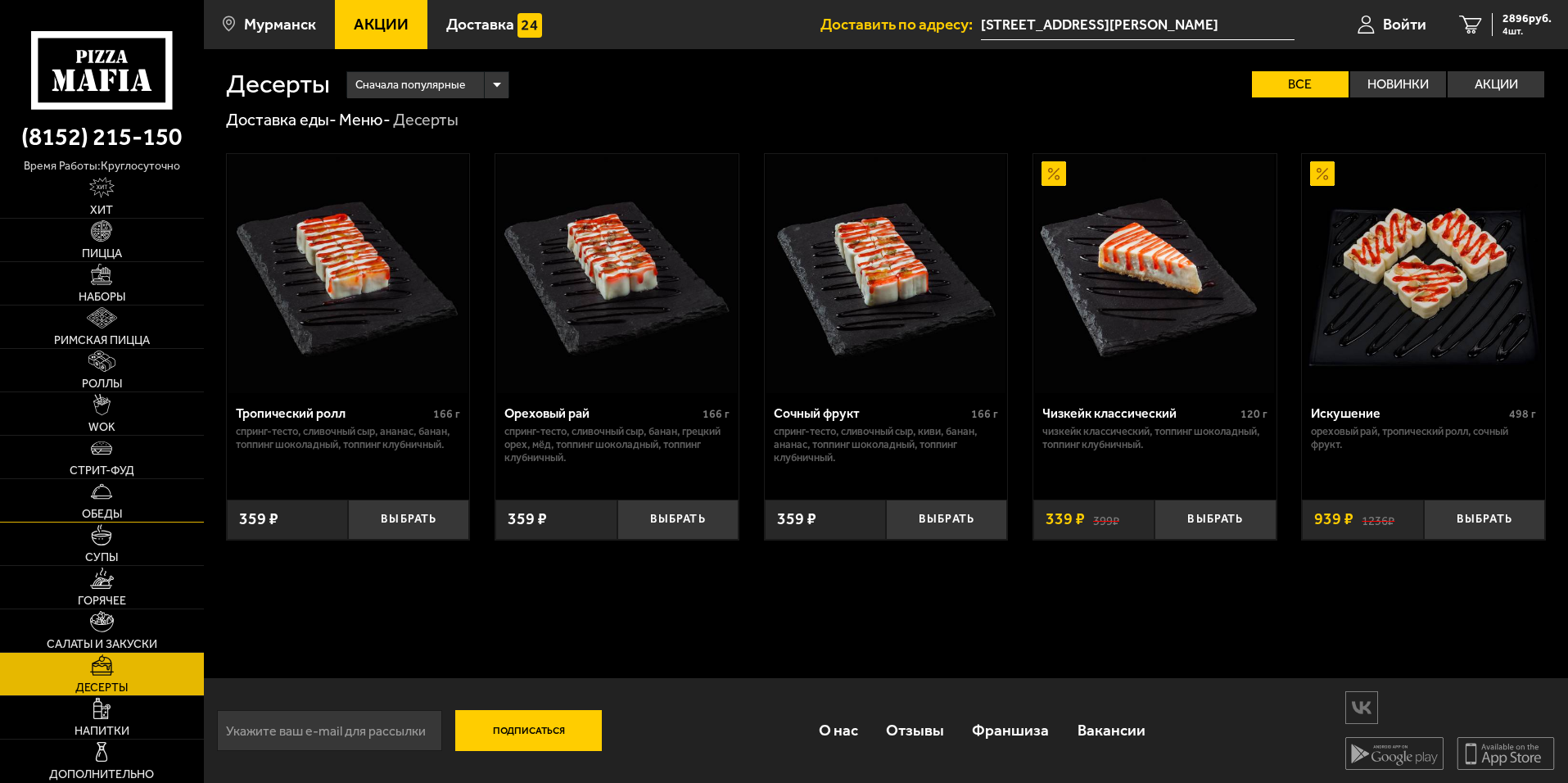
click at [164, 494] on link "Обеды" at bounding box center [102, 500] width 204 height 43
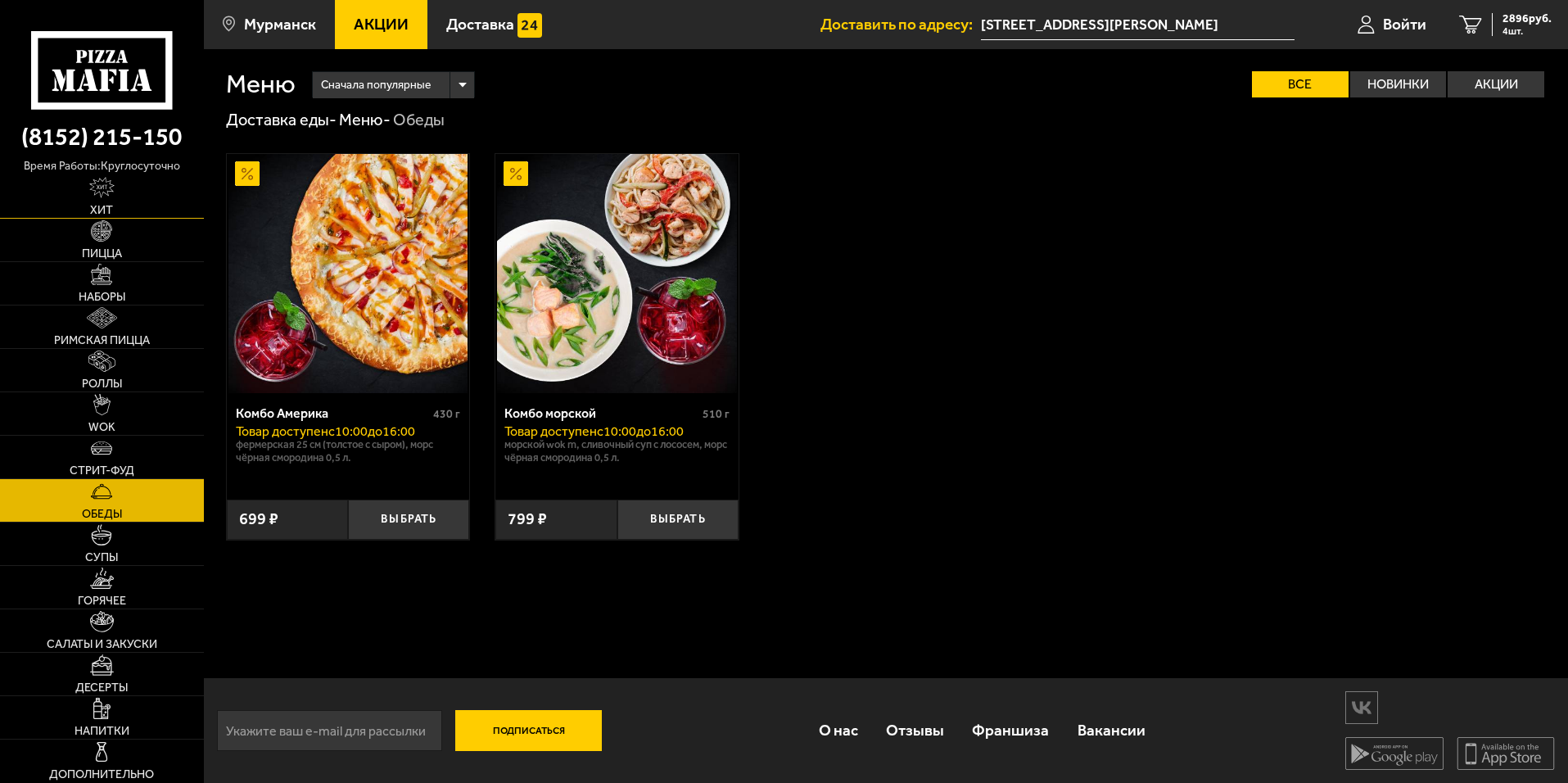
click at [110, 202] on link "Хит" at bounding box center [102, 197] width 204 height 43
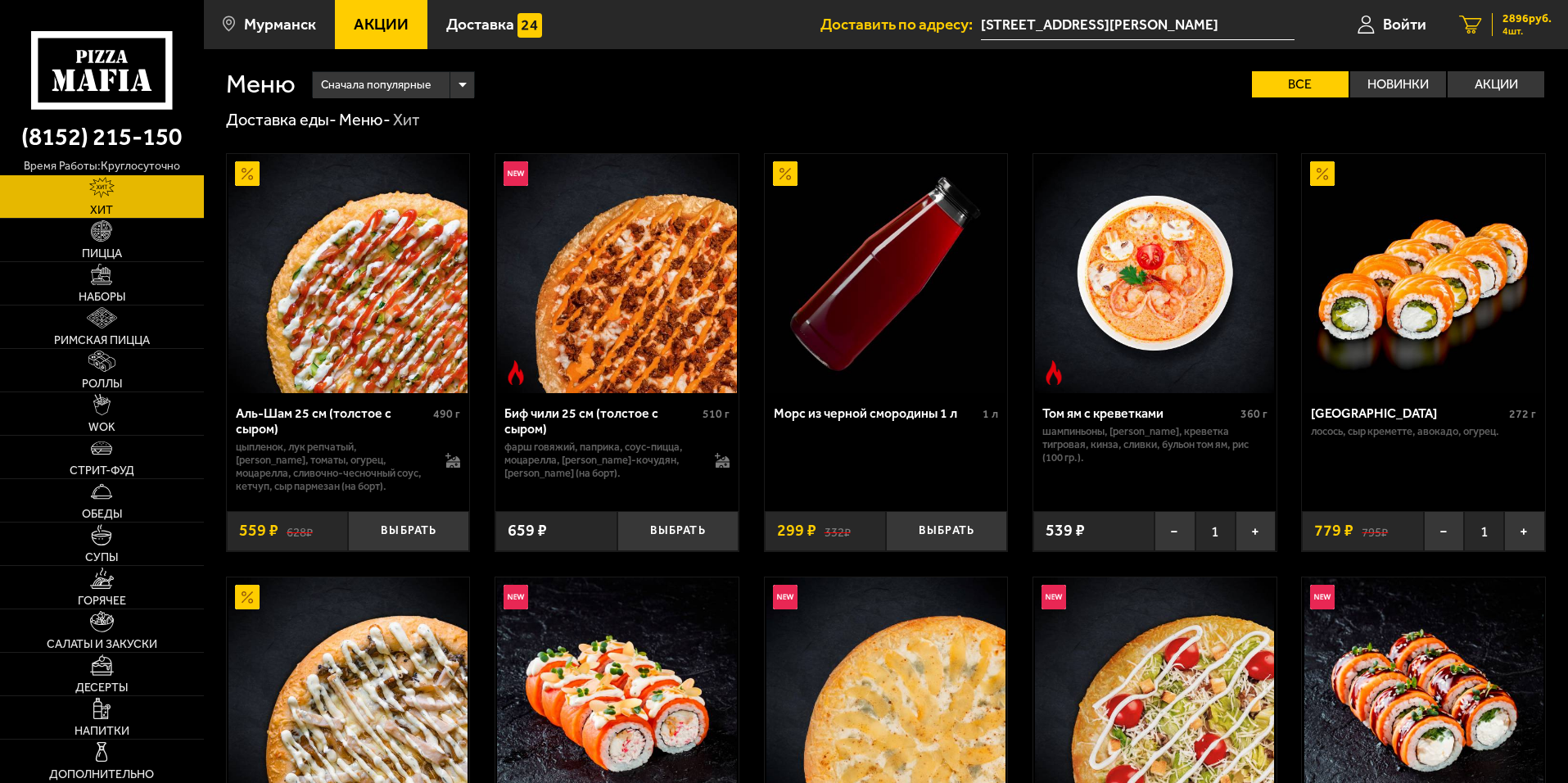
click at [1507, 23] on span "2896 руб." at bounding box center [1527, 19] width 49 height 11
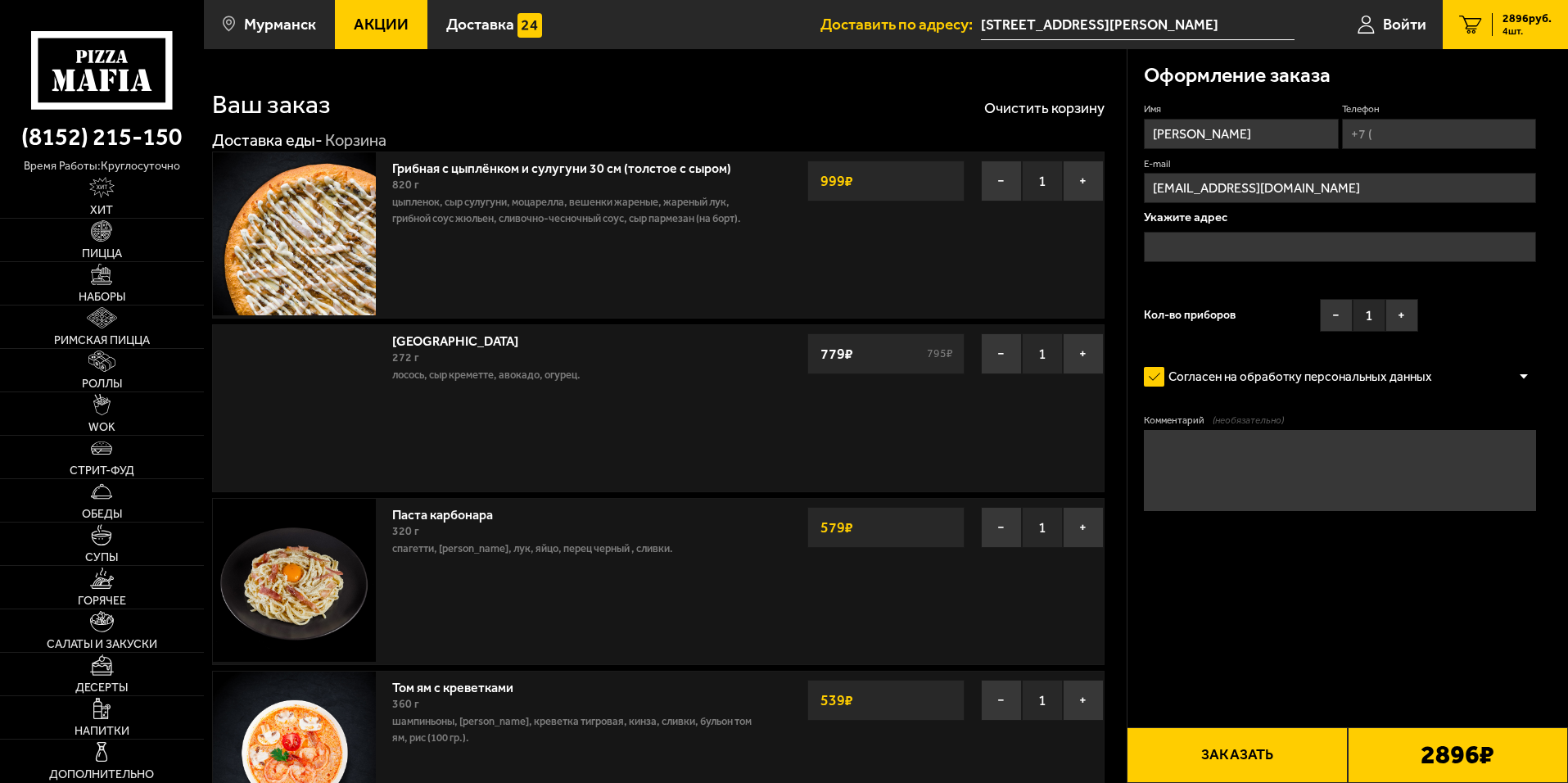
type input "[STREET_ADDRESS][PERSON_NAME]"
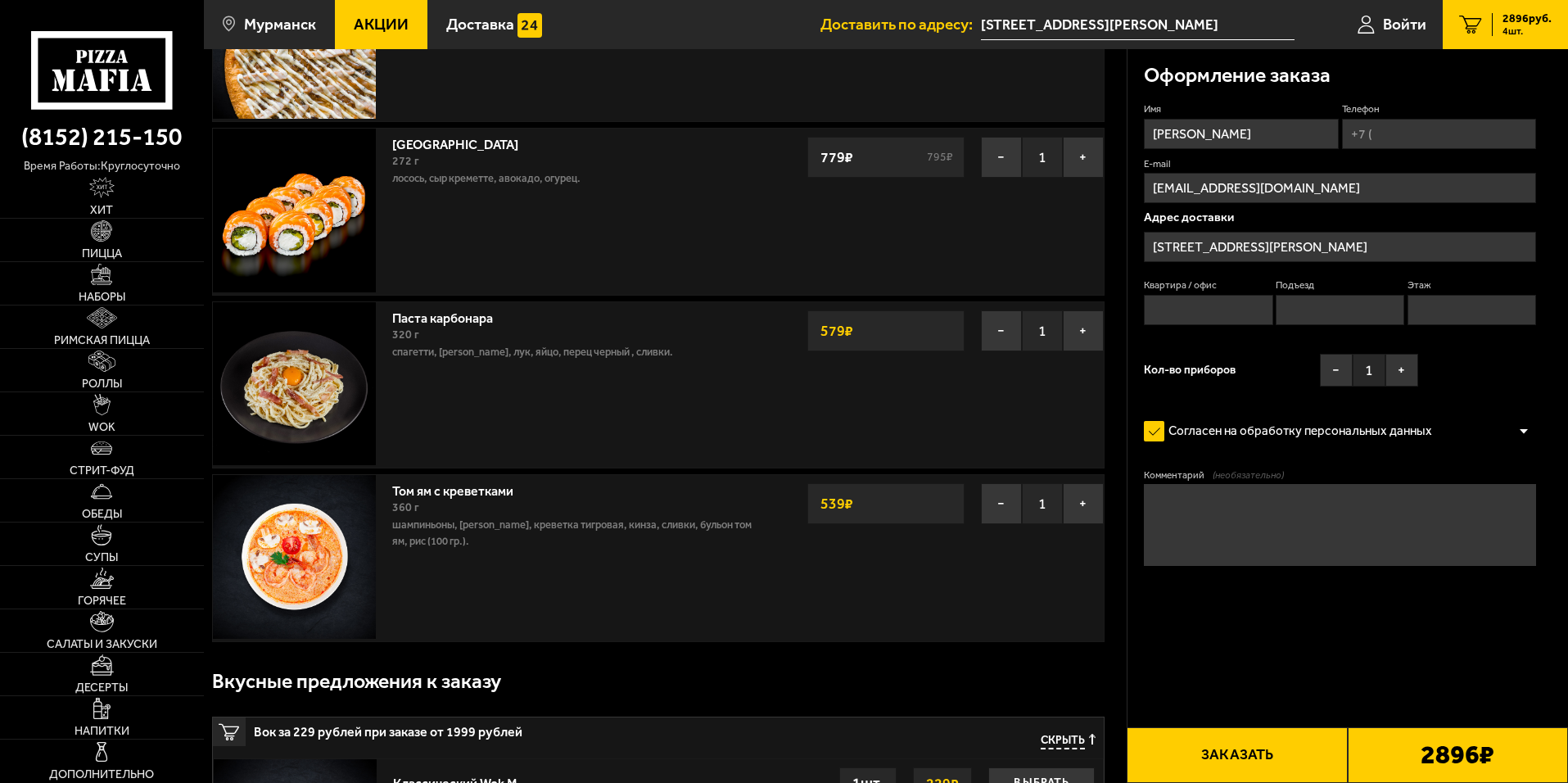
scroll to position [164, 0]
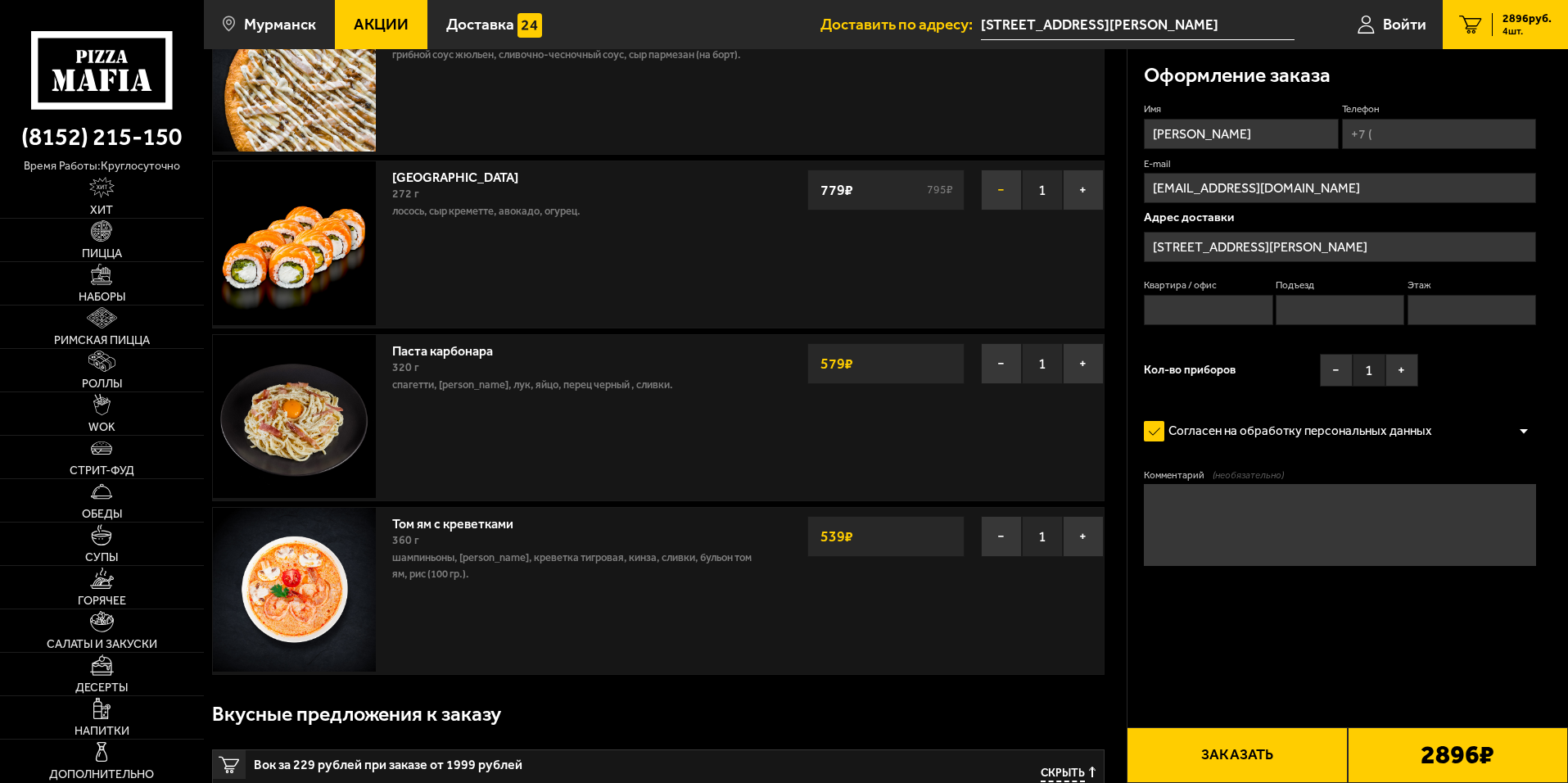
click at [997, 184] on button "−" at bounding box center [1001, 190] width 41 height 41
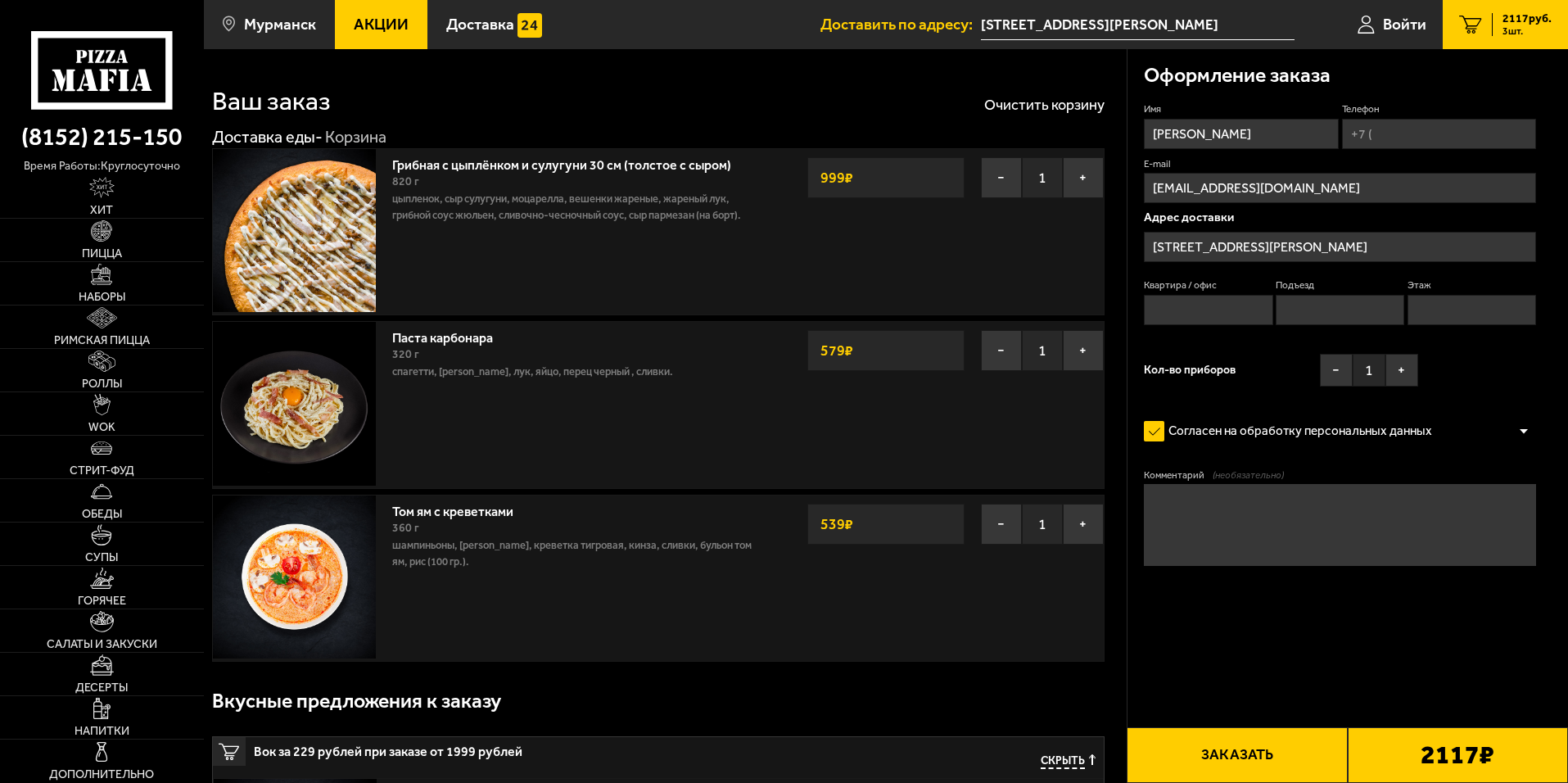
scroll to position [0, 0]
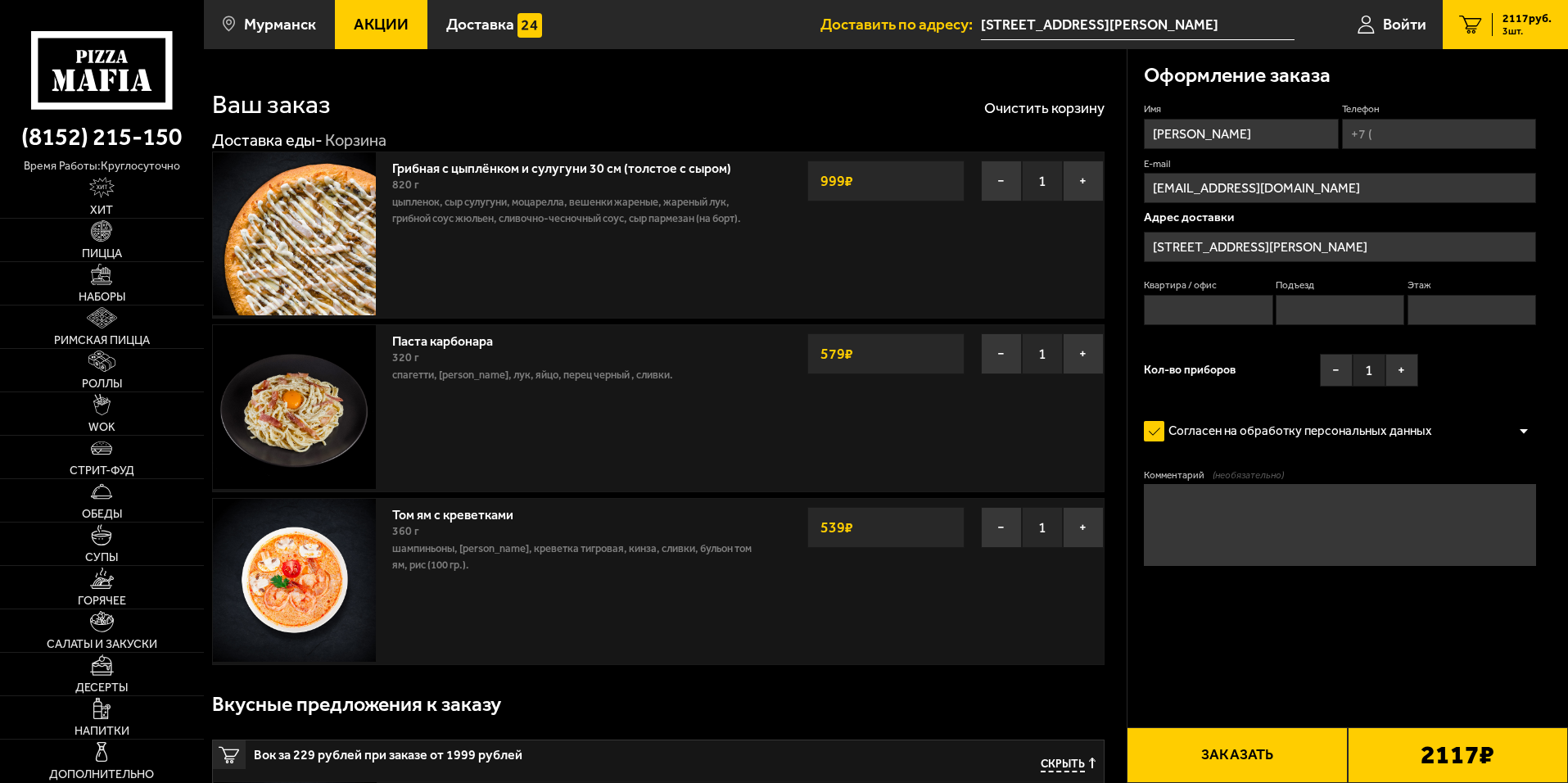
click at [1232, 304] on input "Квартира / офис" at bounding box center [1208, 310] width 129 height 30
type input "7"
type input "[PHONE_NUMBER]"
type input "1"
type input "3"
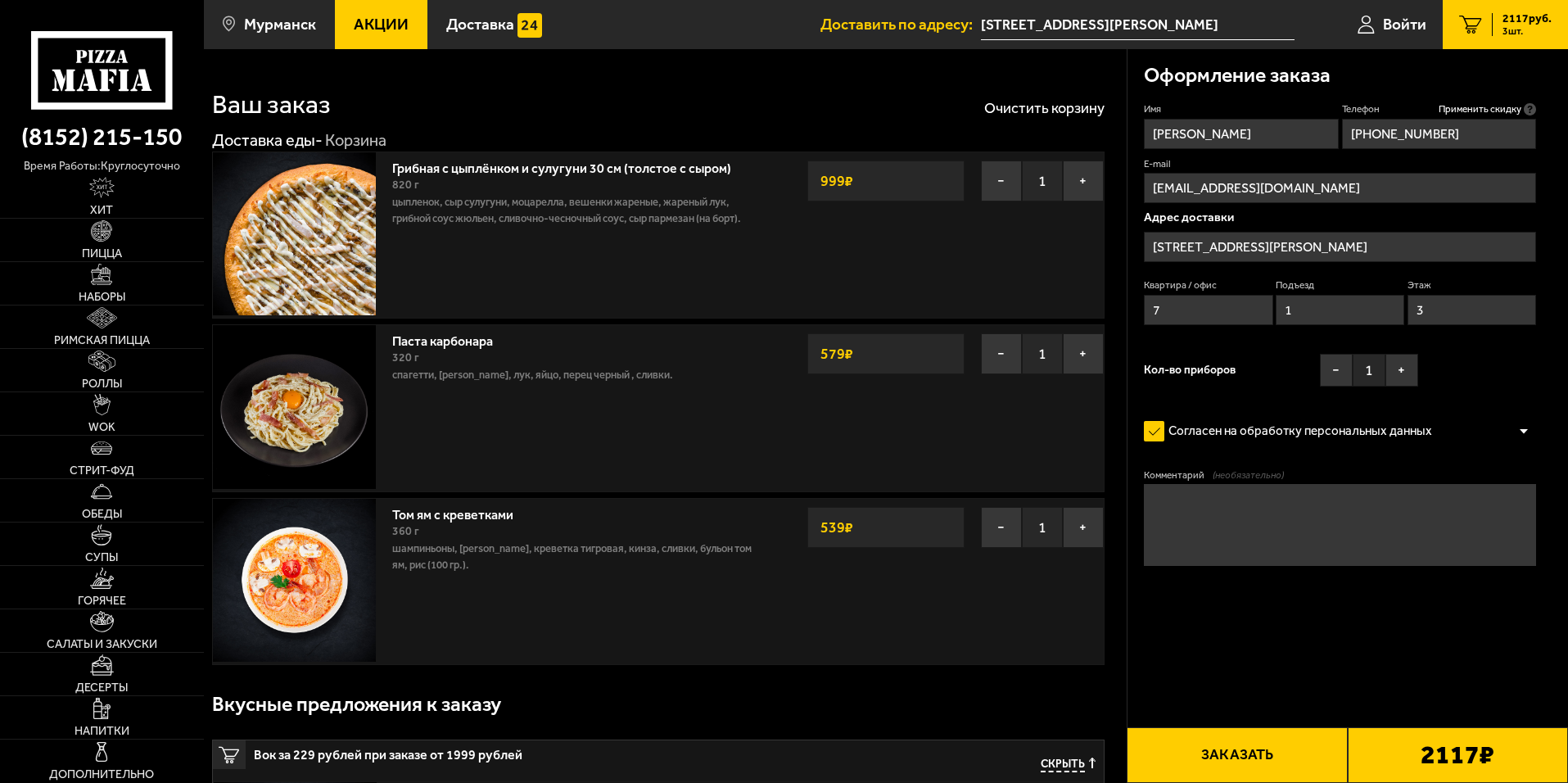
click at [1254, 497] on textarea "Комментарий (необязательно)" at bounding box center [1339, 525] width 392 height 82
click at [1395, 371] on button "+" at bounding box center [1402, 370] width 33 height 33
click at [1308, 756] on button "Заказать" at bounding box center [1236, 755] width 220 height 56
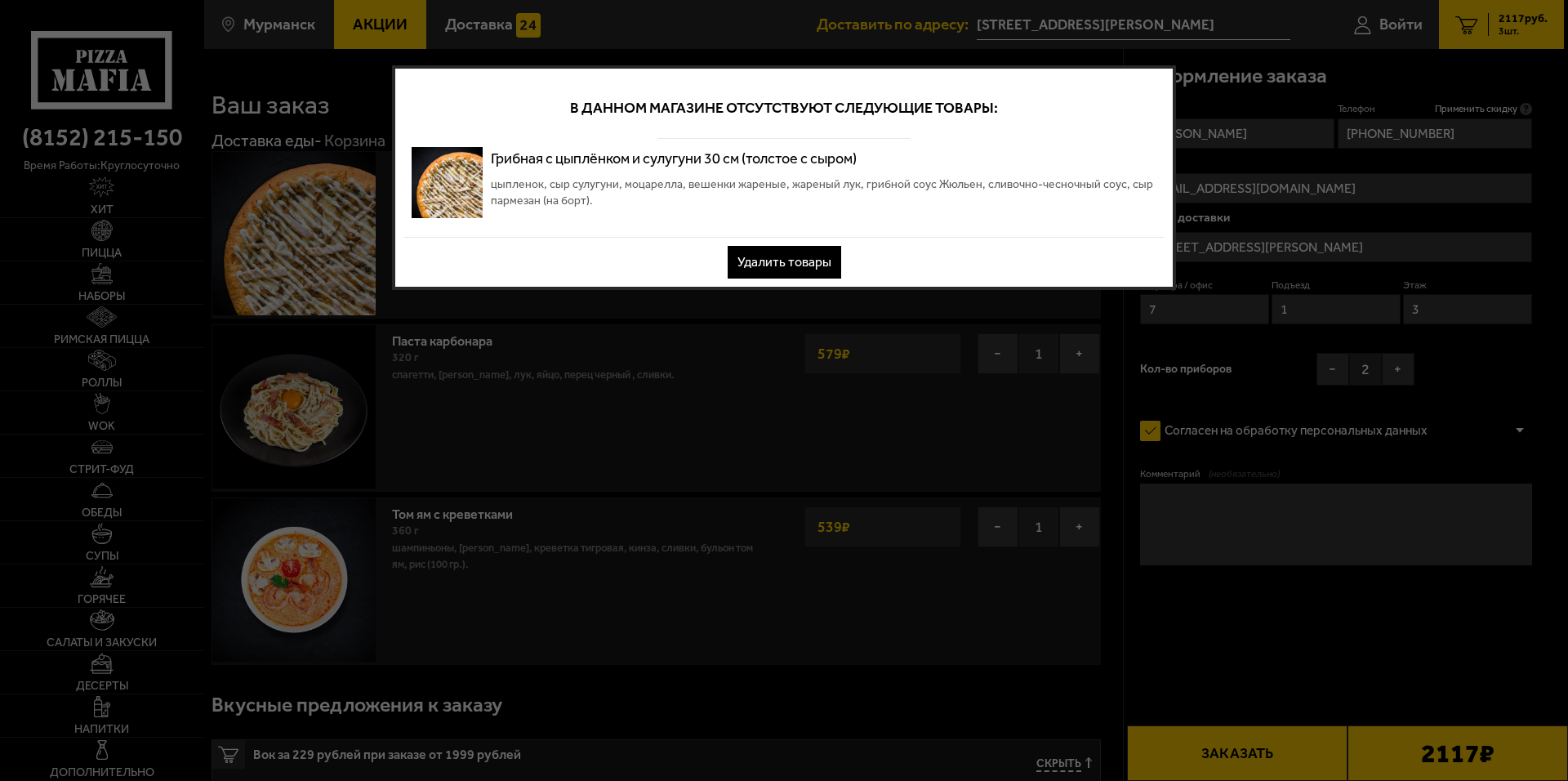
click at [817, 261] on button "Удалить товары" at bounding box center [784, 262] width 114 height 33
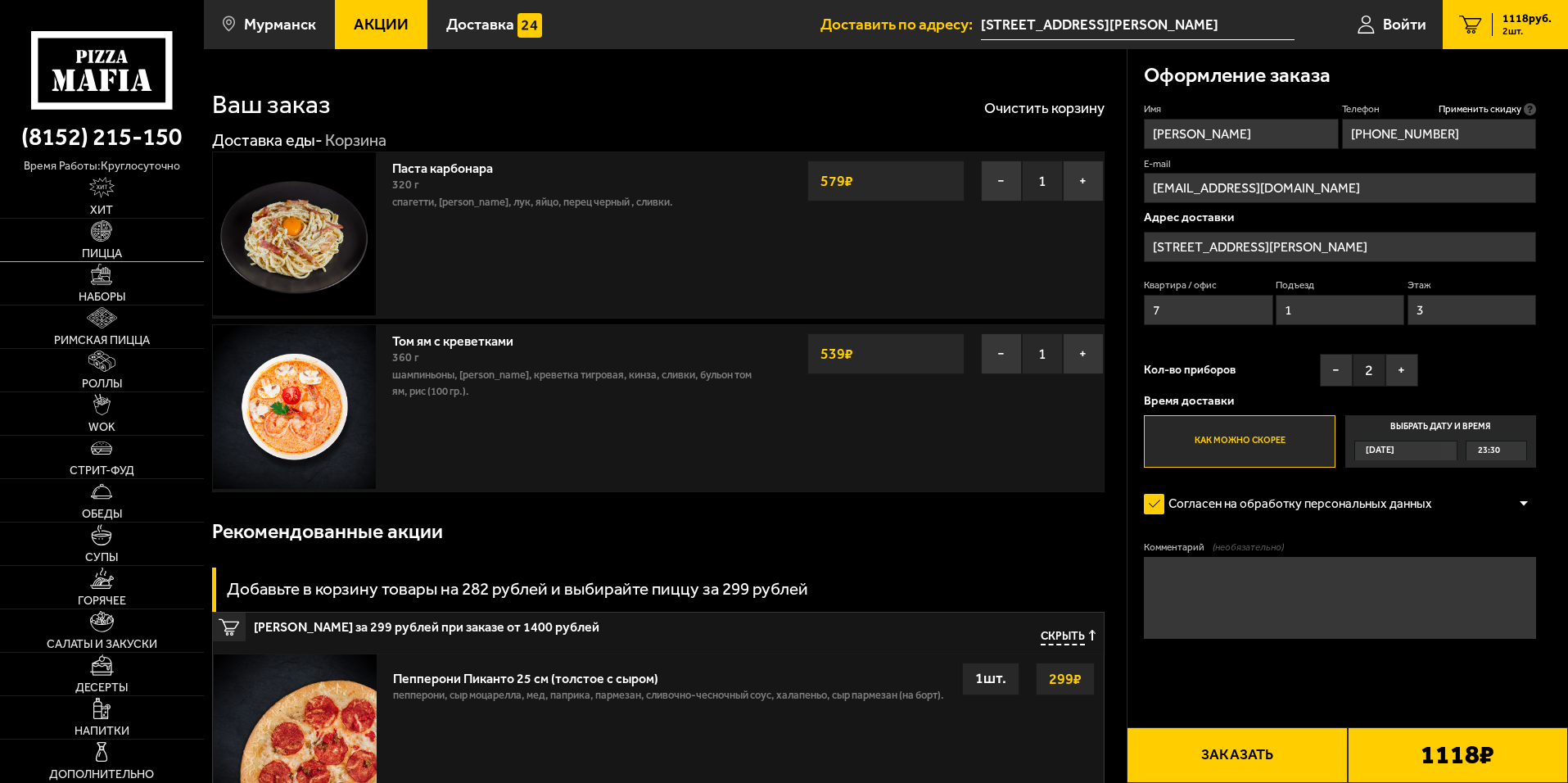
click at [73, 237] on link "Пицца" at bounding box center [102, 240] width 204 height 43
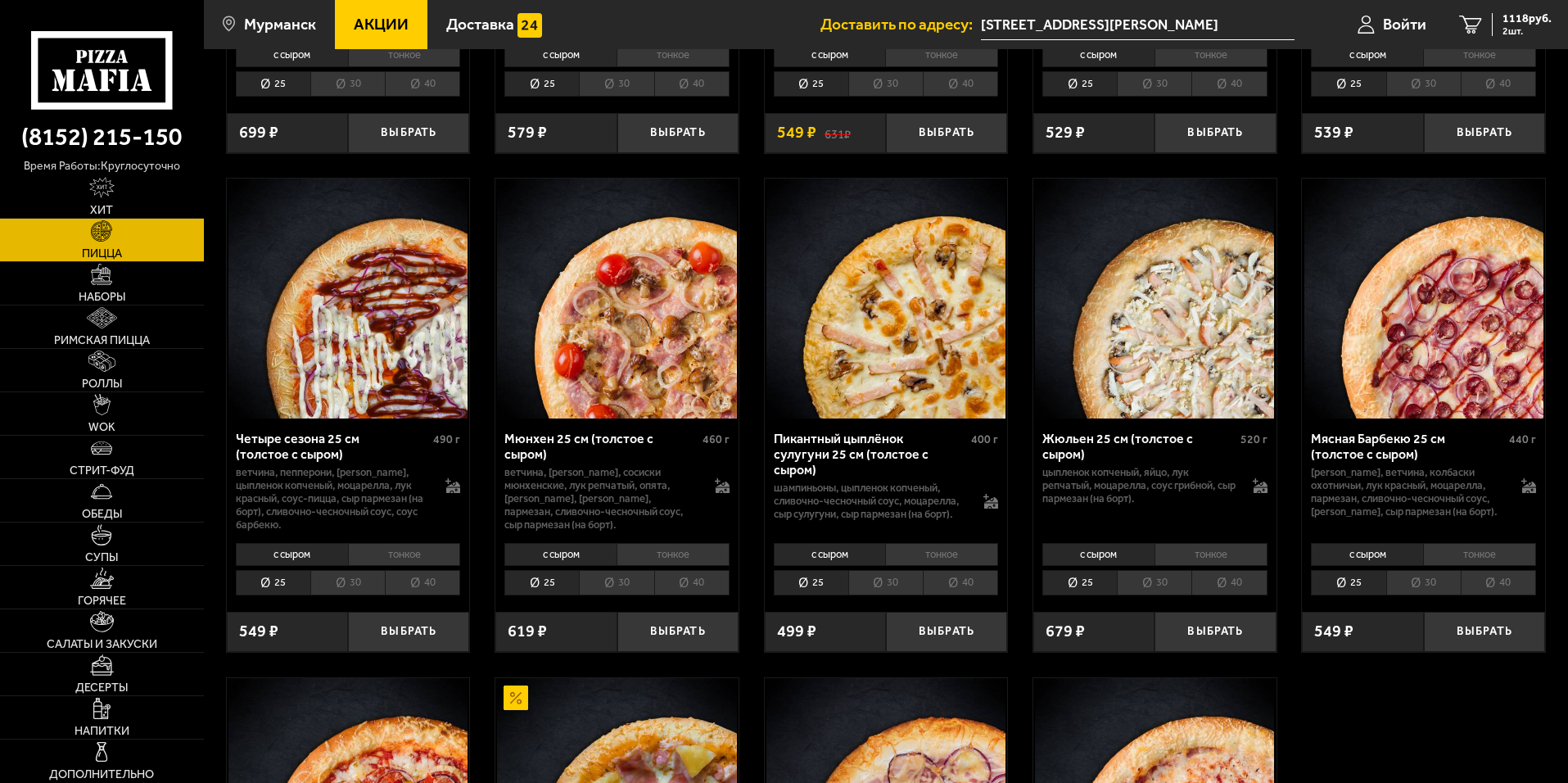
scroll to position [2129, 0]
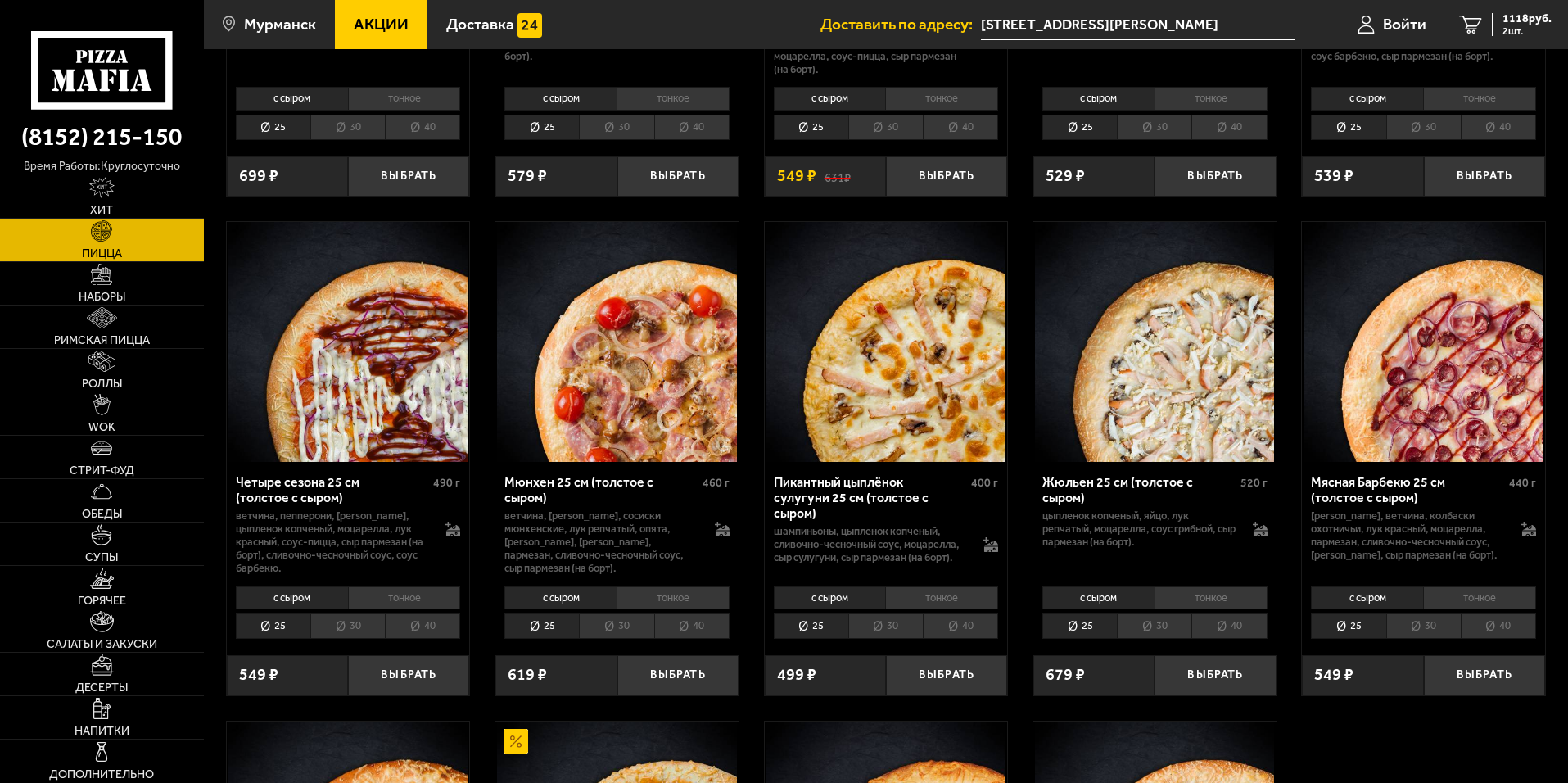
click at [899, 639] on li "30" at bounding box center [886, 626] width 75 height 25
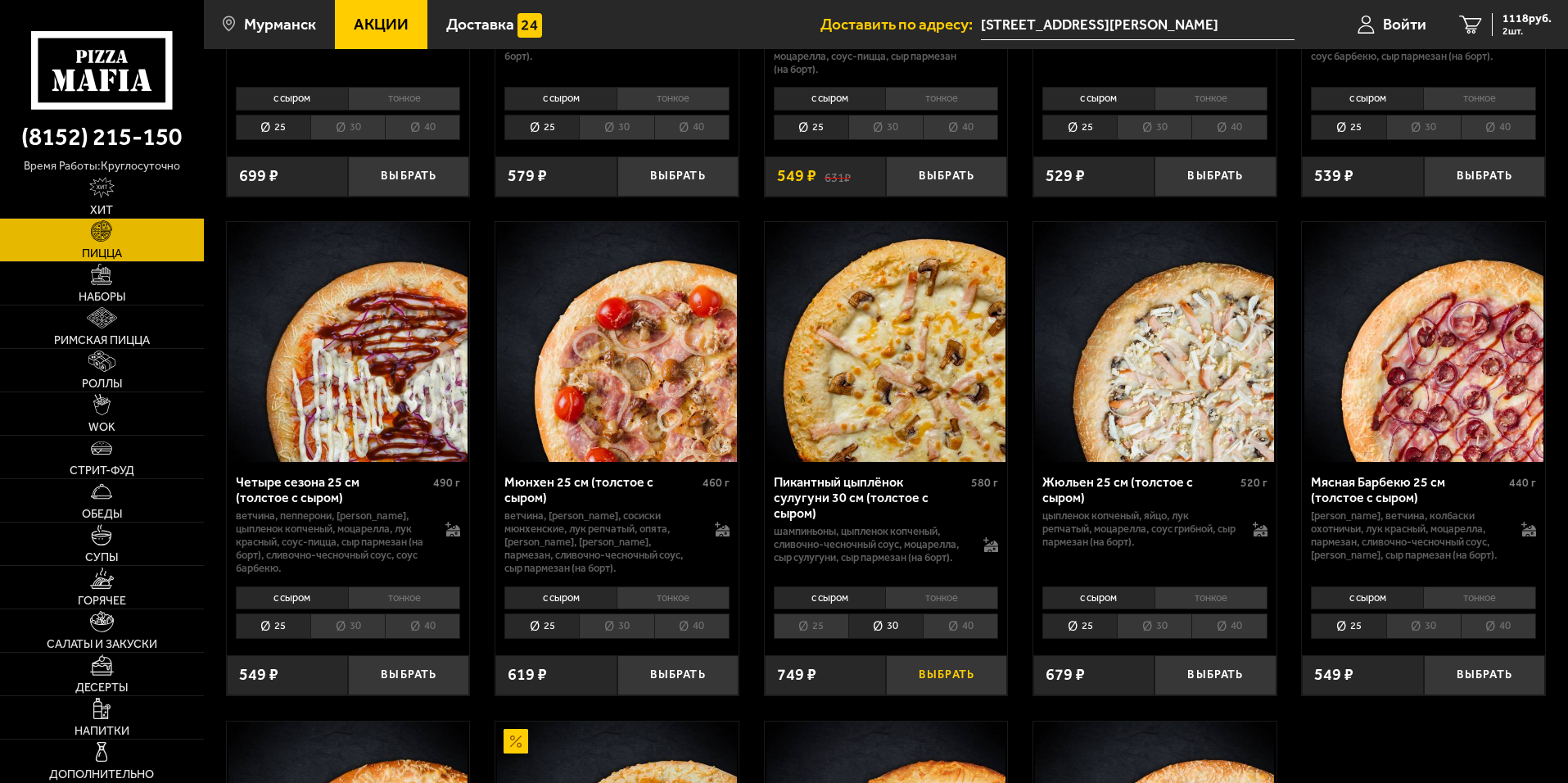
click at [947, 695] on button "Выбрать" at bounding box center [947, 675] width 121 height 40
click at [1534, 32] on span "3 шт." at bounding box center [1527, 31] width 49 height 10
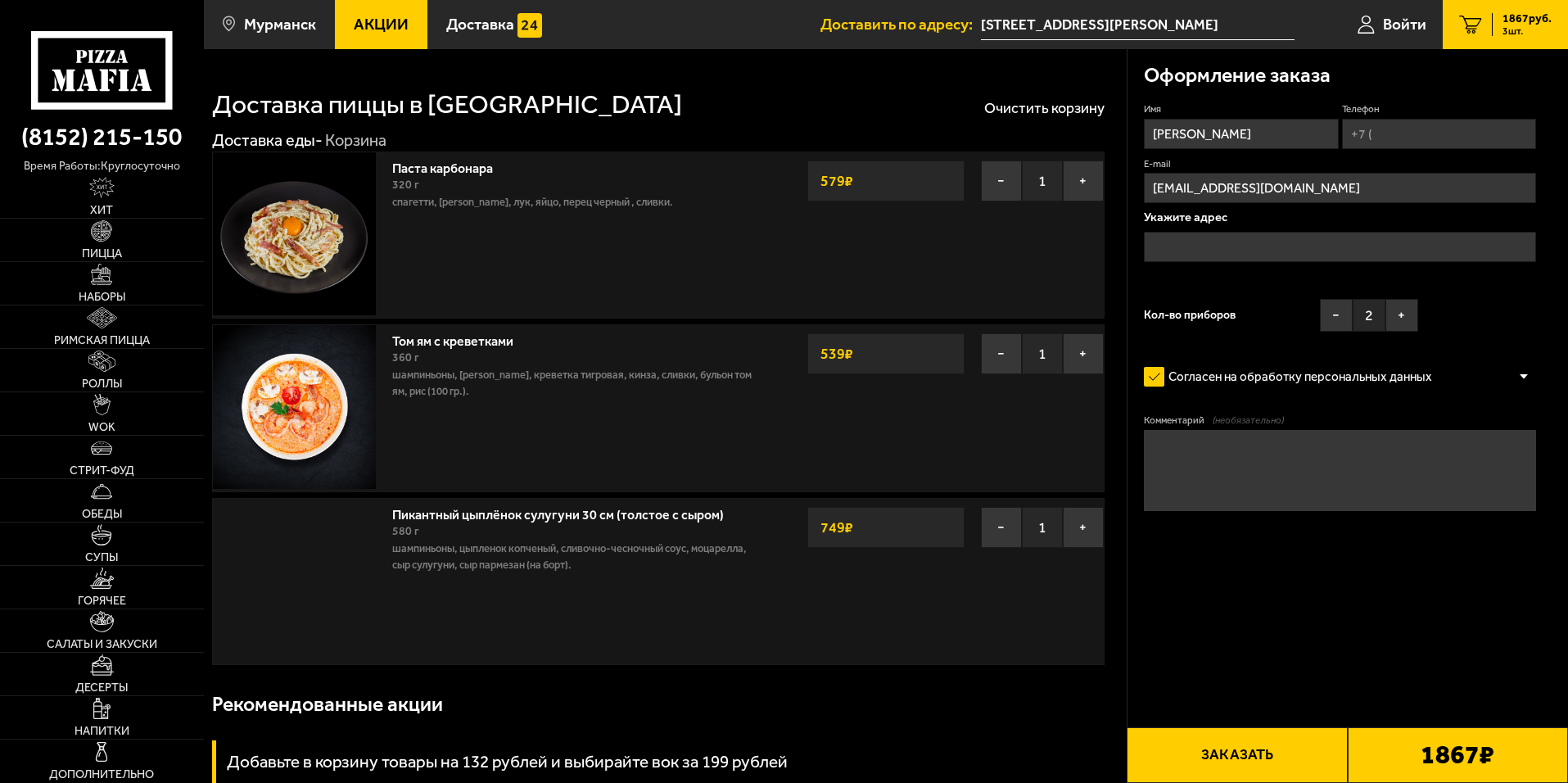
type input "[STREET_ADDRESS][PERSON_NAME]"
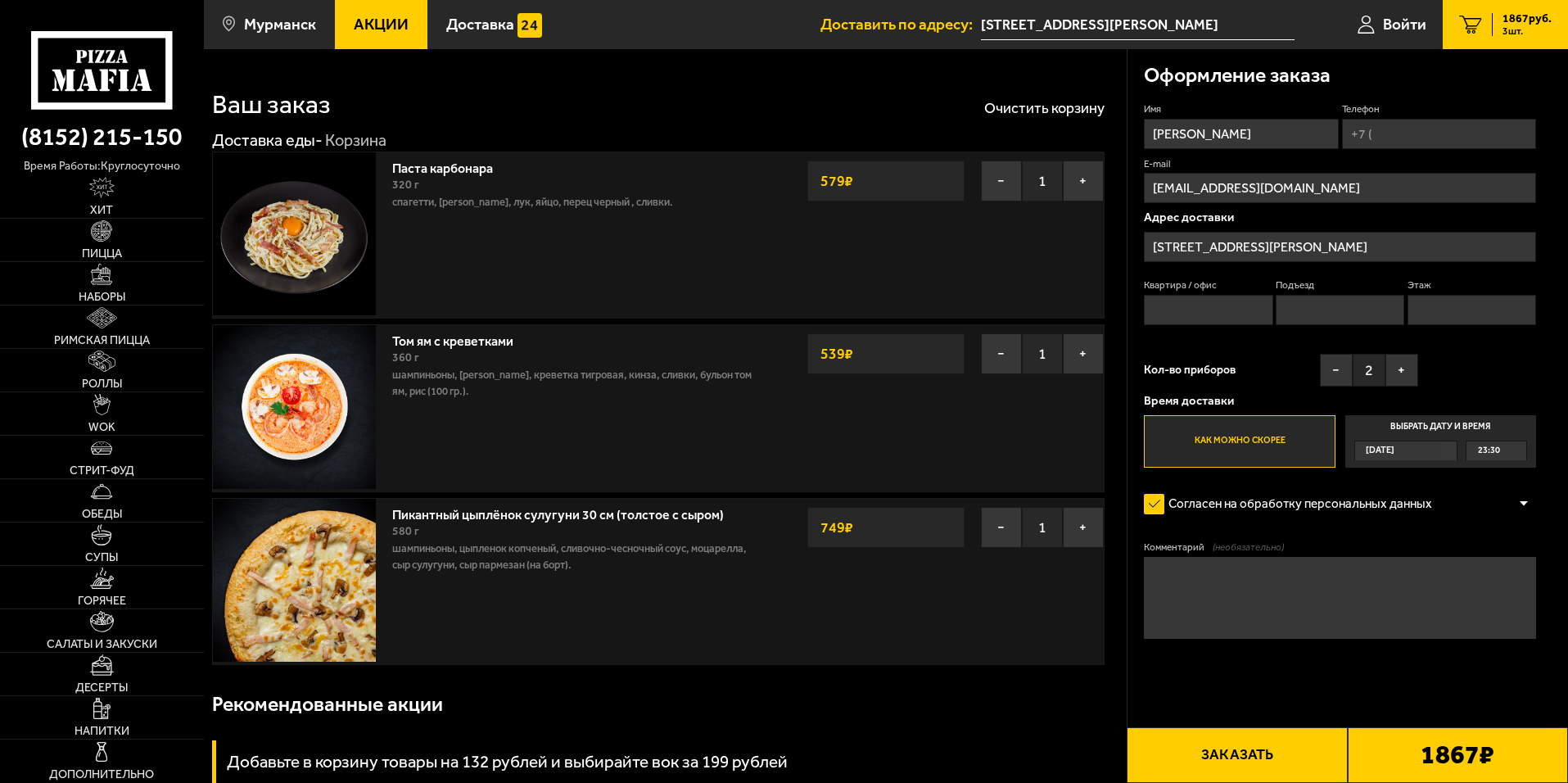
click at [1200, 303] on input "Квартира / офис" at bounding box center [1208, 310] width 129 height 30
type input "7"
type input "[PHONE_NUMBER]"
type input "1"
type input "3"
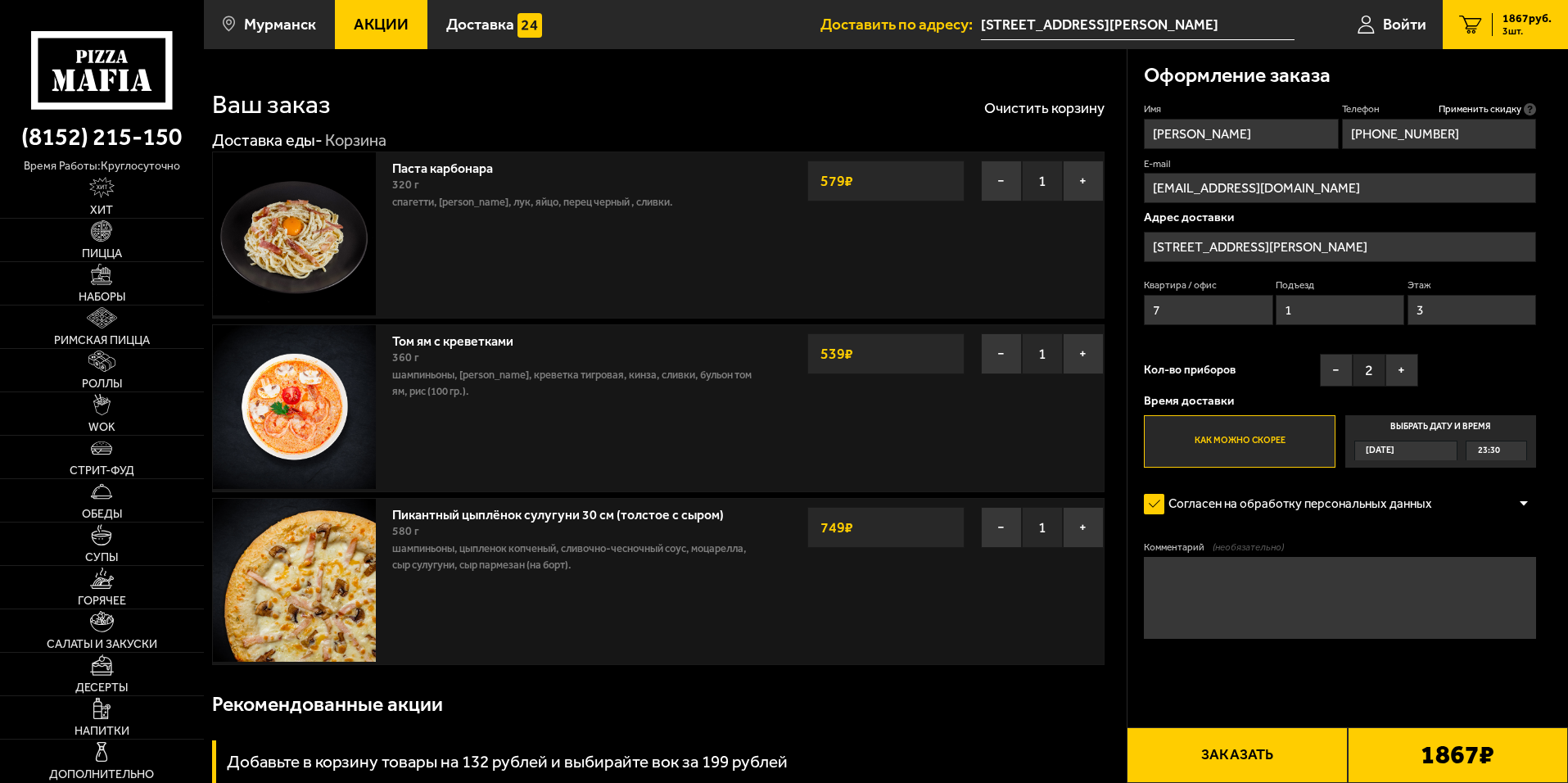
click at [1262, 753] on button "Заказать" at bounding box center [1236, 755] width 220 height 56
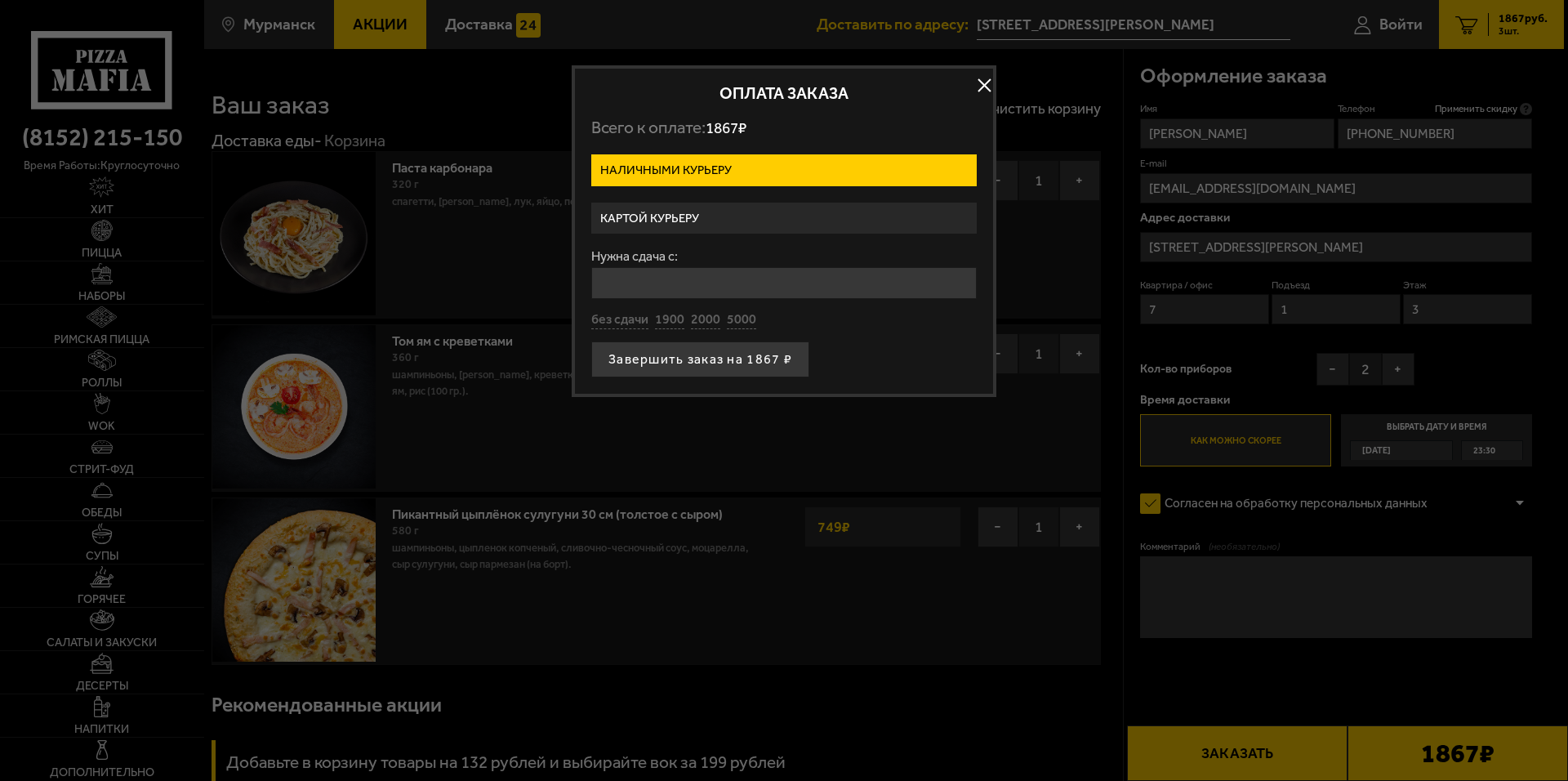
click at [989, 82] on button "button" at bounding box center [984, 86] width 25 height 25
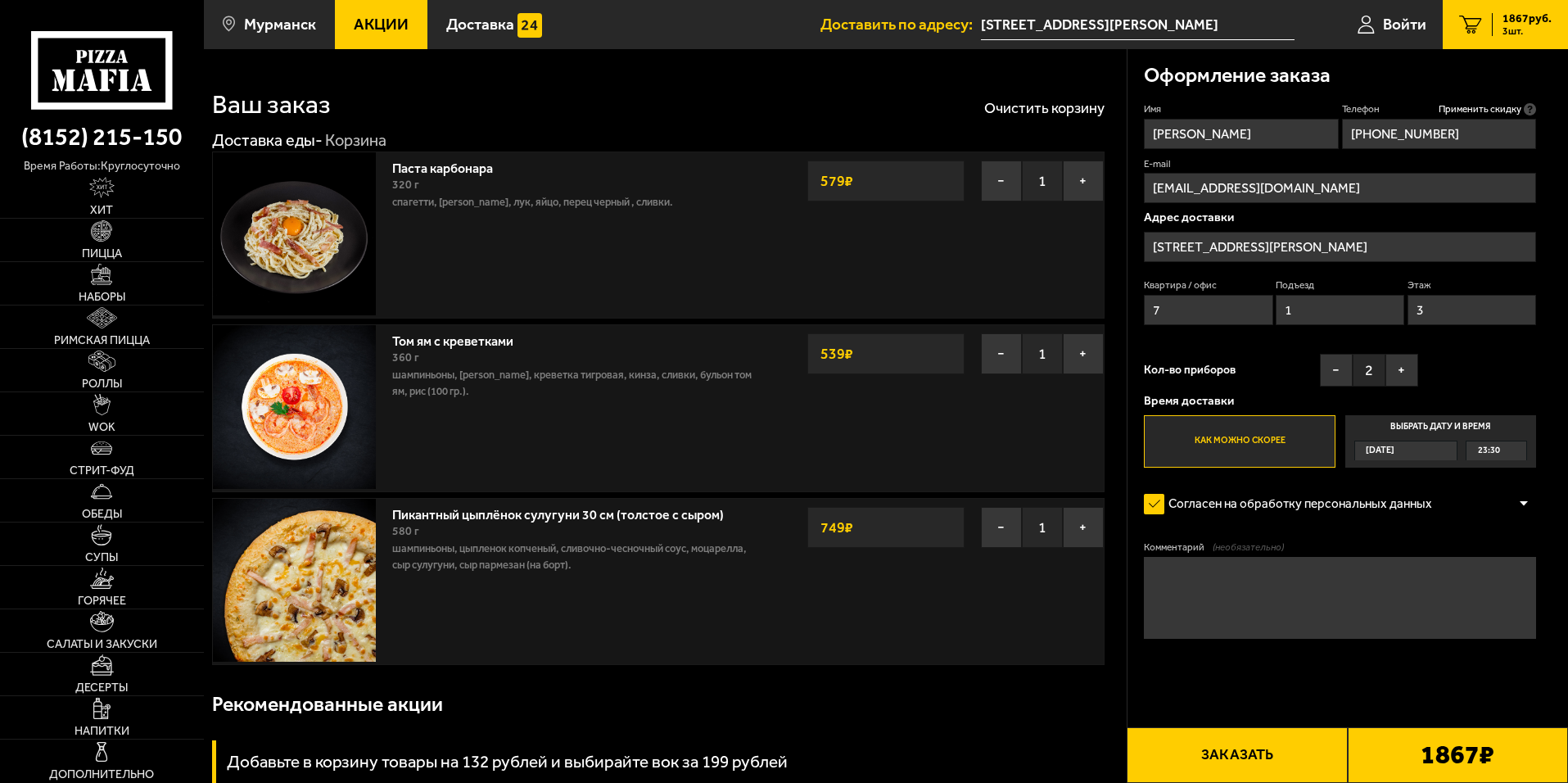
click at [1262, 760] on button "Заказать" at bounding box center [1236, 755] width 220 height 56
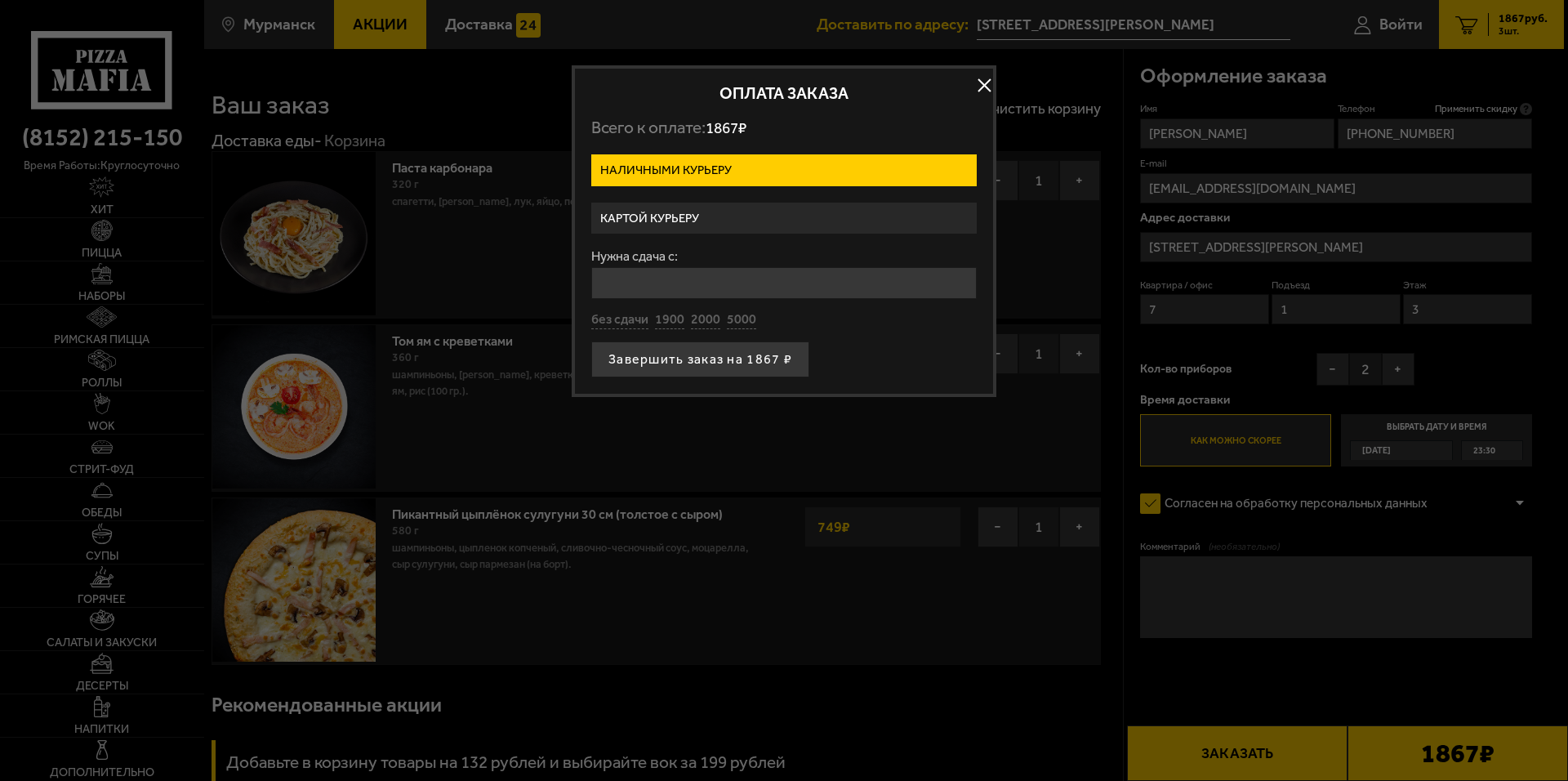
click at [733, 207] on label "Картой курьеру" at bounding box center [784, 218] width 386 height 32
click at [0, 0] on input "Картой курьеру" at bounding box center [0, 0] width 0 height 0
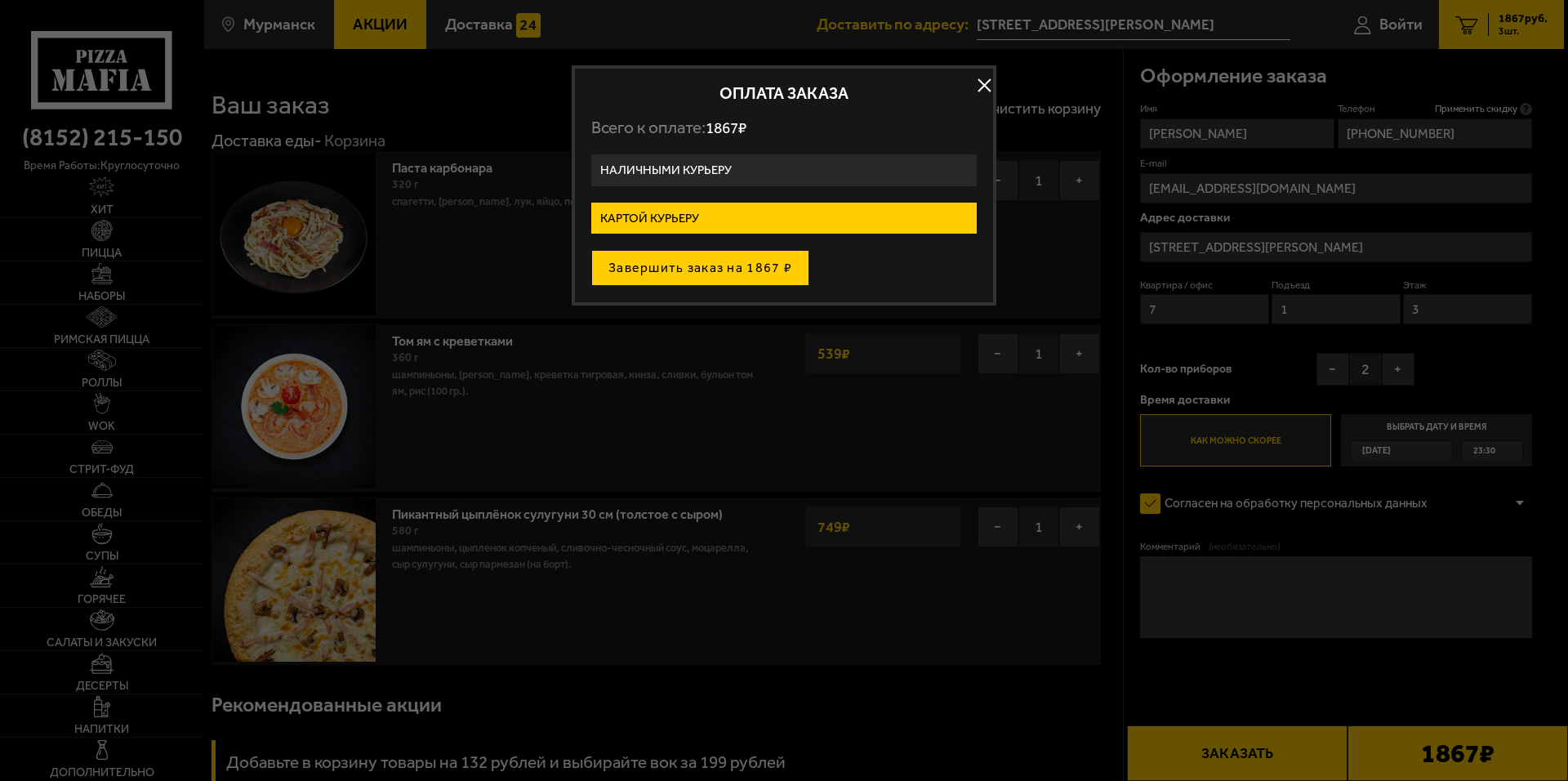
click at [748, 267] on button "Завершить заказ на 1867 ₽" at bounding box center [700, 268] width 218 height 36
